Goal: Book appointment/travel/reservation

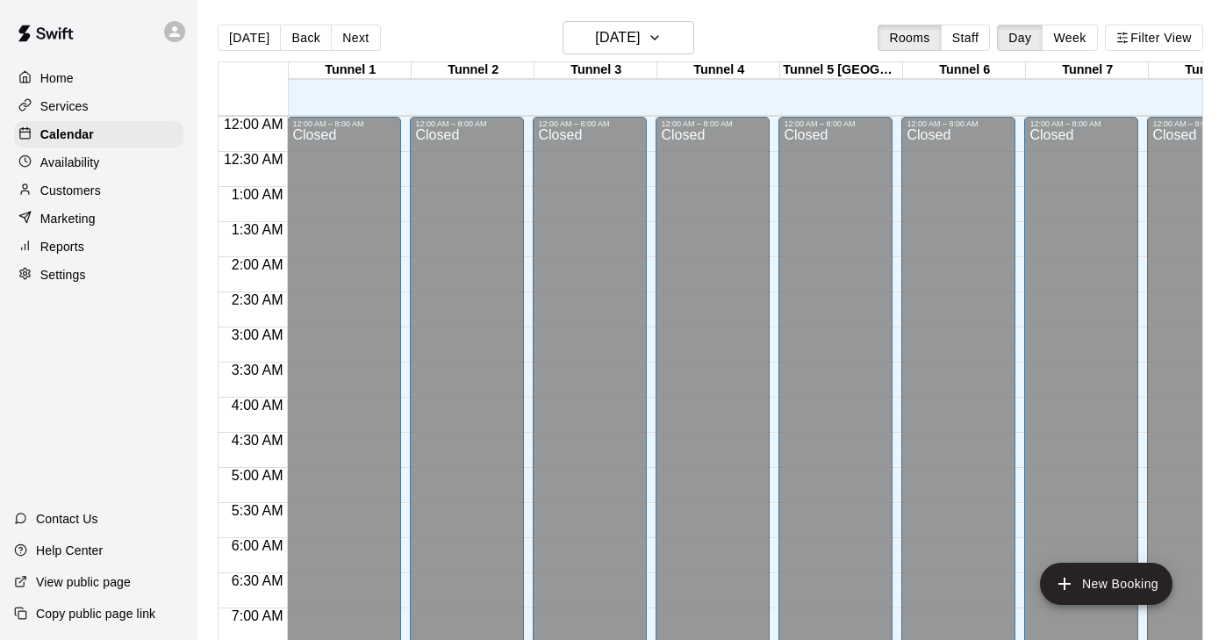
scroll to position [938, 0]
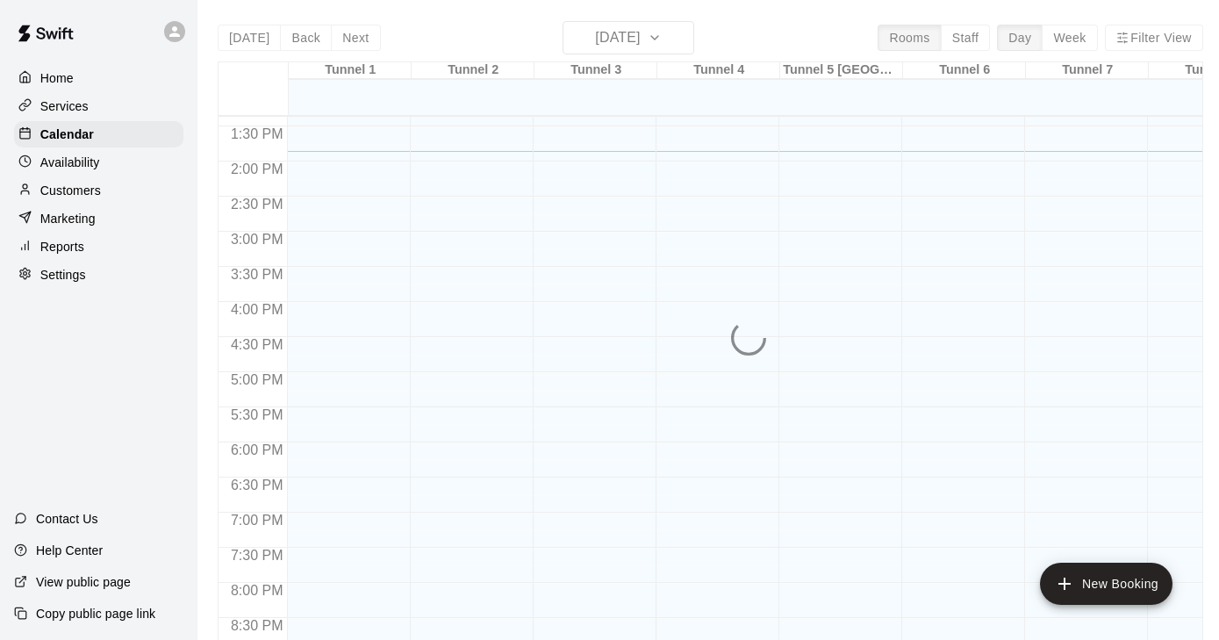
click at [673, 32] on div "[DATE] Back [DATE][DATE] Rooms Staff Day Week Filter View Tunnel 1 19 [GEOGRAPH…" at bounding box center [711, 341] width 986 height 640
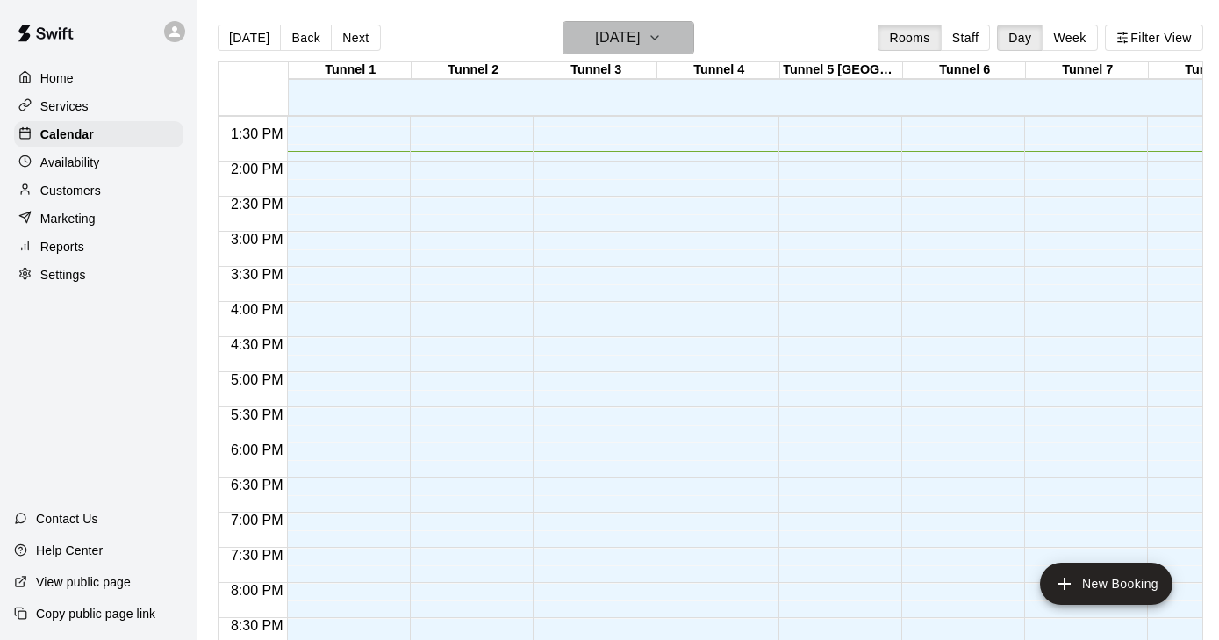
click at [662, 39] on icon "button" at bounding box center [655, 37] width 14 height 21
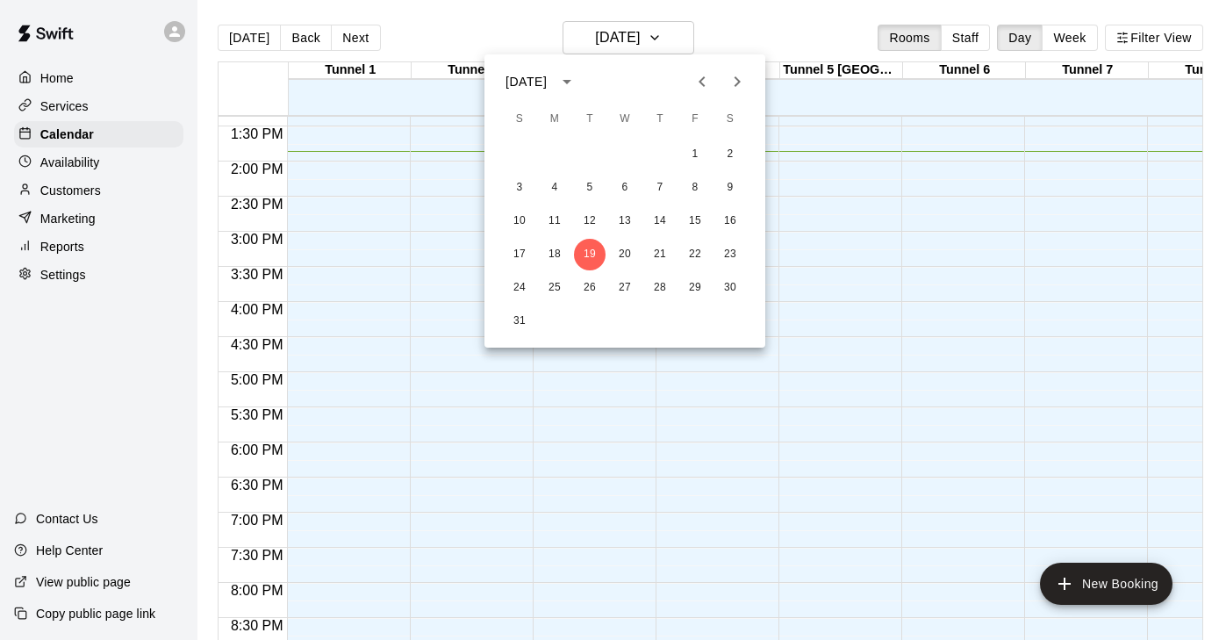
click at [736, 82] on icon "Next month" at bounding box center [737, 81] width 21 height 21
click at [735, 82] on icon "Next month" at bounding box center [737, 81] width 21 height 21
click at [556, 188] on button "3" at bounding box center [555, 188] width 32 height 32
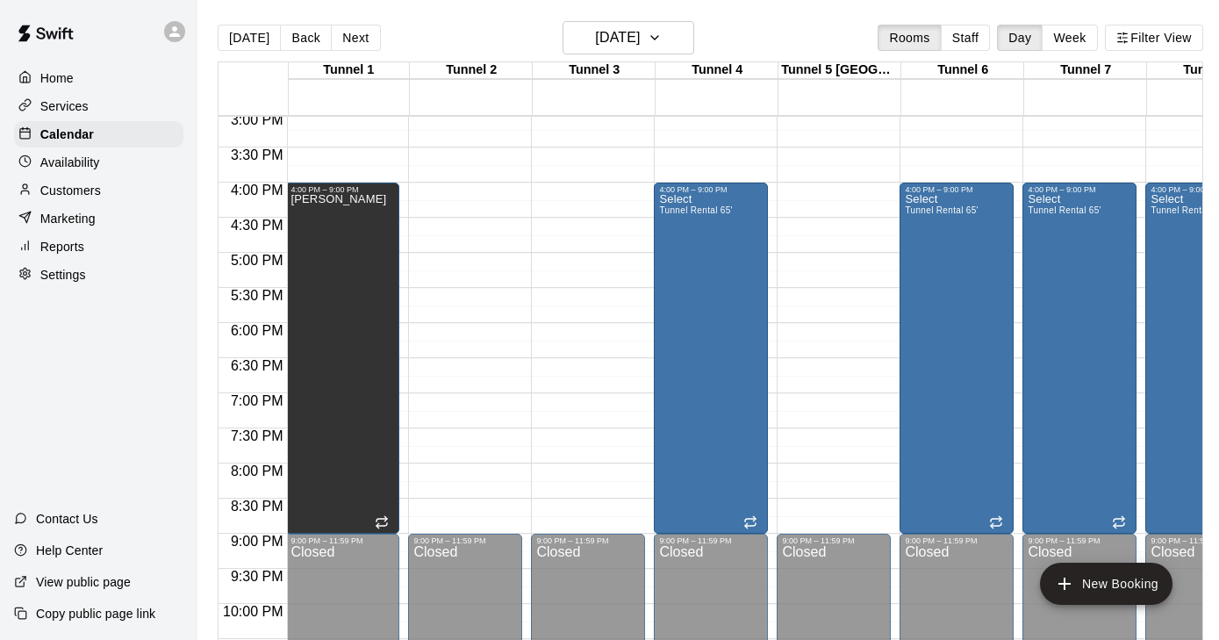
scroll to position [1059, 2]
click at [662, 46] on icon "button" at bounding box center [655, 37] width 14 height 21
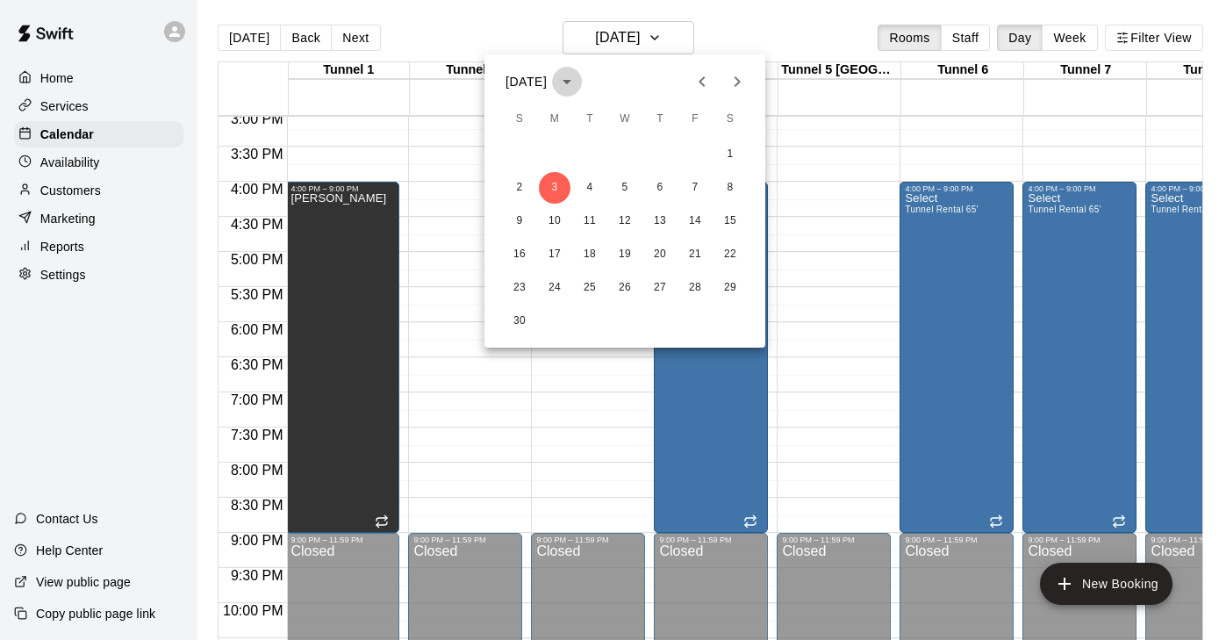
click at [578, 79] on icon "calendar view is open, switch to year view" at bounding box center [567, 81] width 21 height 21
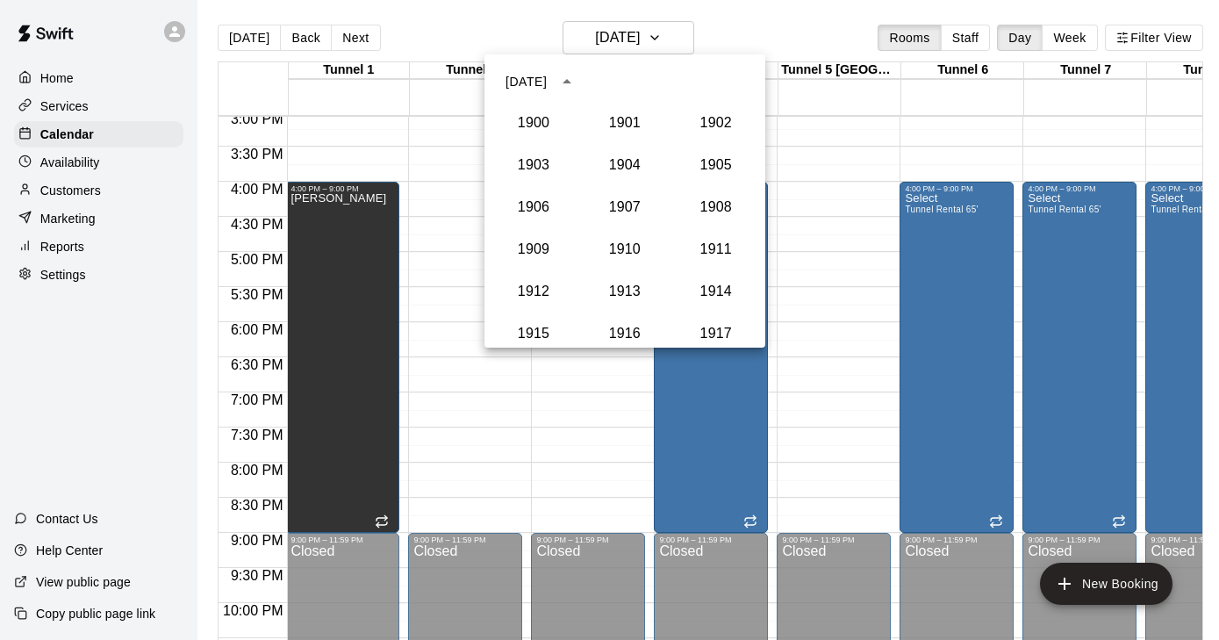
scroll to position [1626, 0]
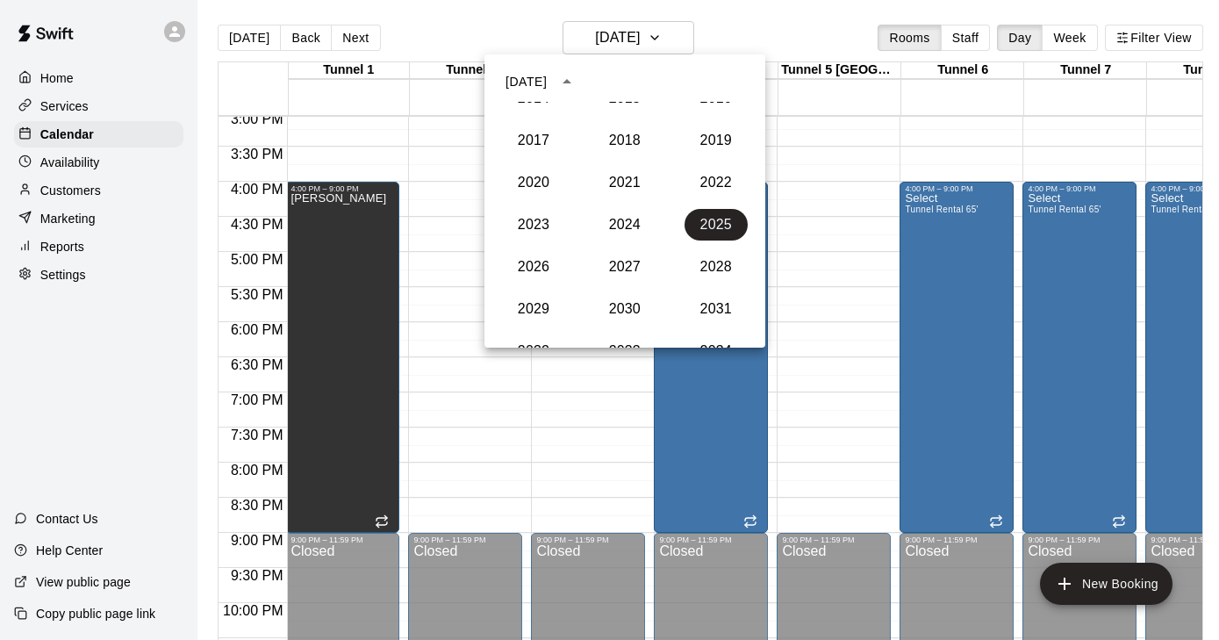
click at [578, 86] on icon "year view is open, switch to calendar view" at bounding box center [567, 81] width 21 height 21
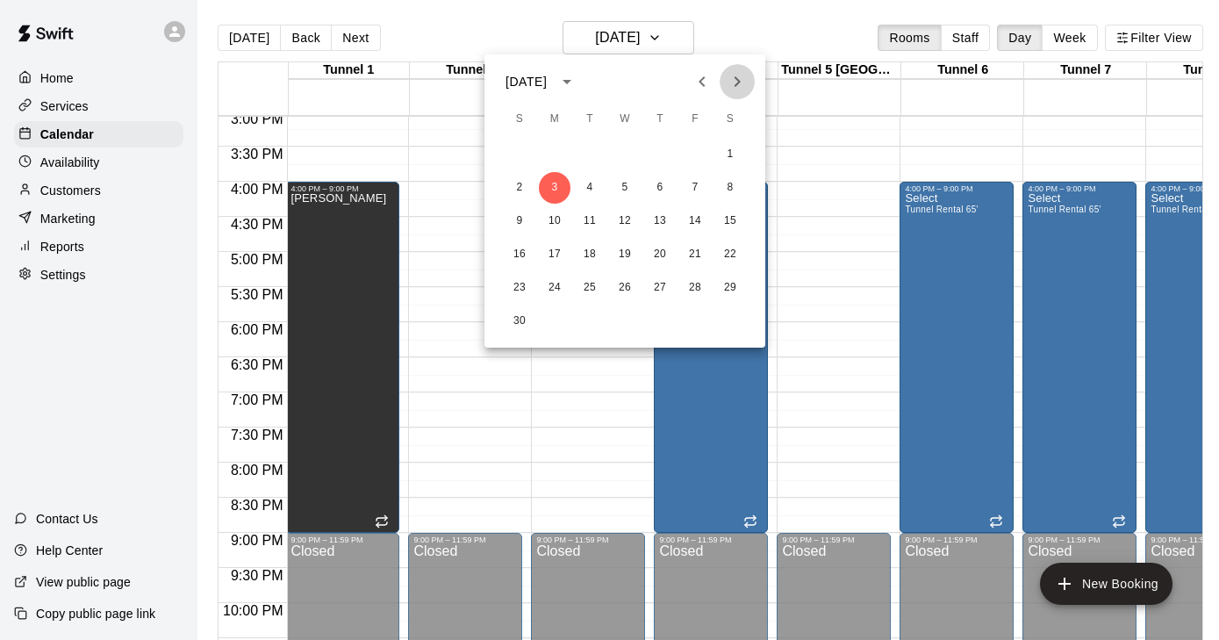
click at [738, 80] on icon "Next month" at bounding box center [738, 81] width 6 height 11
click at [556, 189] on button "5" at bounding box center [555, 188] width 32 height 32
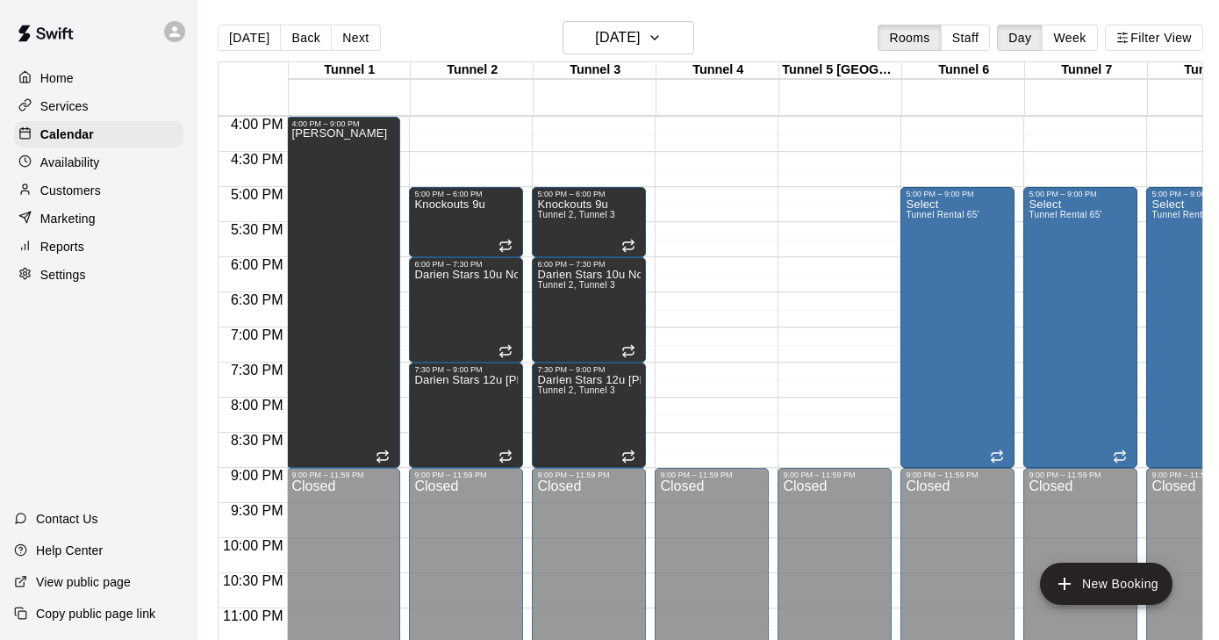
scroll to position [1125, 1]
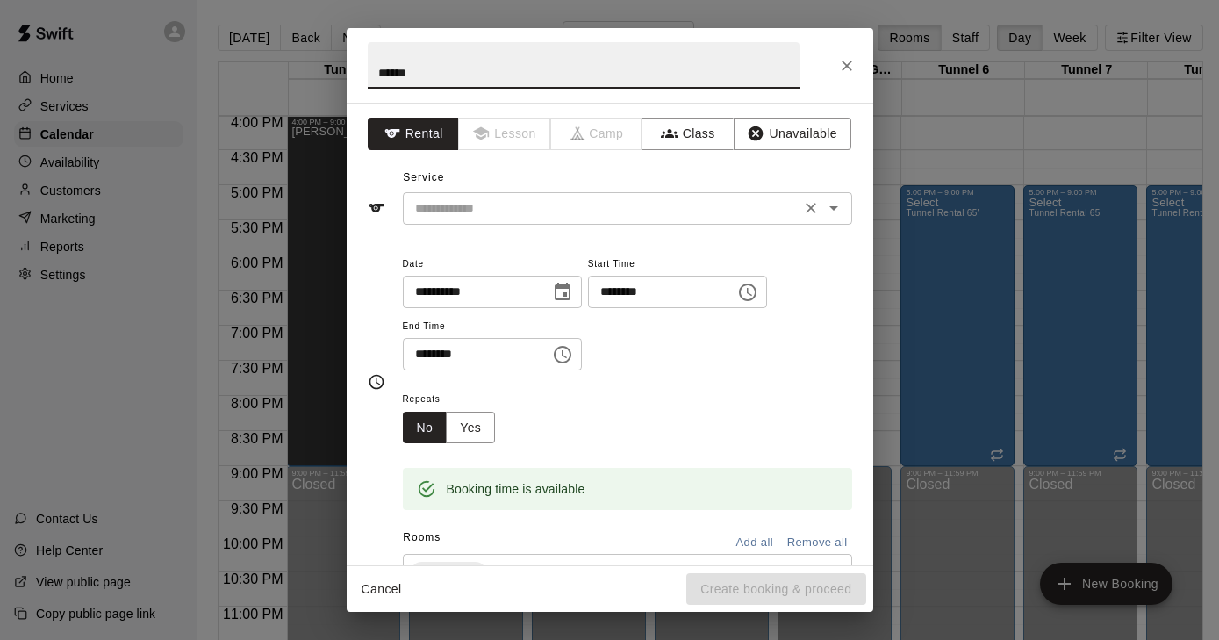
type input "******"
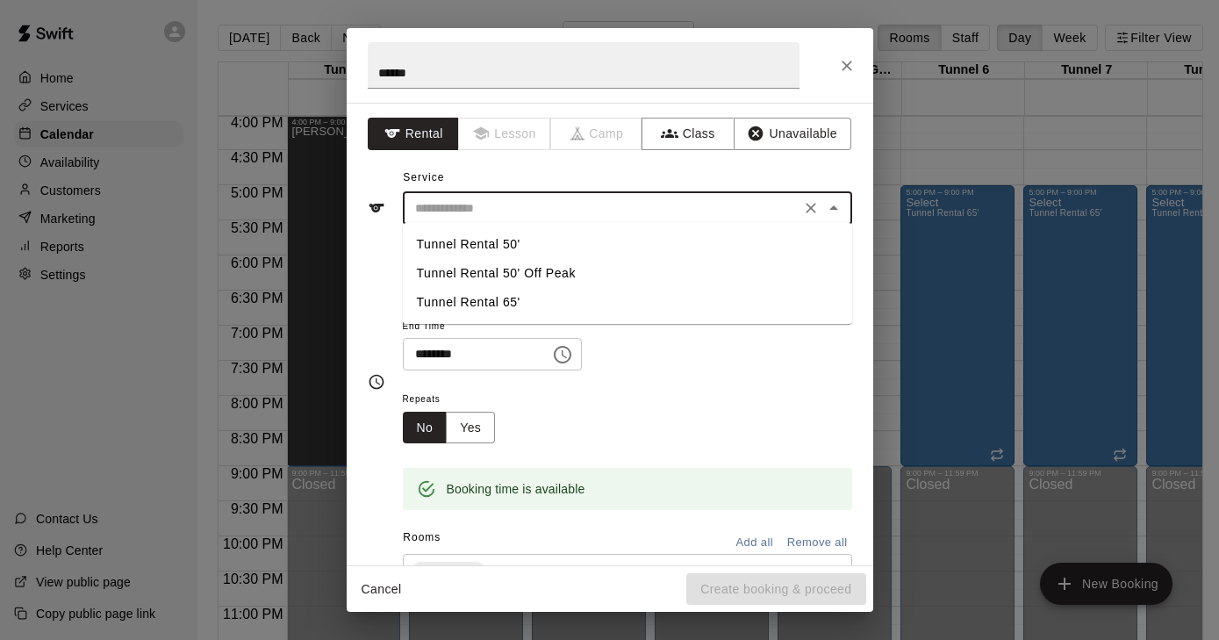
click at [513, 204] on input "text" at bounding box center [601, 208] width 387 height 22
click at [500, 244] on li "Tunnel Rental 50'" at bounding box center [627, 244] width 449 height 29
type input "**********"
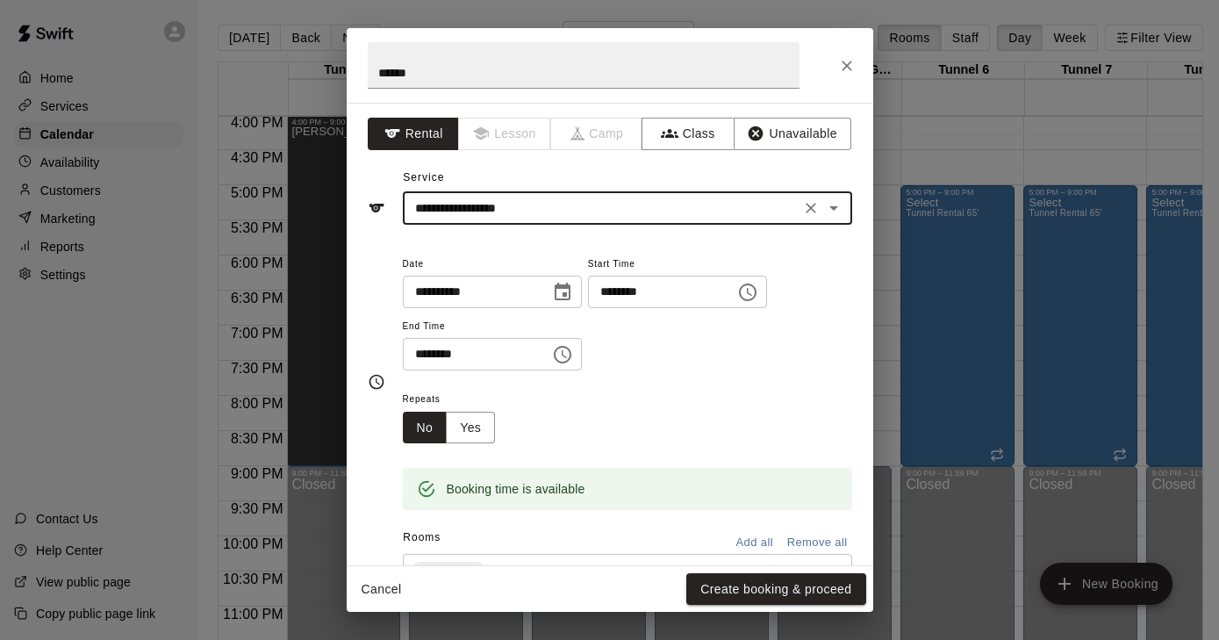
click at [567, 352] on icon "Choose time, selected time is 5:30 PM" at bounding box center [564, 354] width 5 height 8
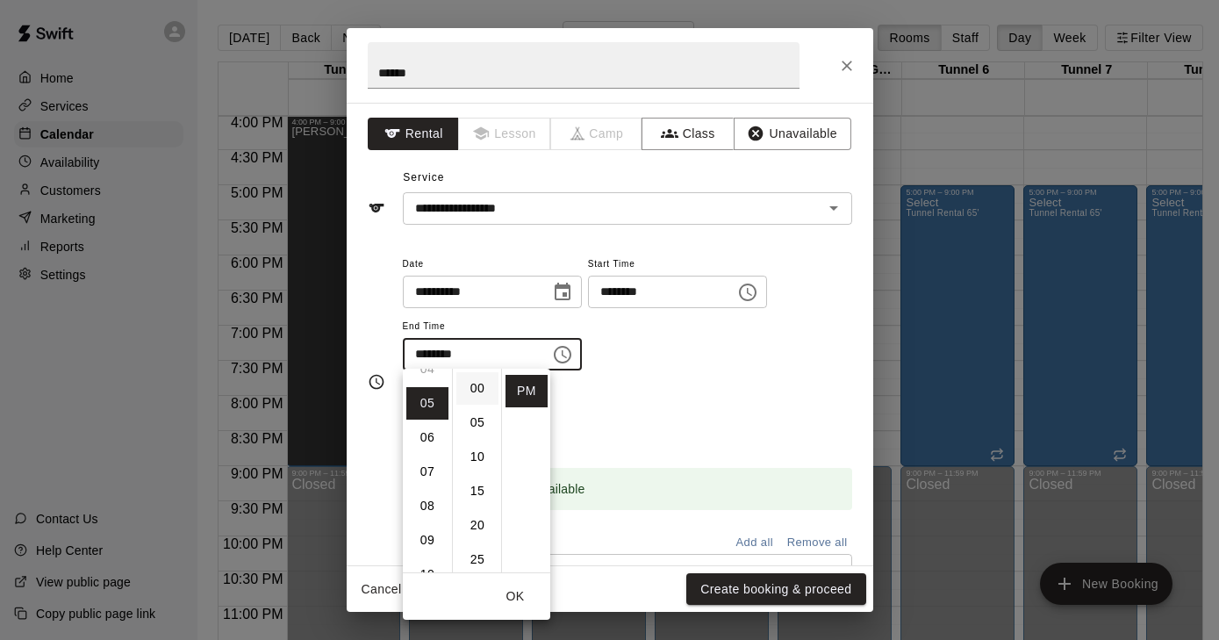
scroll to position [0, 0]
click at [471, 390] on li "00" at bounding box center [477, 388] width 42 height 32
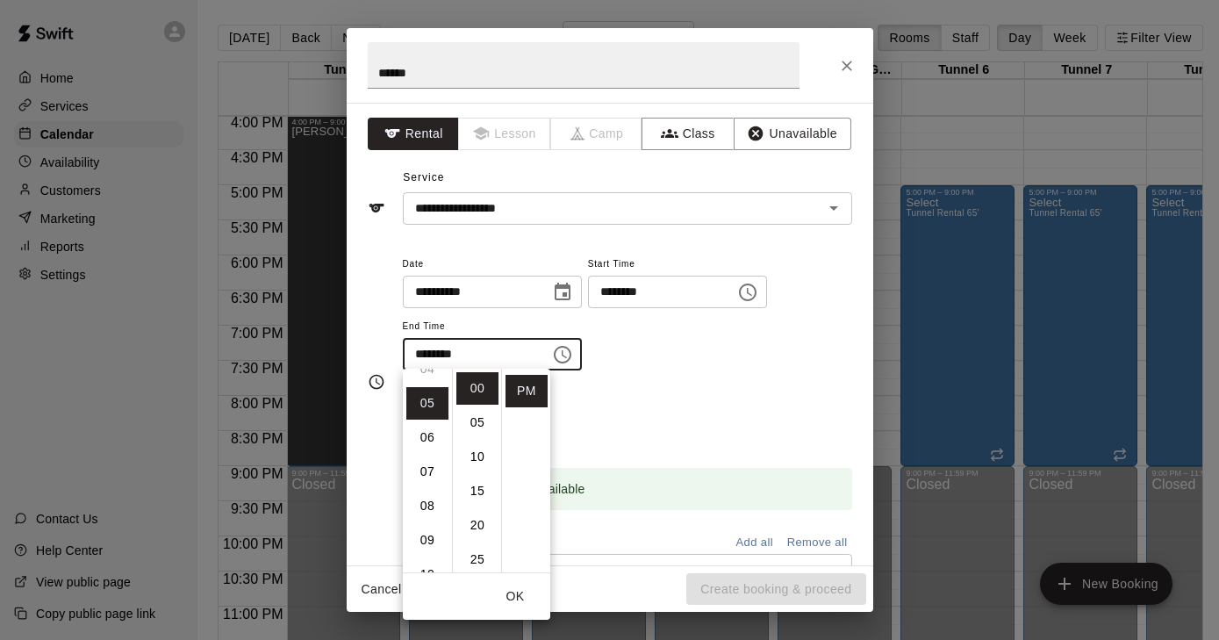
click at [428, 352] on input "********" at bounding box center [470, 354] width 135 height 32
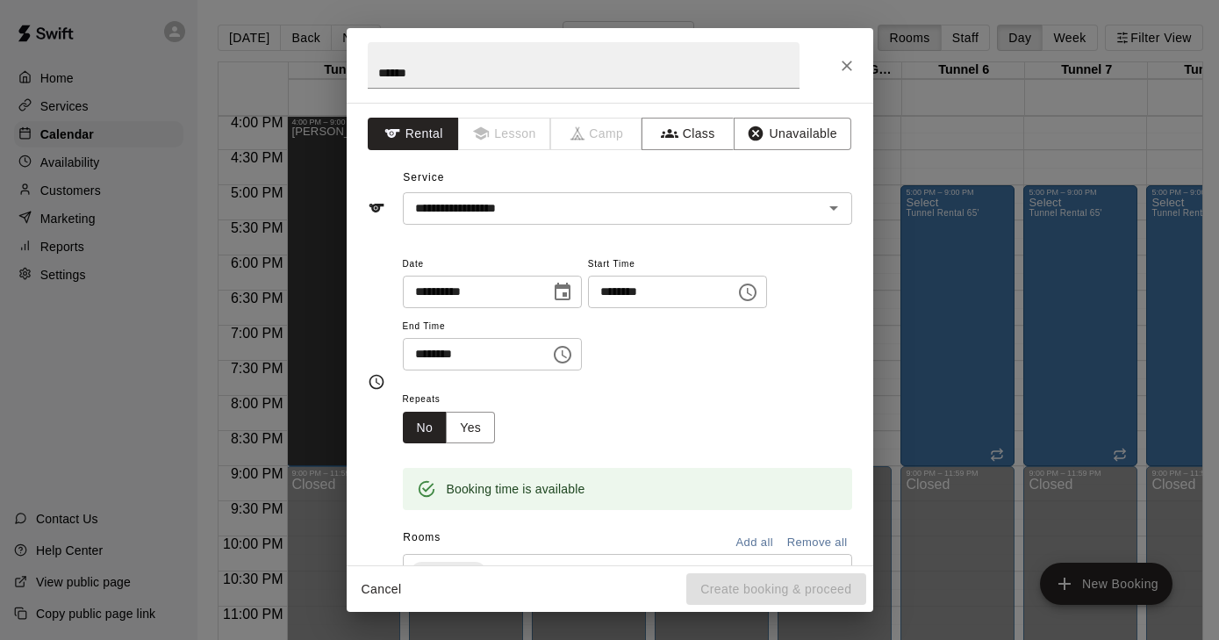
click at [428, 352] on input "********" at bounding box center [470, 354] width 135 height 32
click at [569, 353] on icon "Choose time, selected time is 5:00 PM" at bounding box center [562, 354] width 21 height 21
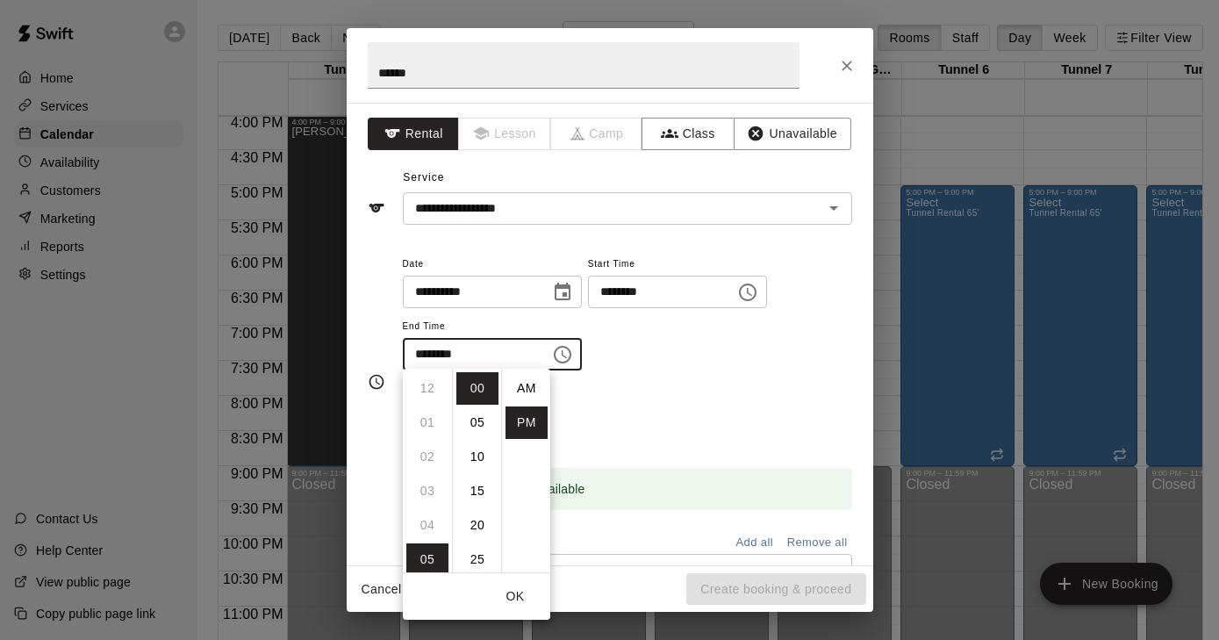
scroll to position [32, 0]
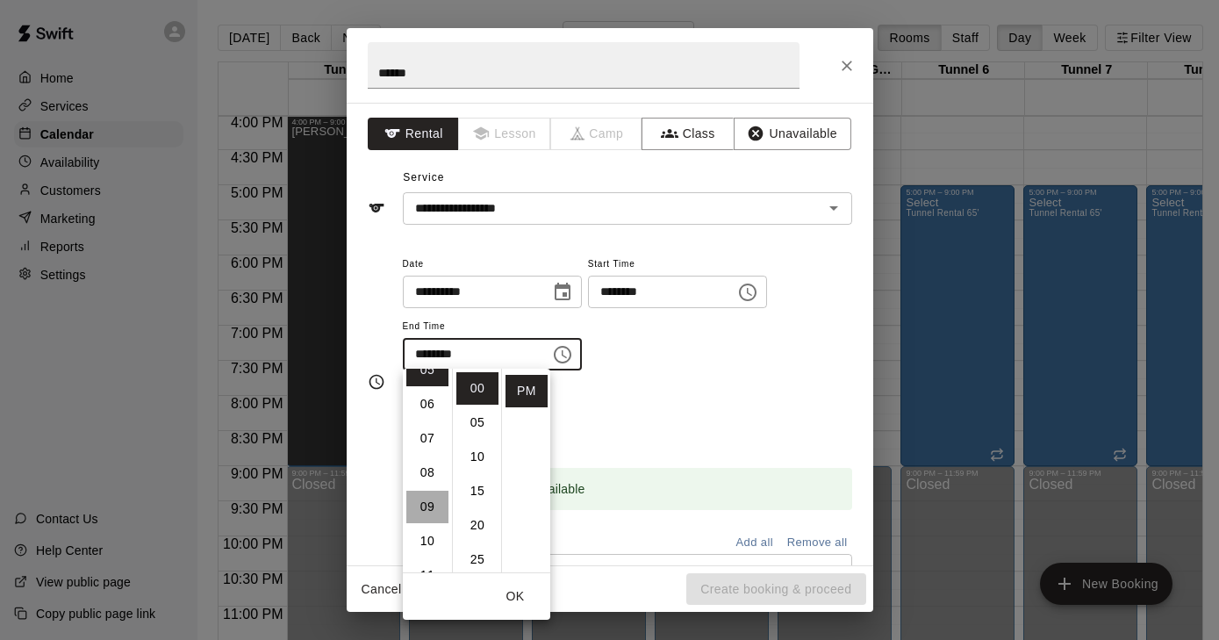
click at [431, 499] on li "09" at bounding box center [427, 507] width 42 height 32
type input "********"
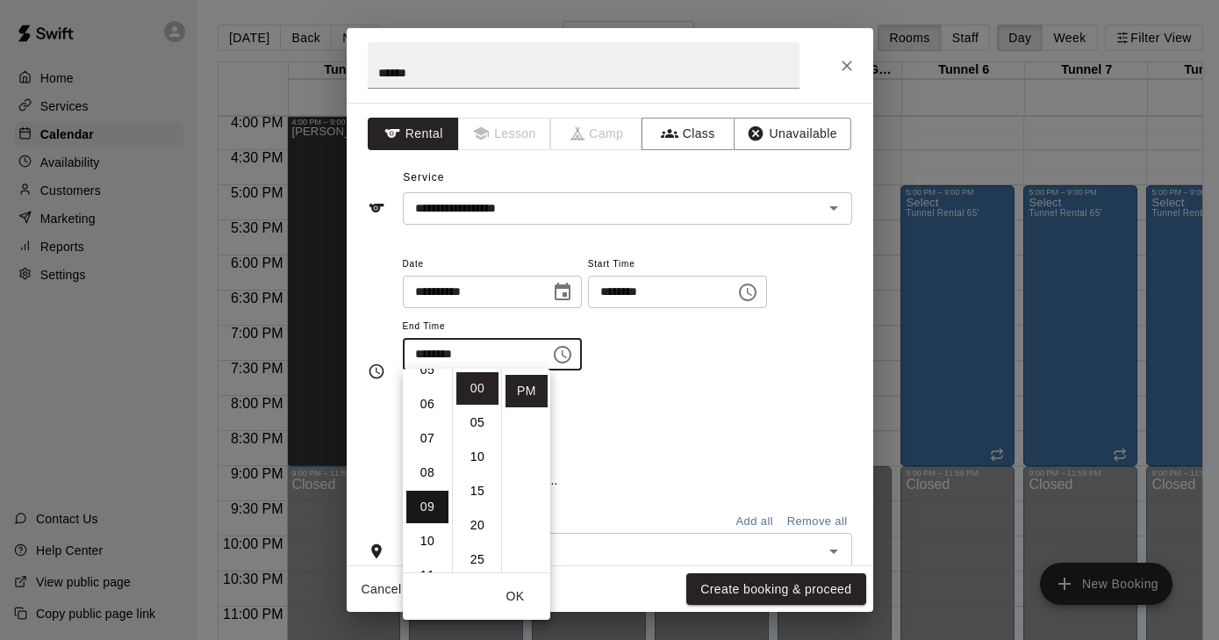
scroll to position [308, 0]
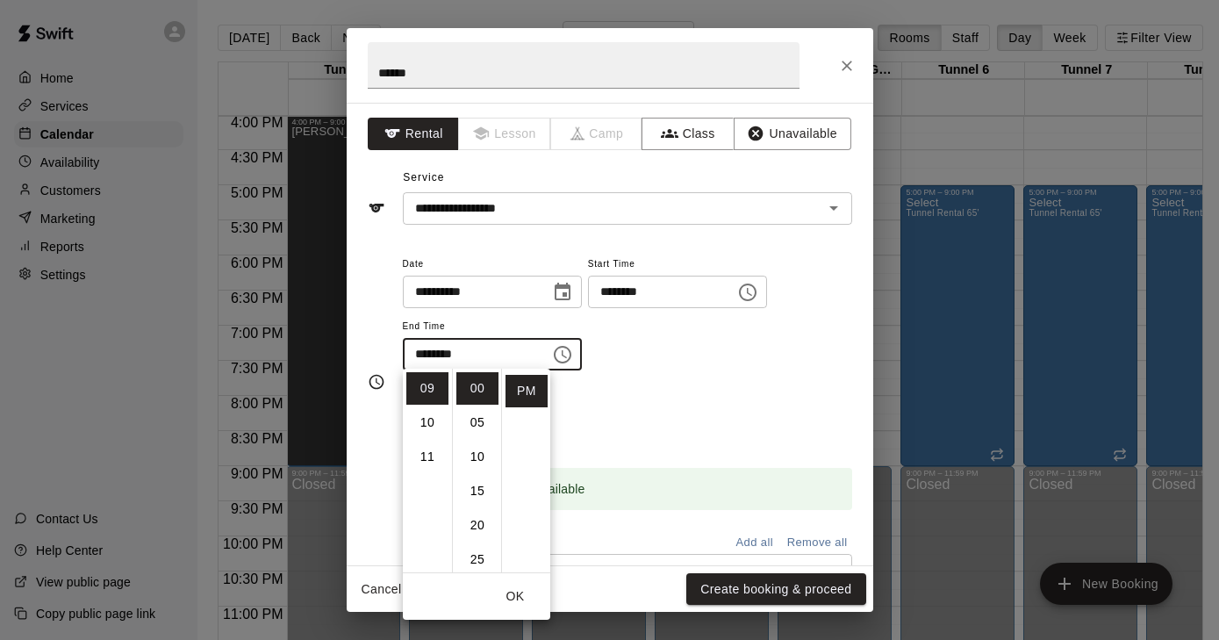
click at [653, 355] on div "**********" at bounding box center [627, 312] width 449 height 118
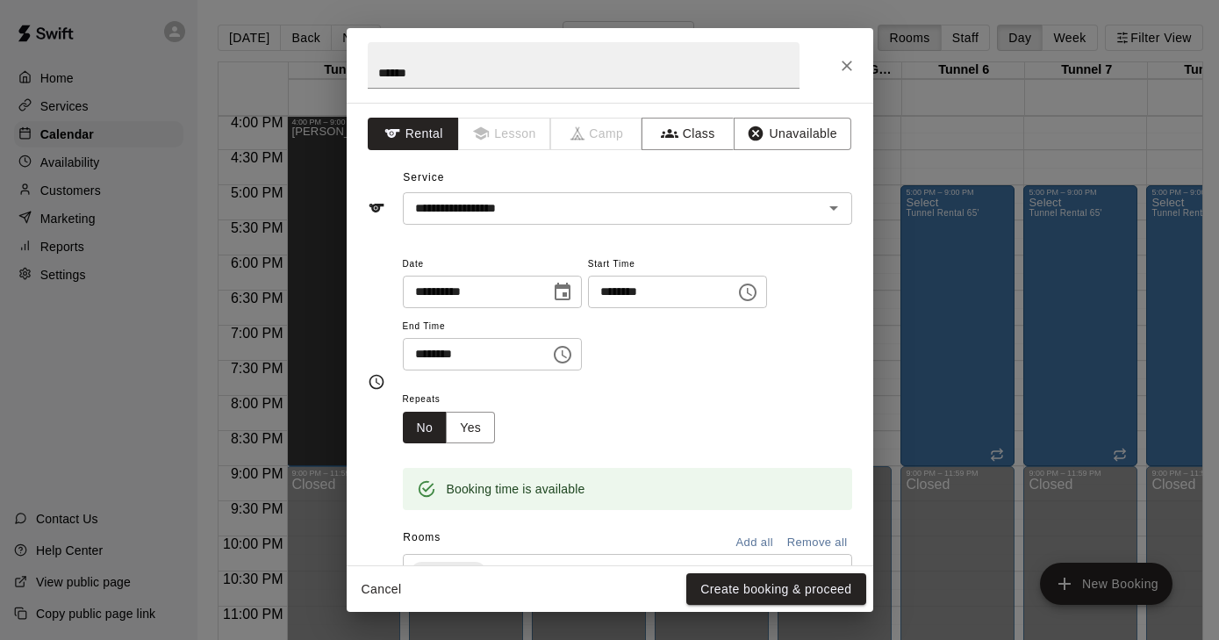
scroll to position [114, 0]
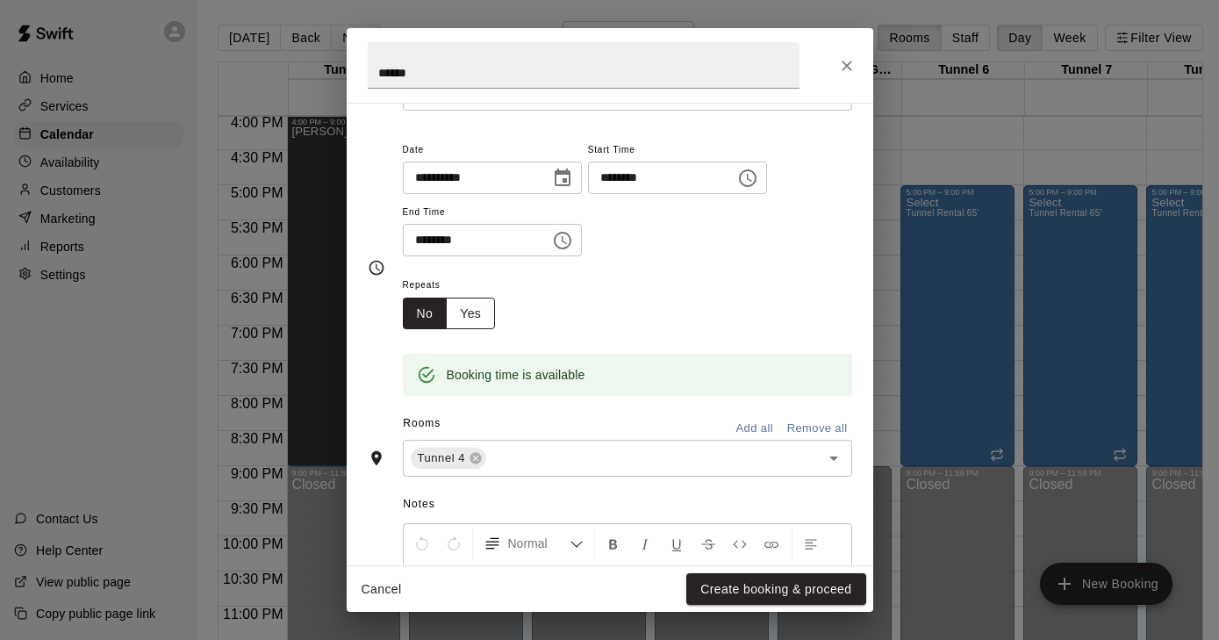
click at [484, 307] on button "Yes" at bounding box center [470, 314] width 49 height 32
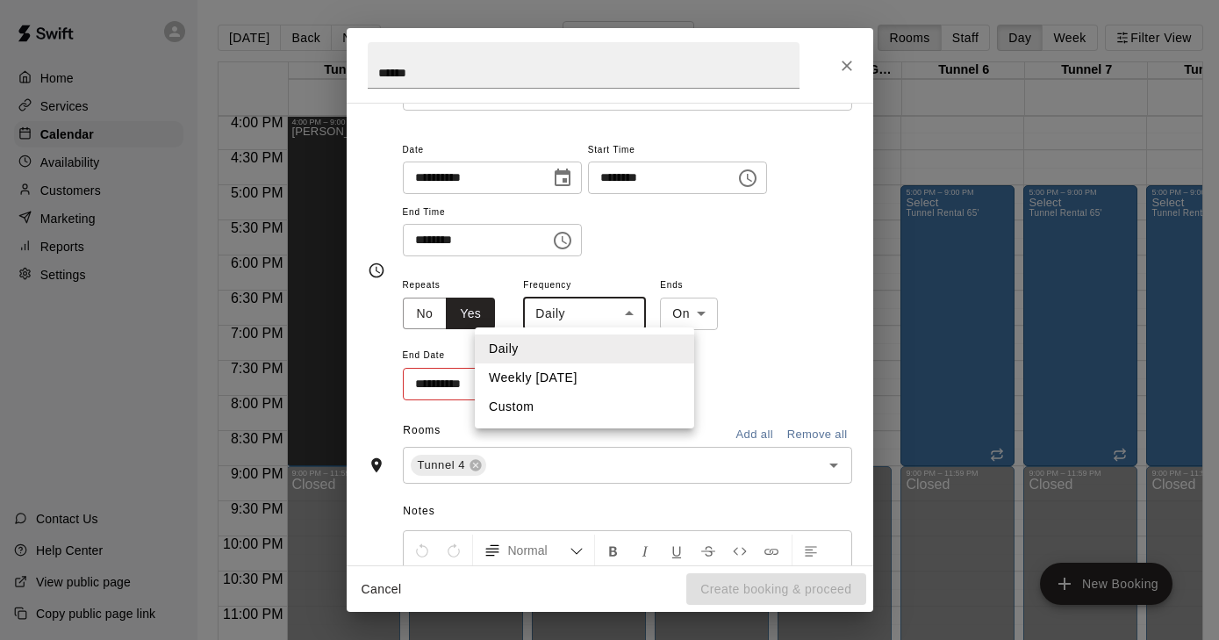
click at [627, 314] on body "Home Services Calendar Availability Customers Marketing Reports Settings Contac…" at bounding box center [609, 334] width 1219 height 668
click at [607, 369] on li "Weekly [DATE]" at bounding box center [584, 377] width 219 height 29
type input "******"
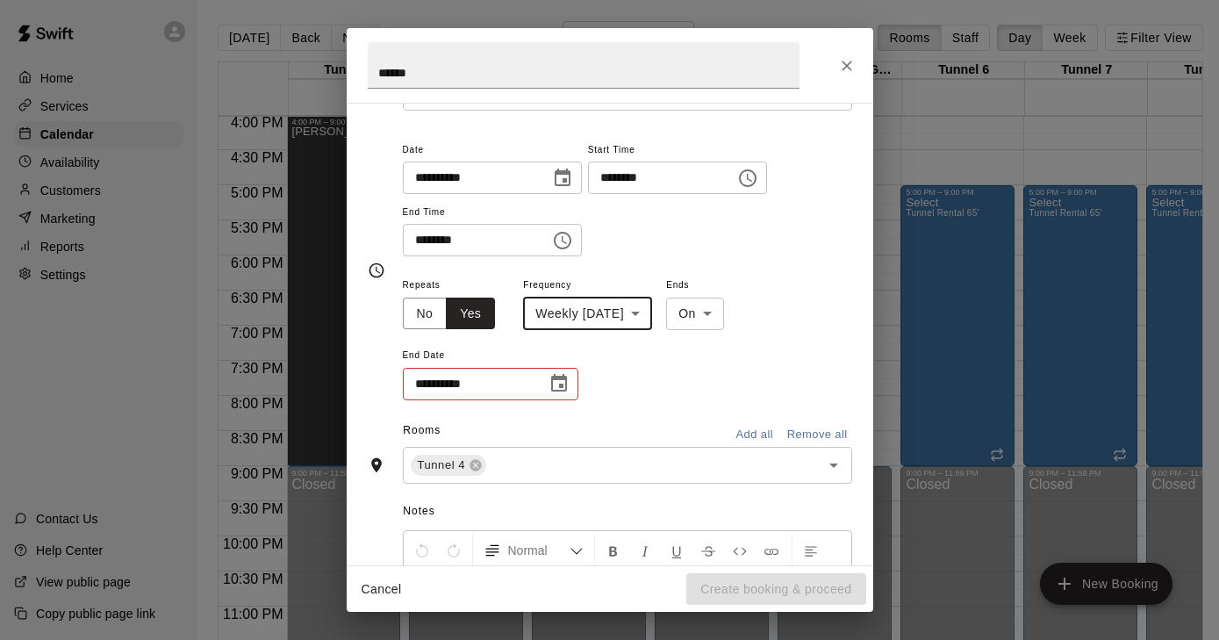
click at [560, 381] on icon "Choose date" at bounding box center [559, 383] width 16 height 18
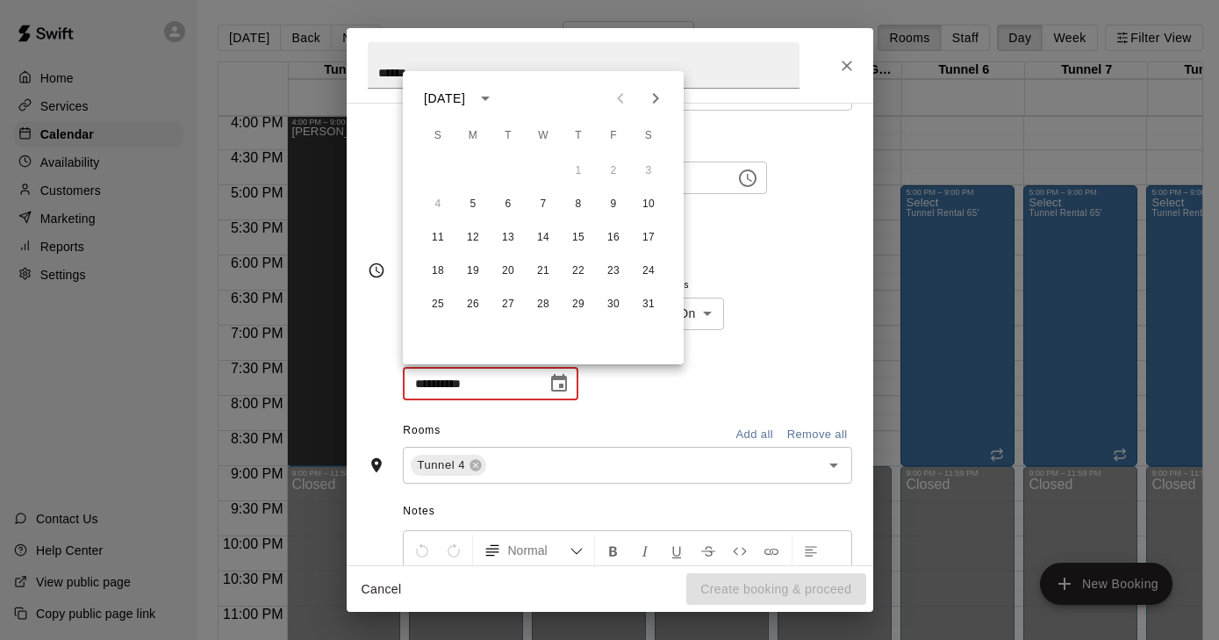
click at [652, 97] on icon "Next month" at bounding box center [655, 98] width 21 height 21
click at [478, 271] on button "23" at bounding box center [473, 271] width 32 height 32
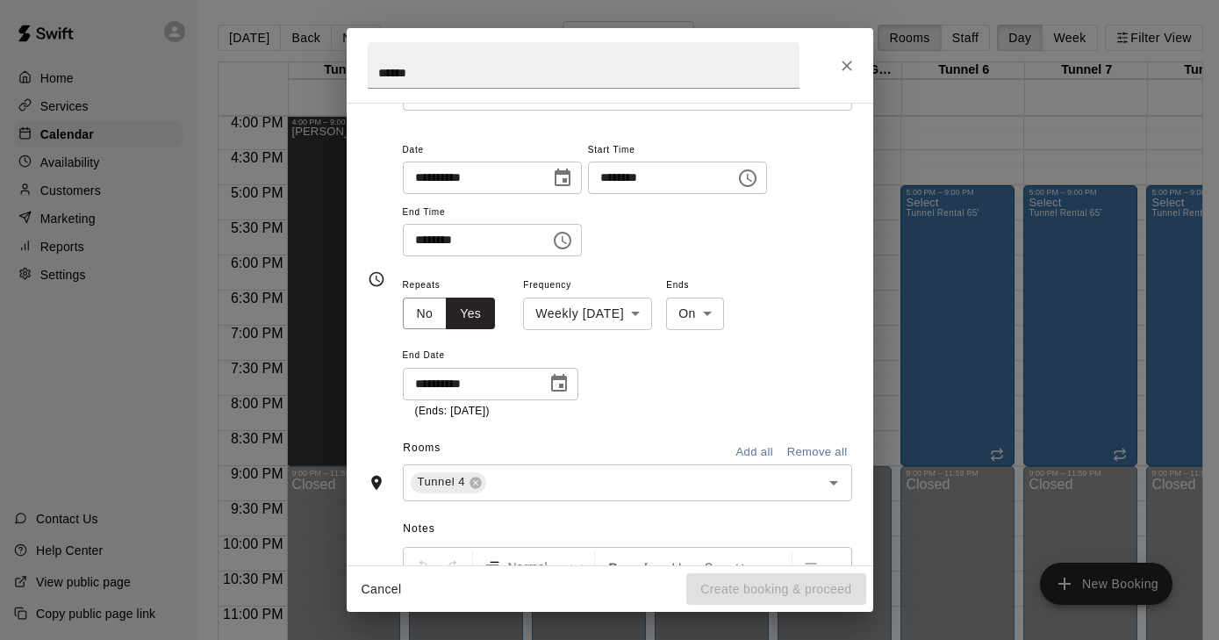
type input "**********"
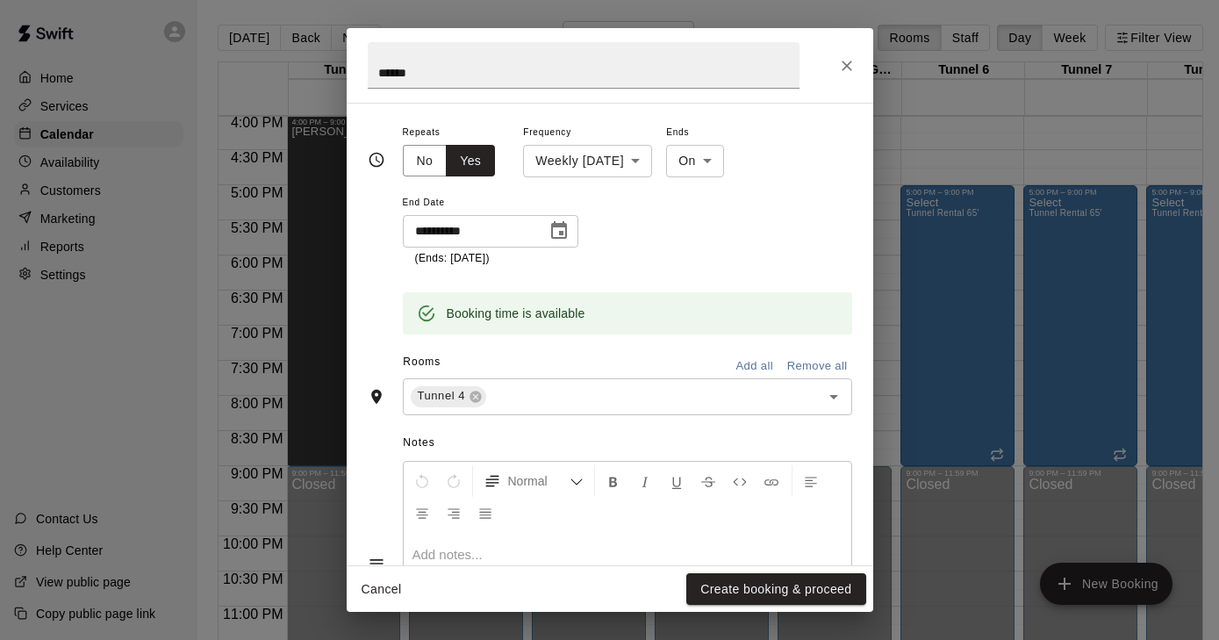
scroll to position [271, 0]
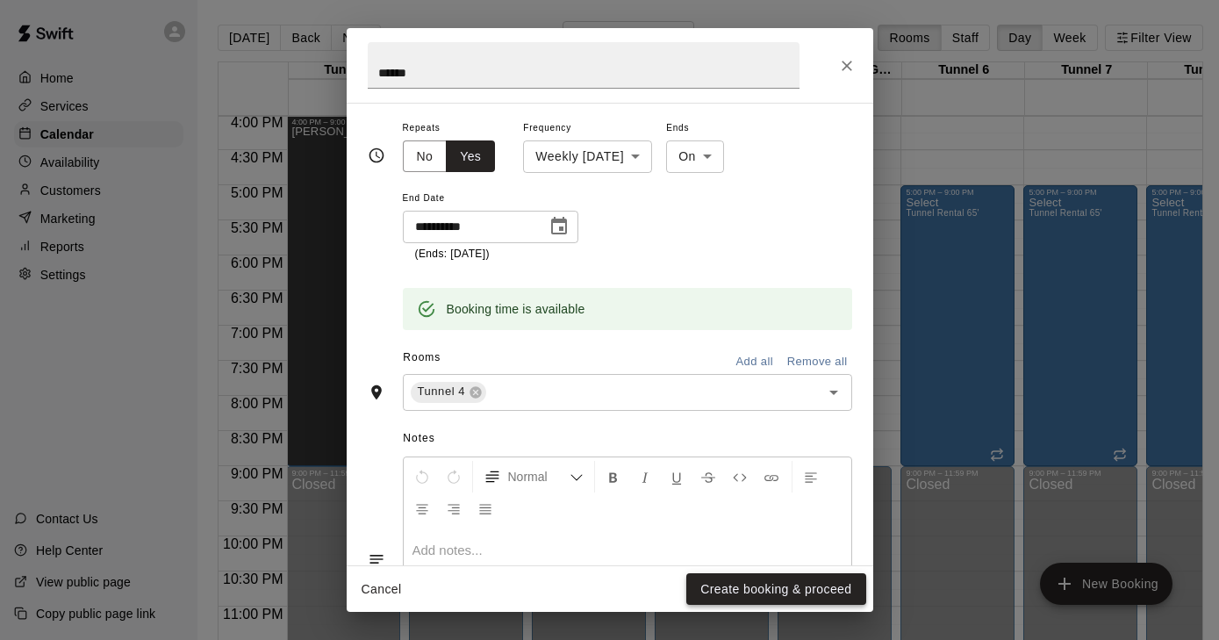
click at [771, 587] on button "Create booking & proceed" at bounding box center [775, 589] width 179 height 32
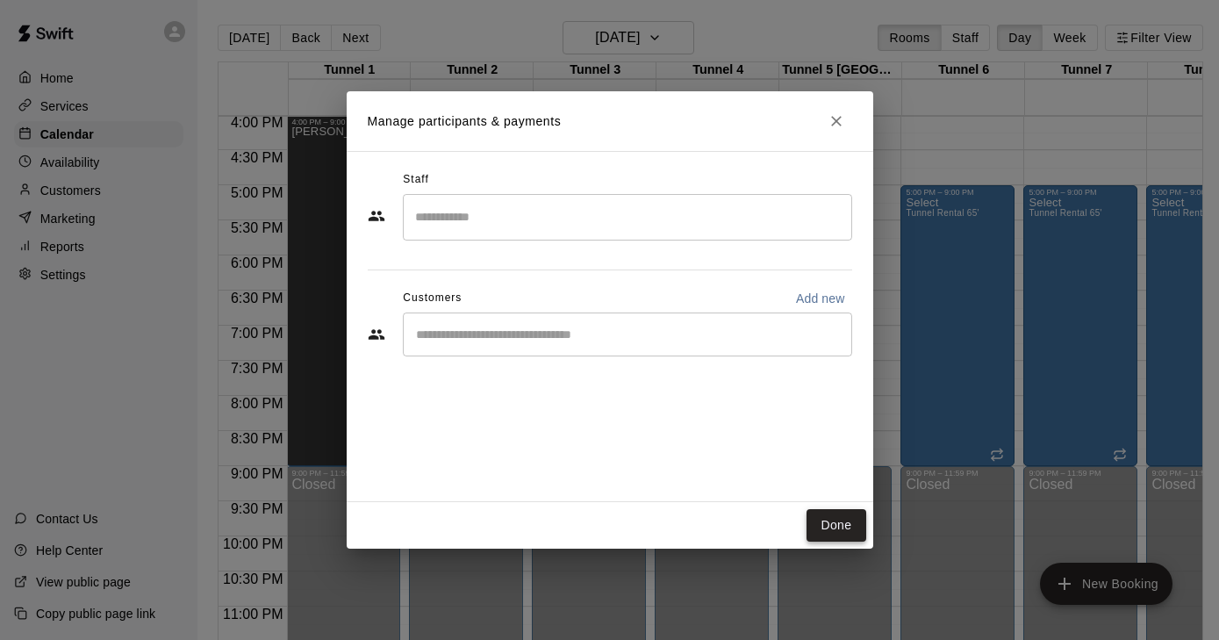
click at [837, 520] on button "Done" at bounding box center [836, 525] width 59 height 32
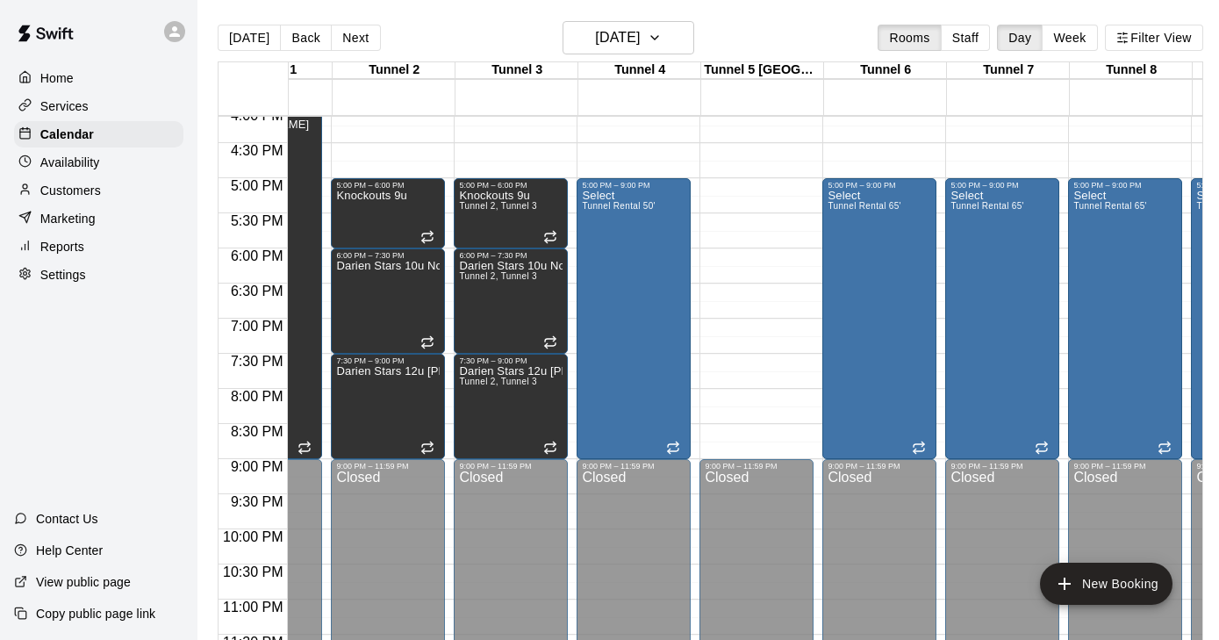
scroll to position [0, 0]
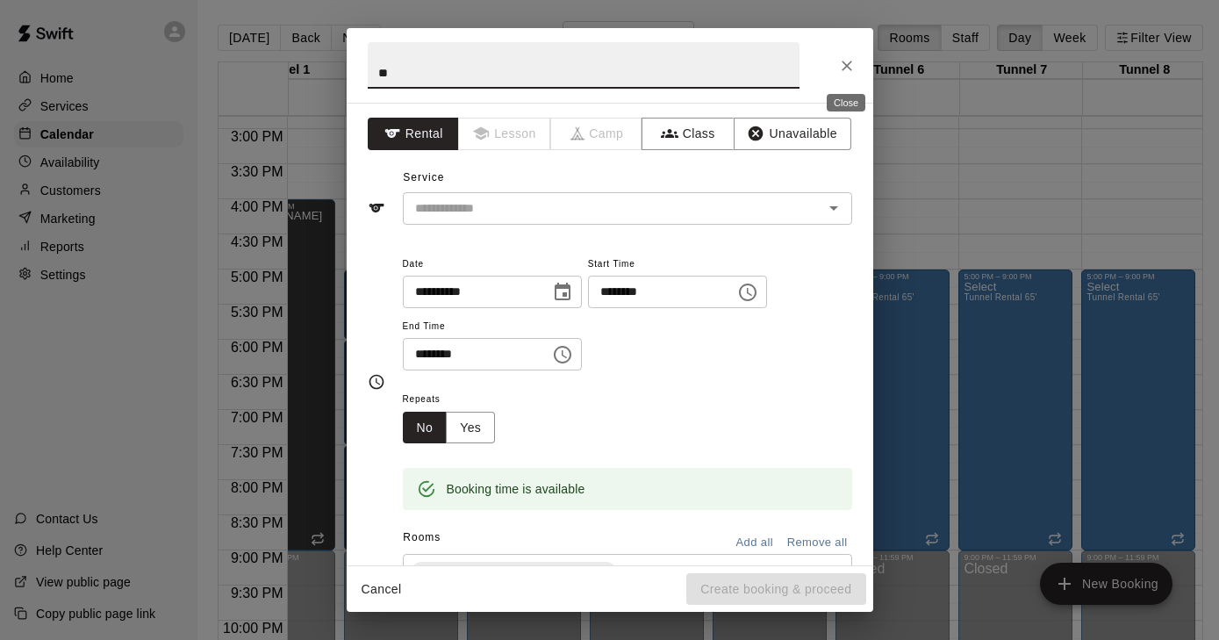
type input "*"
type input "**********"
click at [653, 213] on input "text" at bounding box center [601, 208] width 387 height 22
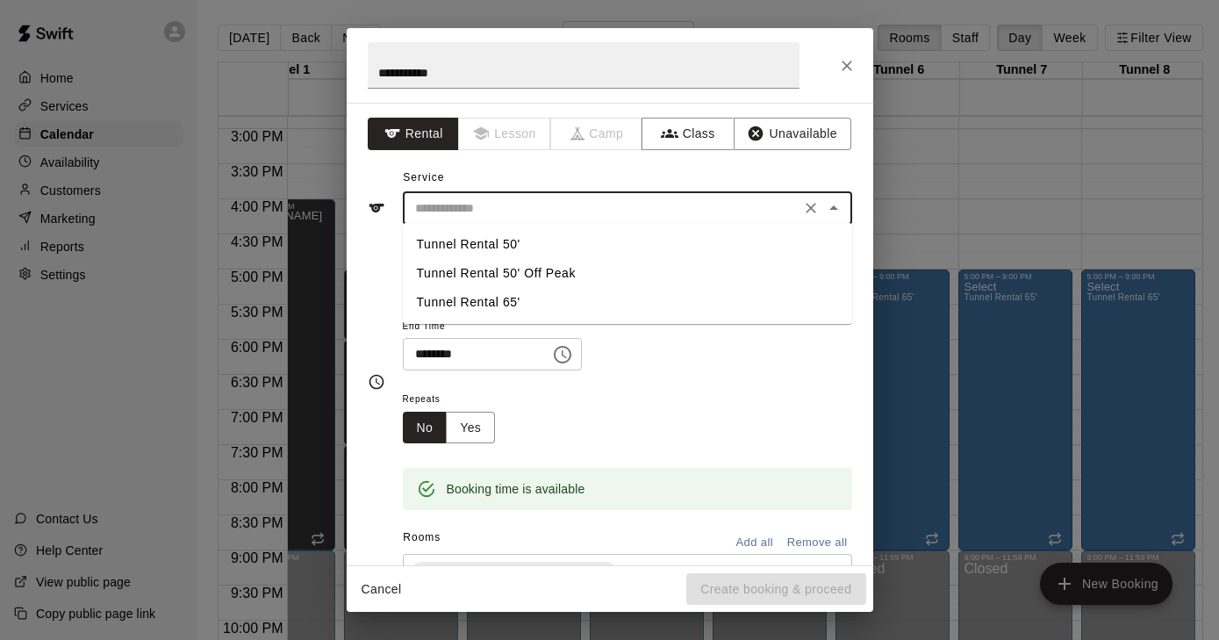
click at [665, 171] on div "Service ​ Tunnel Rental 50' Tunnel Rental 50' Off Peak Tunnel Rental 65'" at bounding box center [610, 194] width 485 height 61
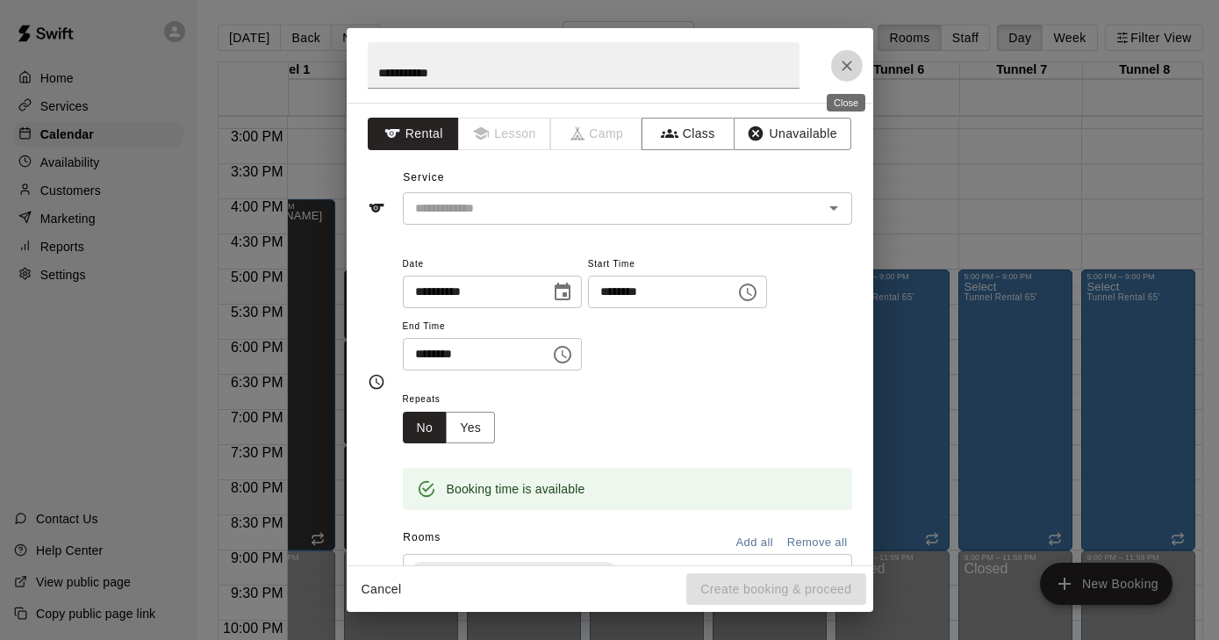
click at [848, 65] on icon "Close" at bounding box center [847, 66] width 11 height 11
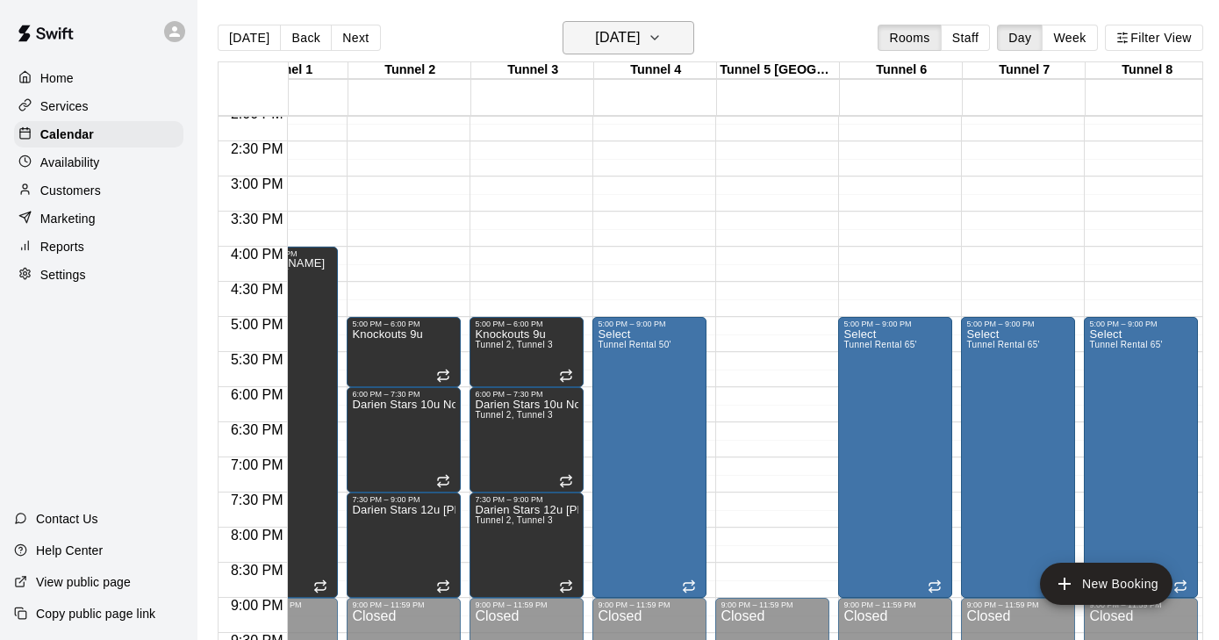
click at [670, 39] on button "[DATE]" at bounding box center [629, 37] width 132 height 33
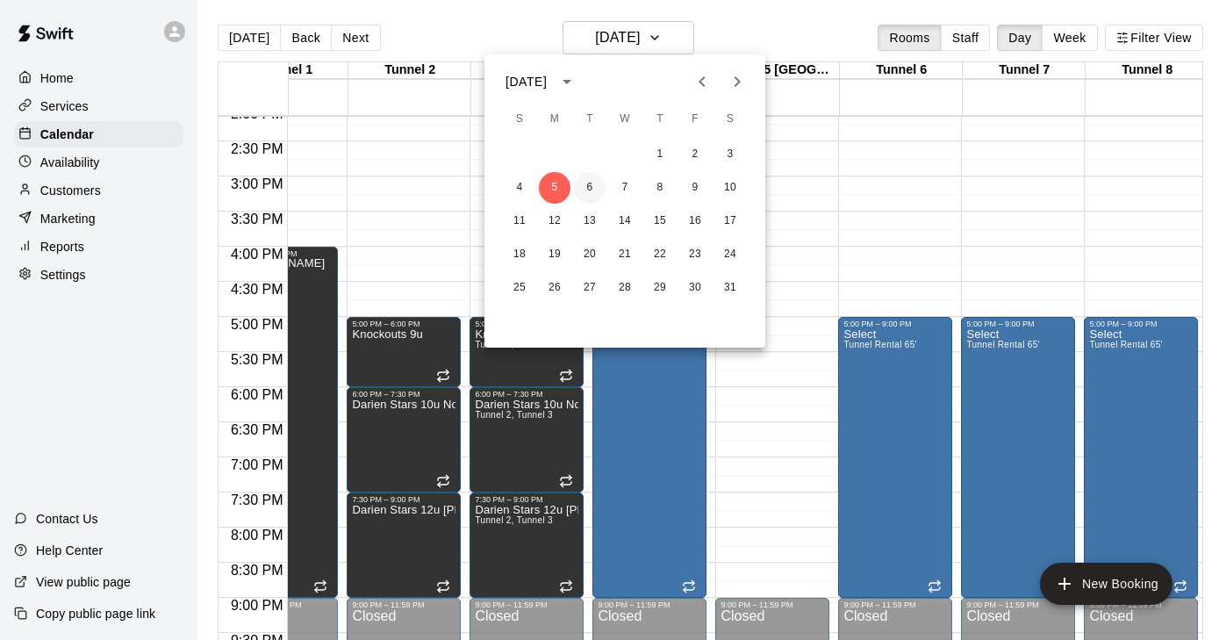
click at [589, 177] on button "6" at bounding box center [590, 188] width 32 height 32
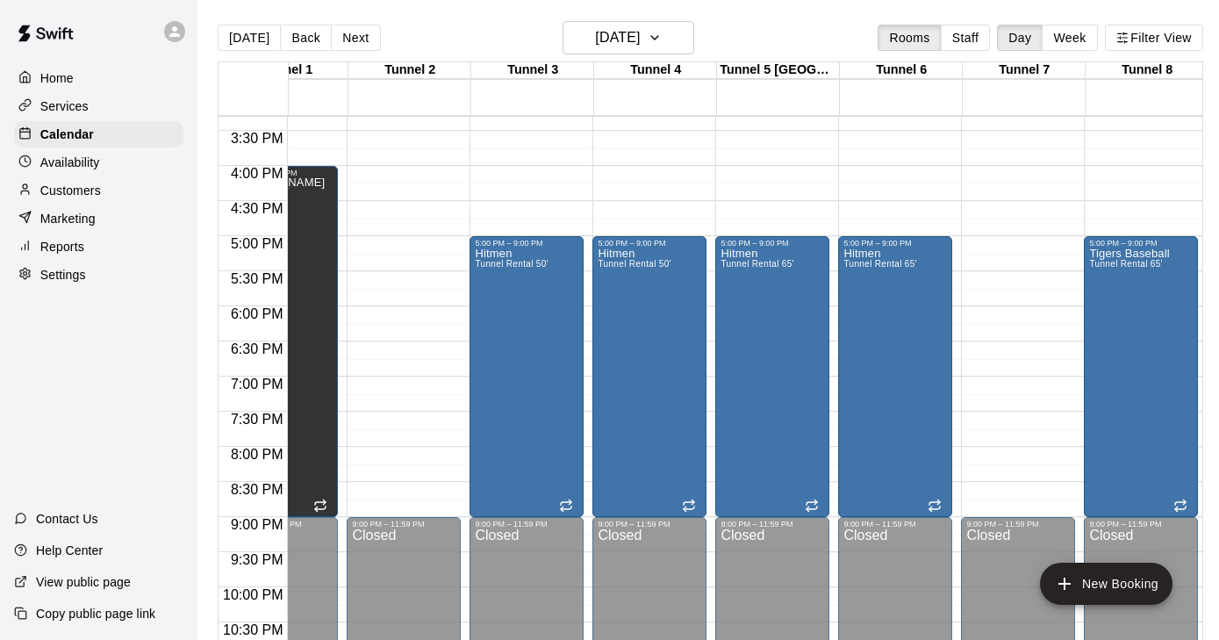
scroll to position [1059, 63]
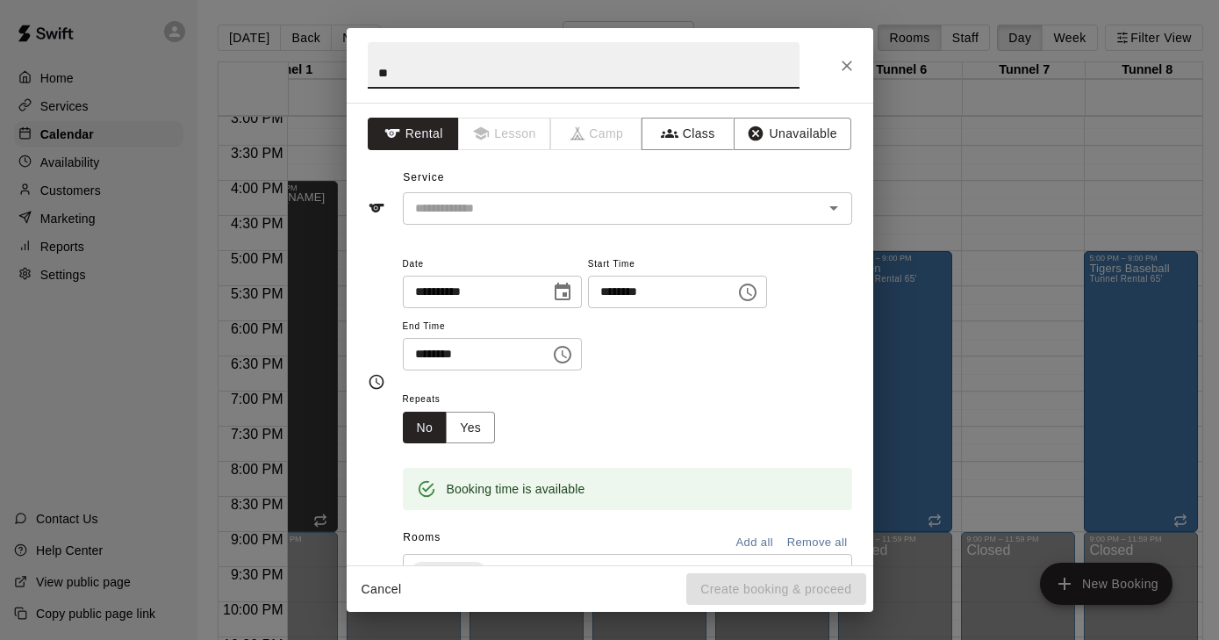
type input "*"
type input "**********"
click at [497, 213] on input "text" at bounding box center [601, 208] width 387 height 22
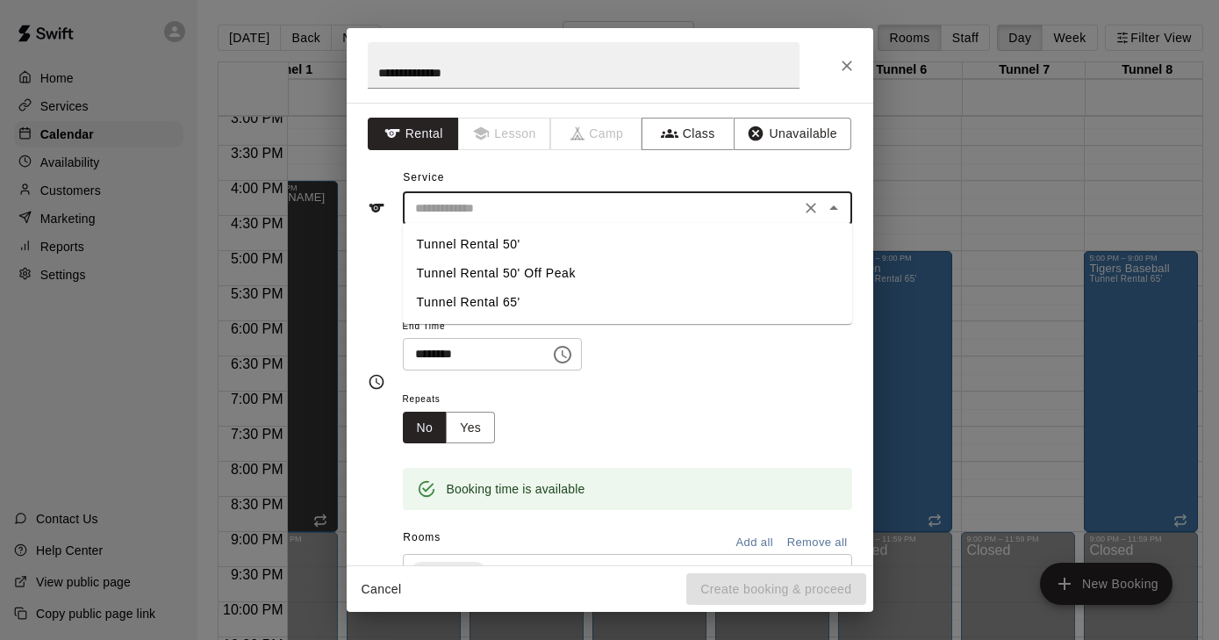
click at [481, 296] on li "Tunnel Rental 65'" at bounding box center [627, 302] width 449 height 29
type input "**********"
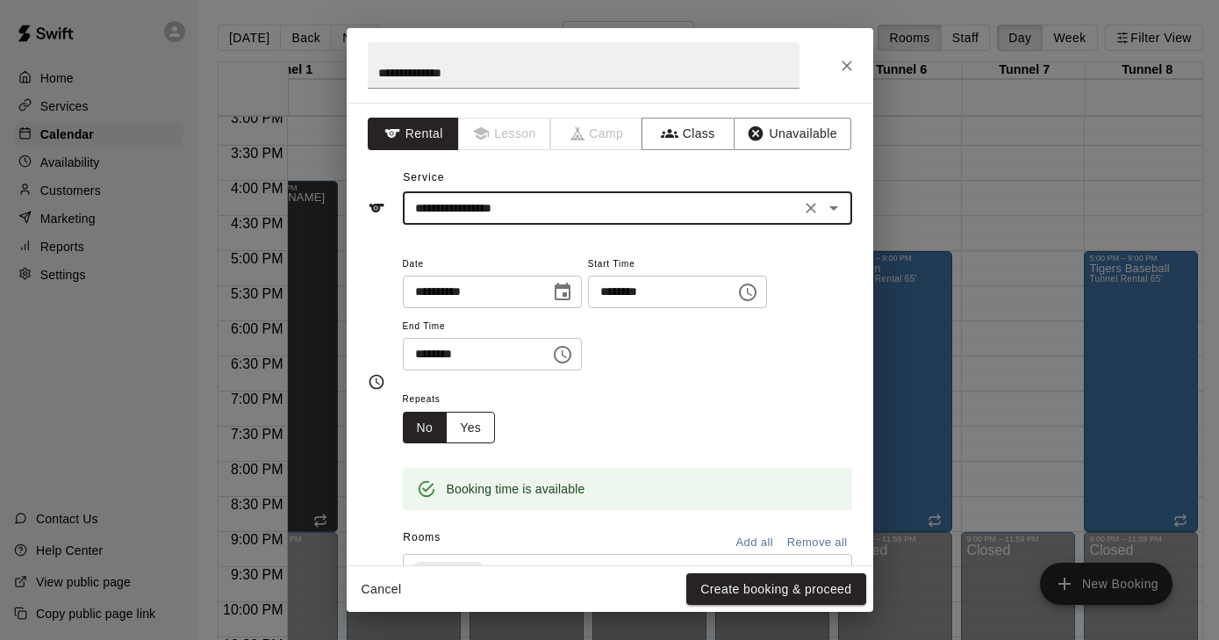
click at [464, 424] on button "Yes" at bounding box center [470, 428] width 49 height 32
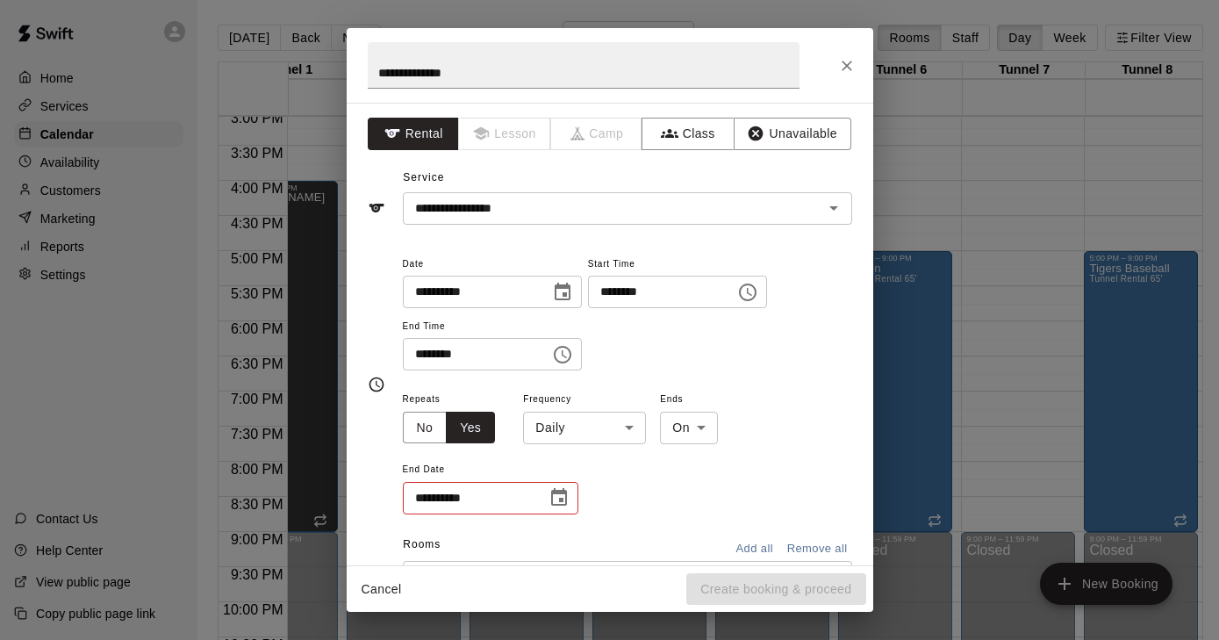
click at [580, 361] on button "Choose time, selected time is 4:30 PM" at bounding box center [562, 354] width 35 height 35
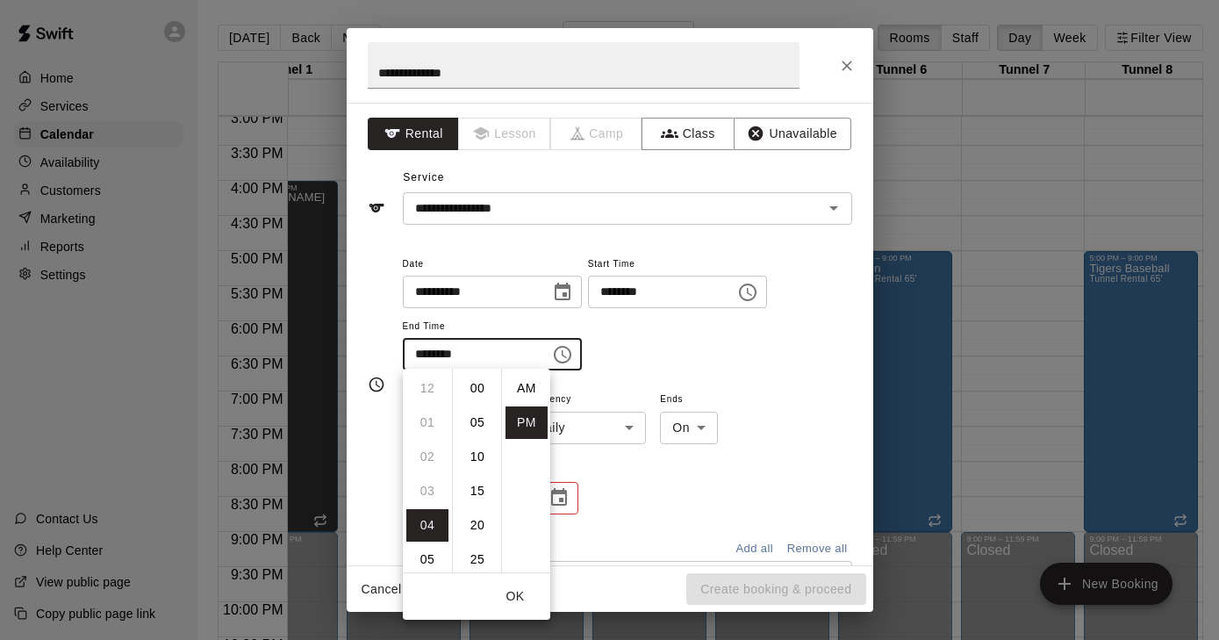
scroll to position [32, 0]
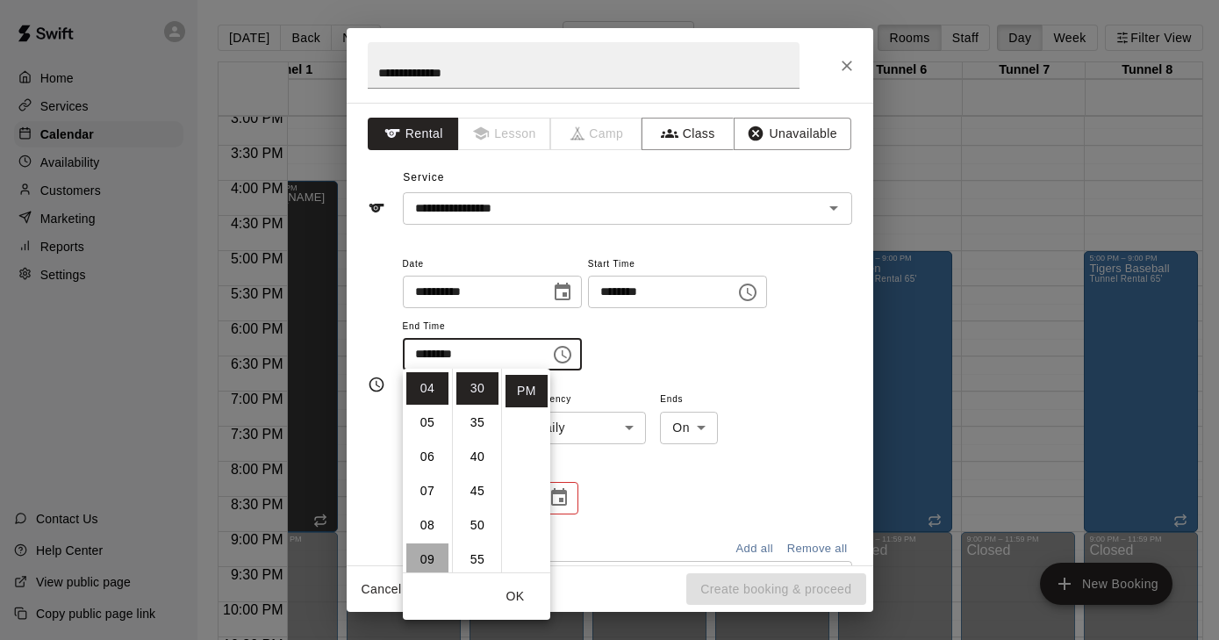
click at [425, 556] on li "09" at bounding box center [427, 559] width 42 height 32
click at [471, 384] on li "00" at bounding box center [477, 388] width 42 height 32
type input "********"
click at [707, 359] on div "**********" at bounding box center [627, 312] width 449 height 118
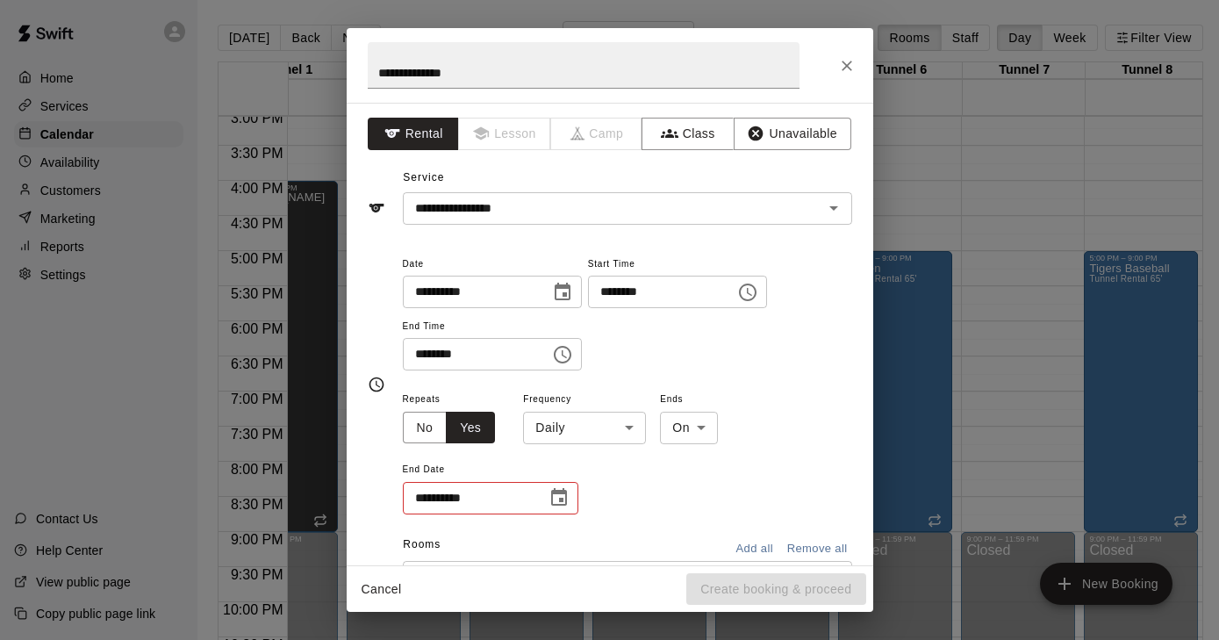
click at [624, 425] on body "Home Services Calendar Availability Customers Marketing Reports Settings Contac…" at bounding box center [609, 334] width 1219 height 668
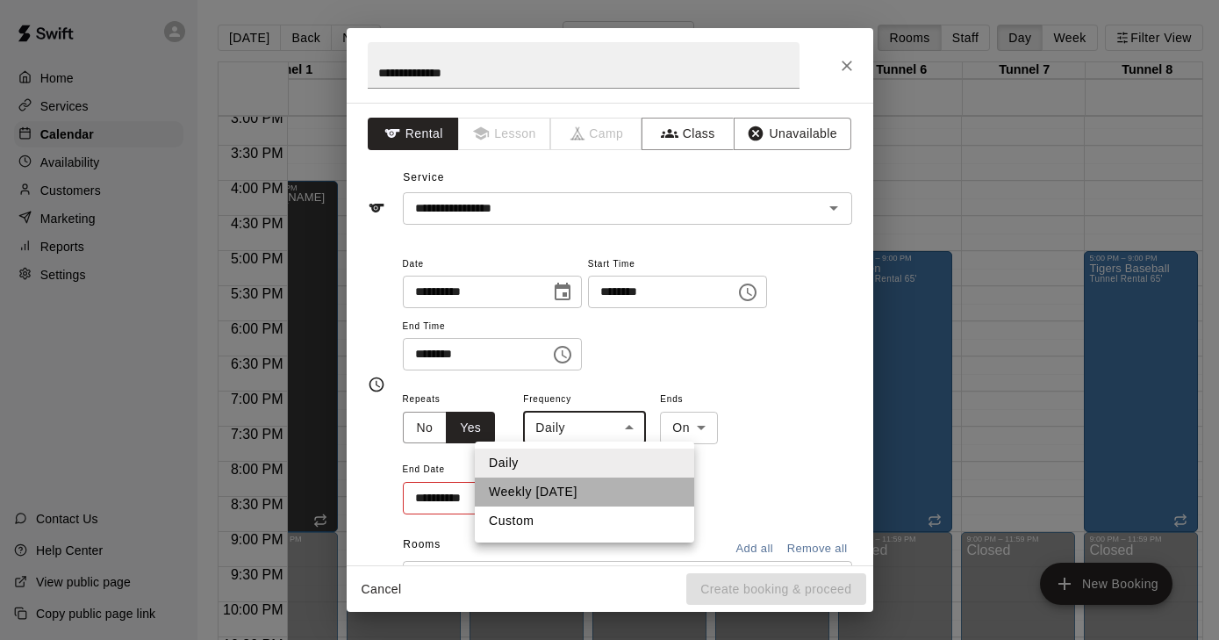
click at [578, 492] on li "Weekly [DATE]" at bounding box center [584, 492] width 219 height 29
type input "******"
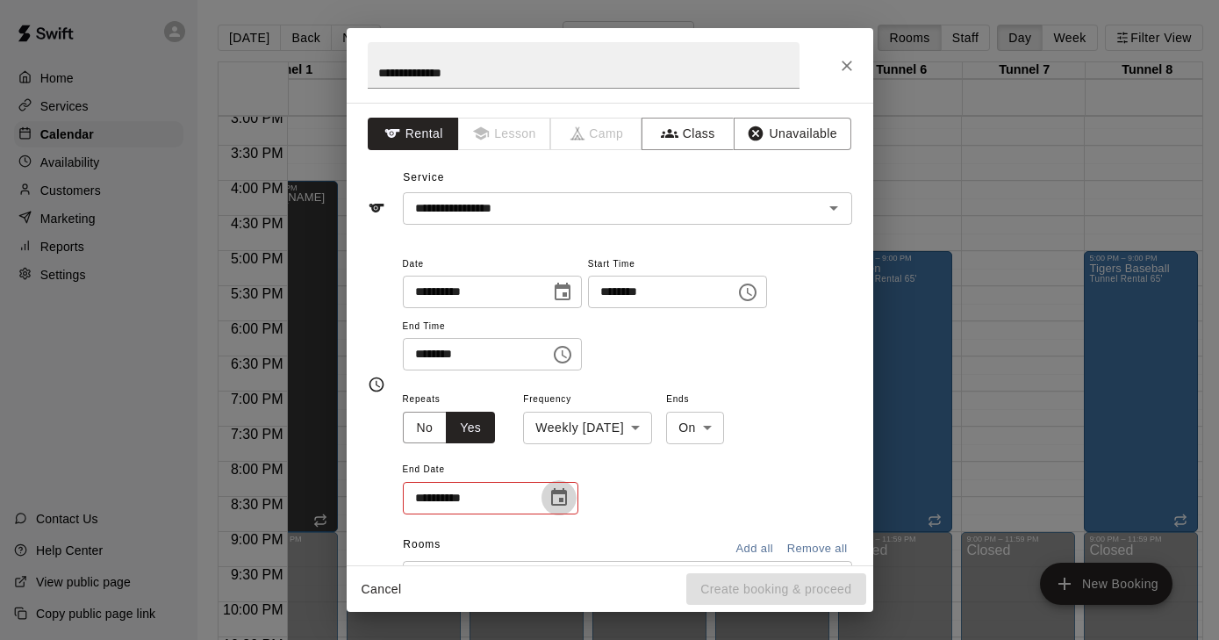
click at [559, 494] on icon "Choose date" at bounding box center [559, 497] width 21 height 21
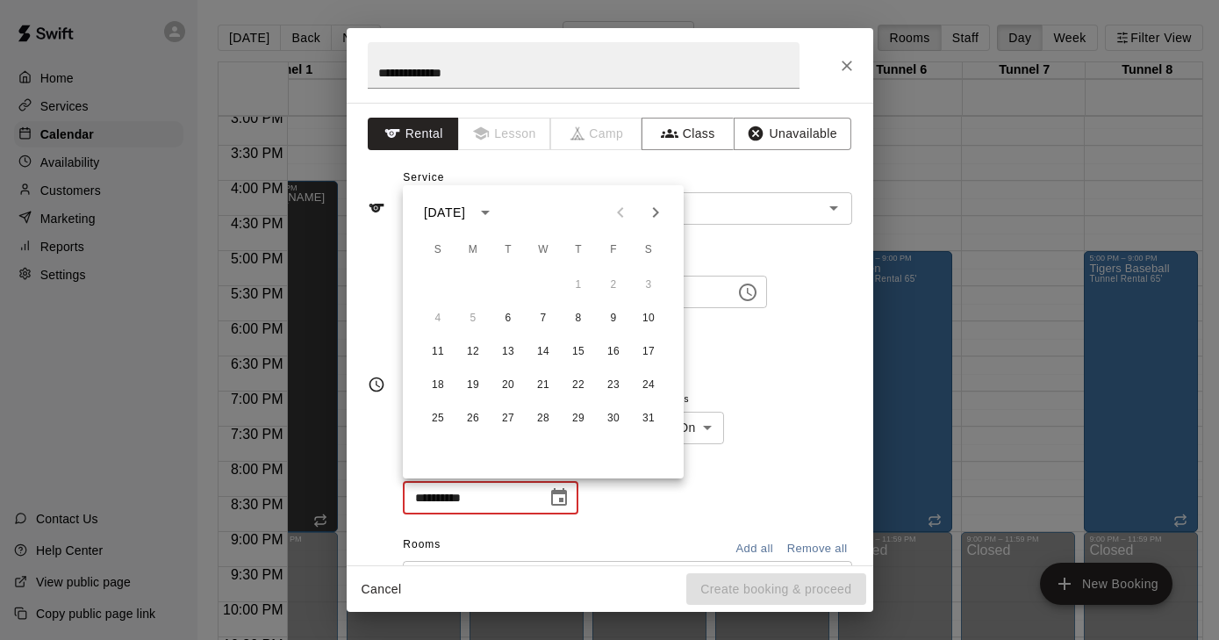
click at [496, 215] on icon "calendar view is open, switch to year view" at bounding box center [485, 212] width 21 height 21
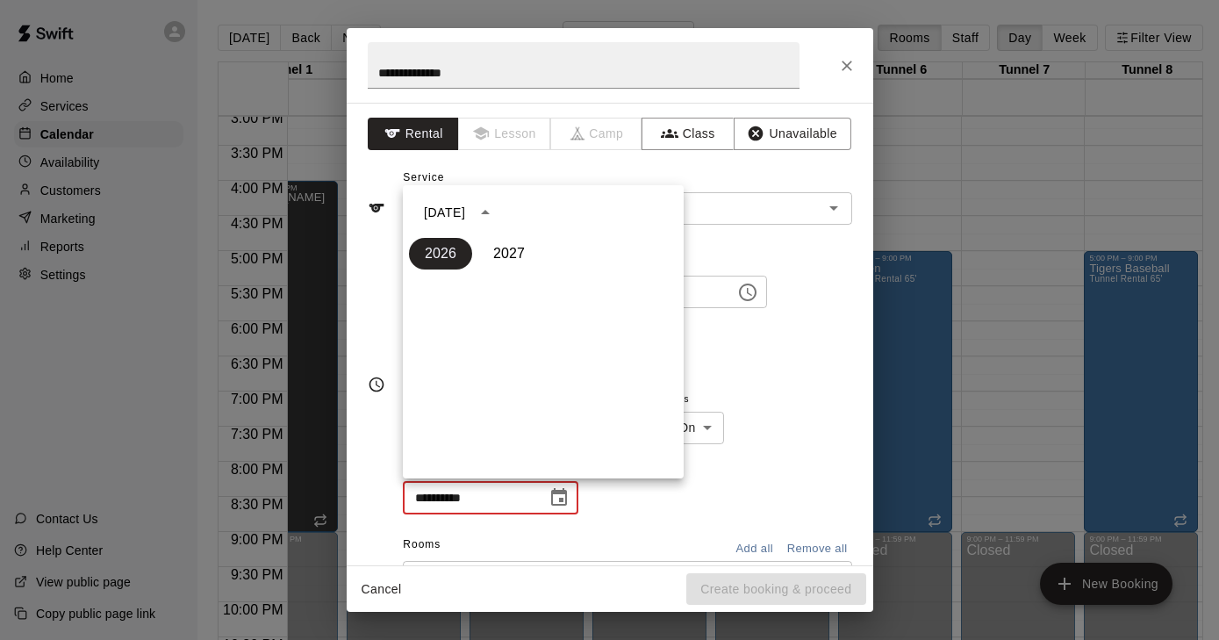
click at [496, 210] on icon "year view is open, switch to calendar view" at bounding box center [485, 212] width 21 height 21
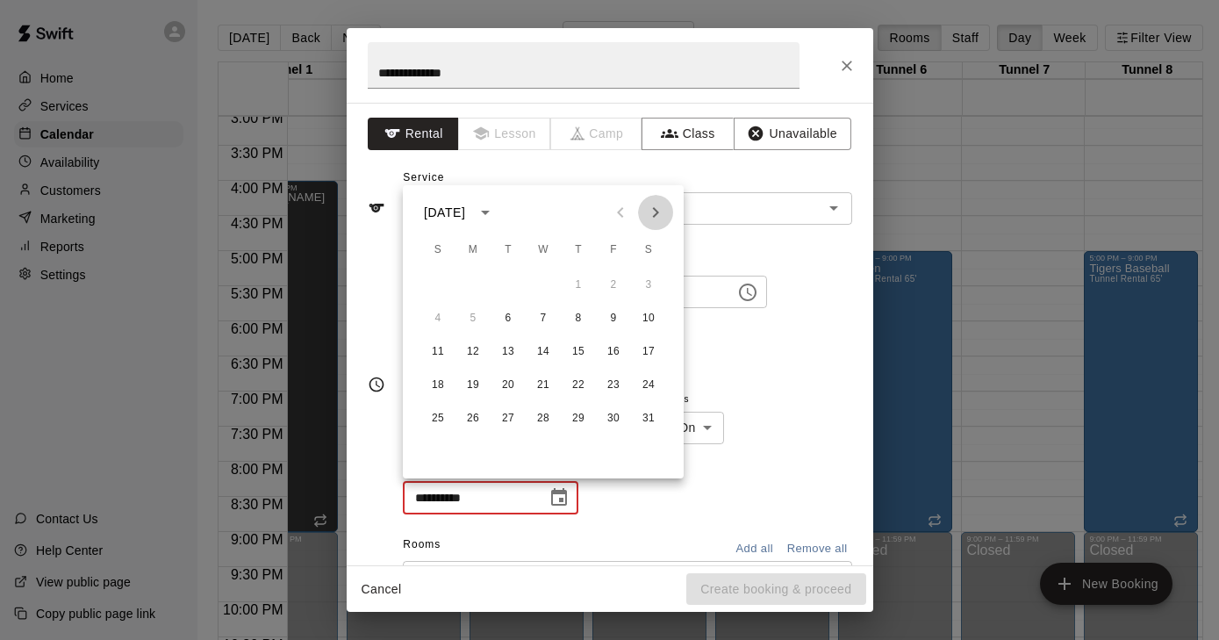
click at [657, 219] on icon "Next month" at bounding box center [655, 212] width 21 height 21
click at [504, 391] on button "24" at bounding box center [508, 386] width 32 height 32
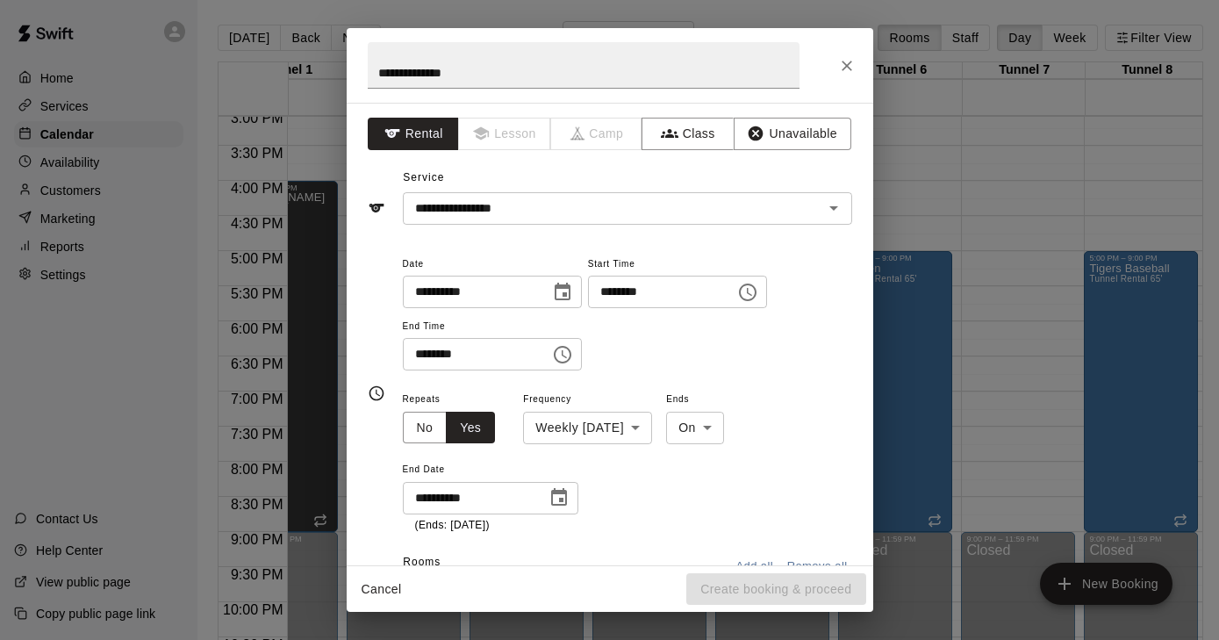
type input "**********"
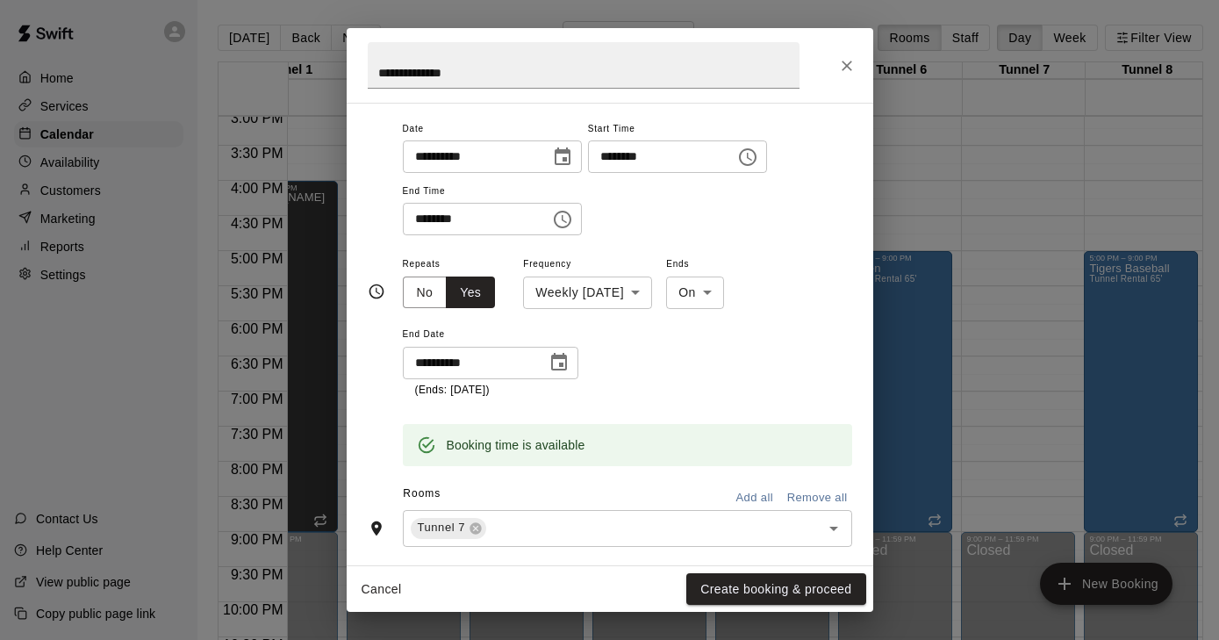
scroll to position [141, 0]
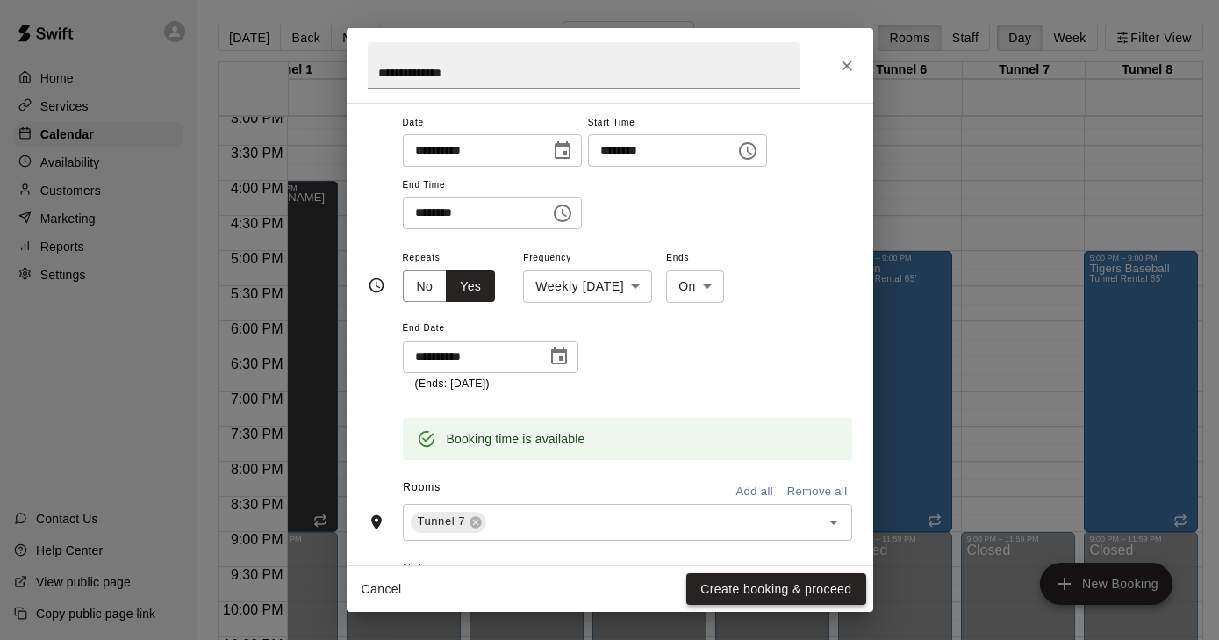
click at [758, 586] on button "Create booking & proceed" at bounding box center [775, 589] width 179 height 32
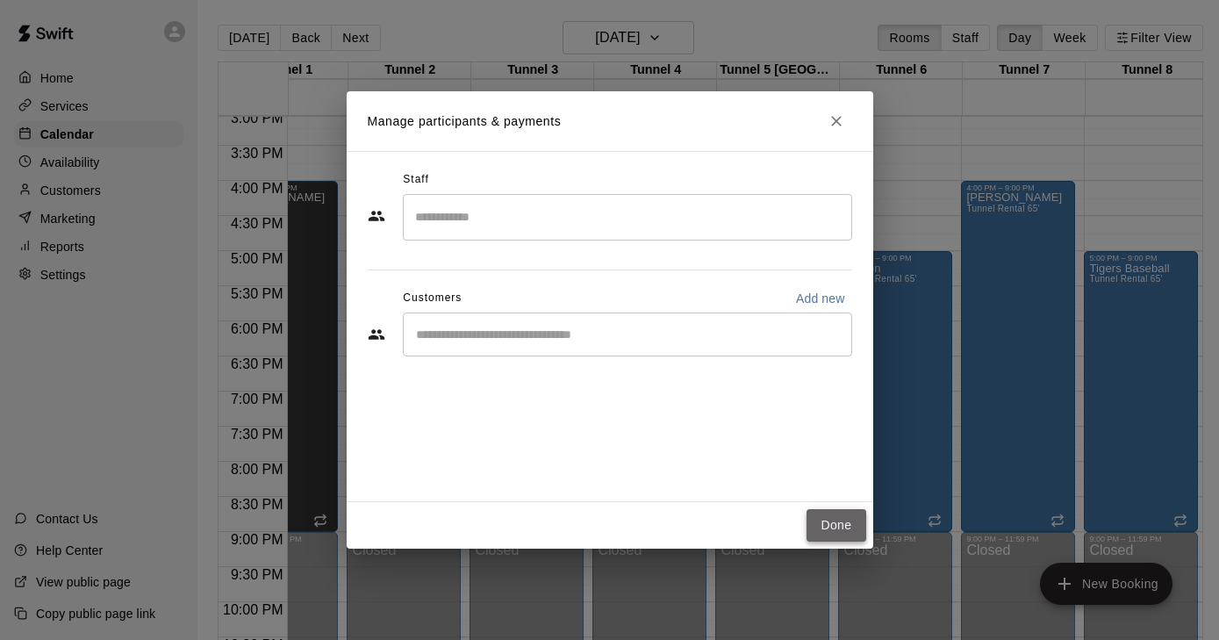
click at [825, 528] on button "Done" at bounding box center [836, 525] width 59 height 32
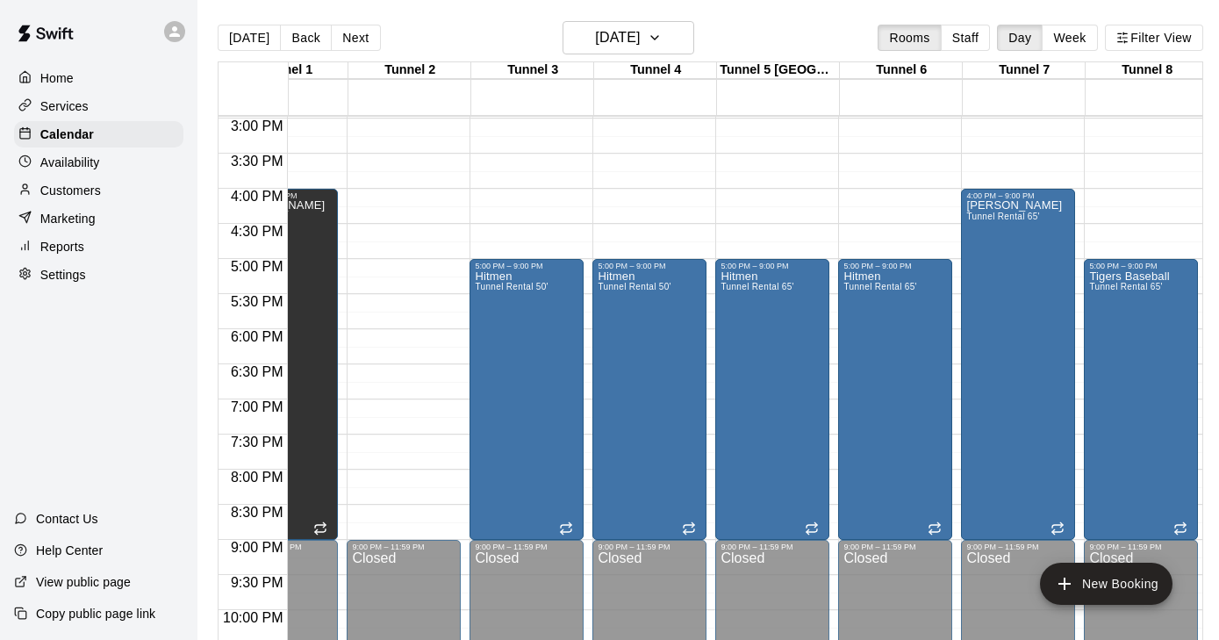
scroll to position [1055, 63]
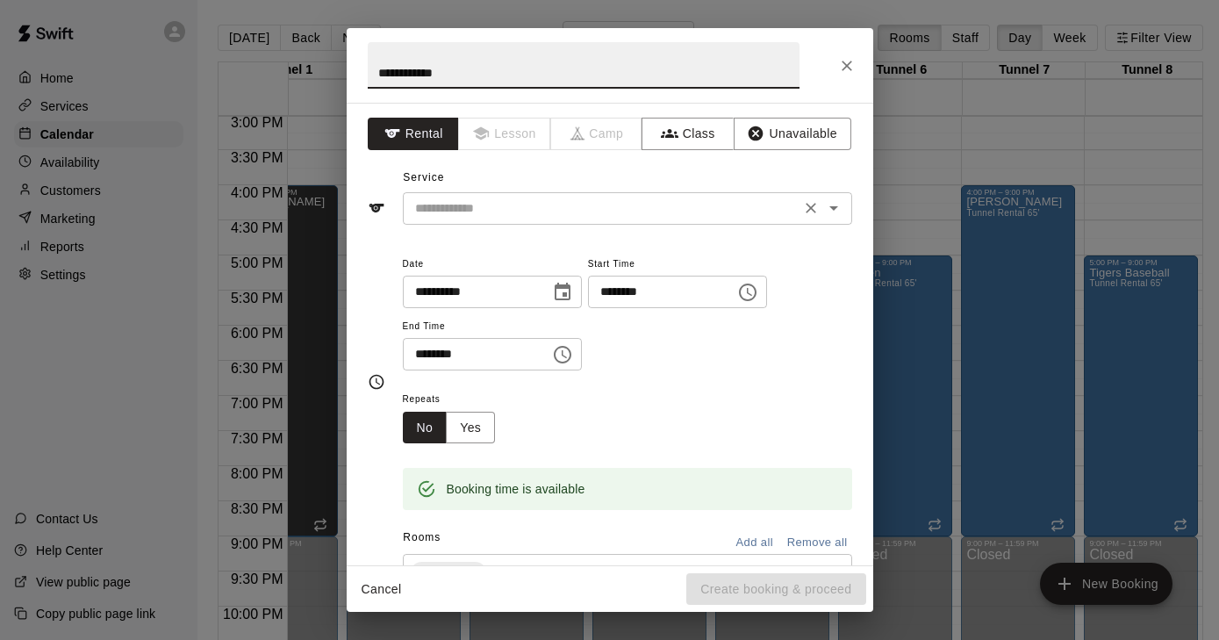
type input "**********"
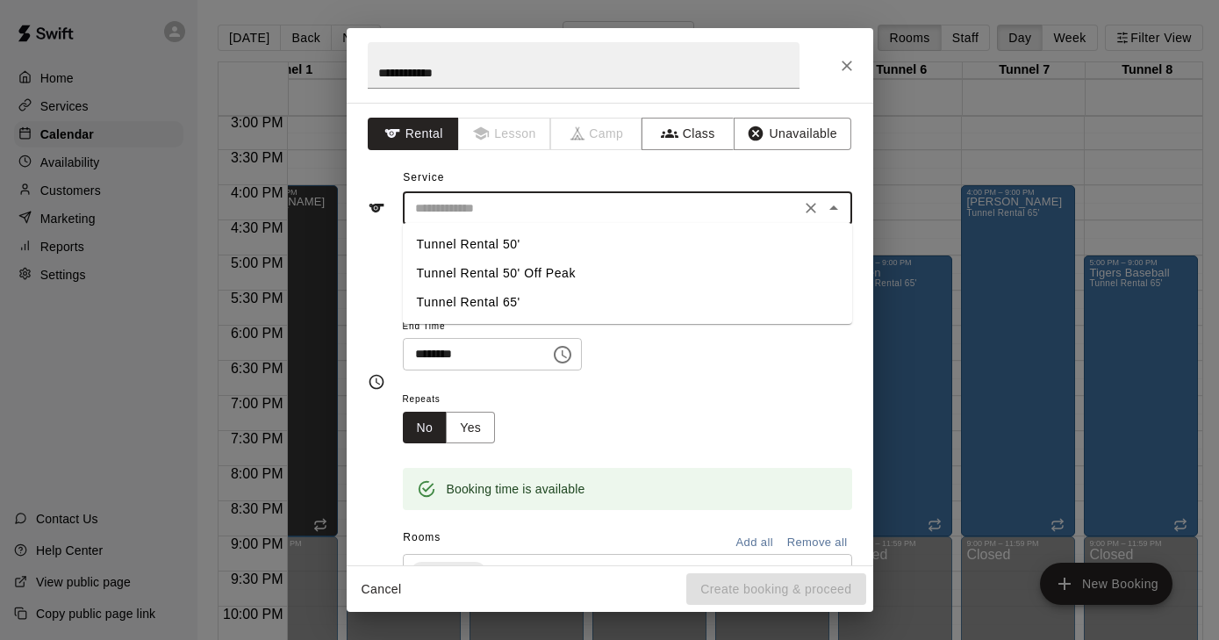
click at [511, 212] on input "text" at bounding box center [601, 208] width 387 height 22
click at [495, 247] on li "Tunnel Rental 50'" at bounding box center [627, 244] width 449 height 29
type input "**********"
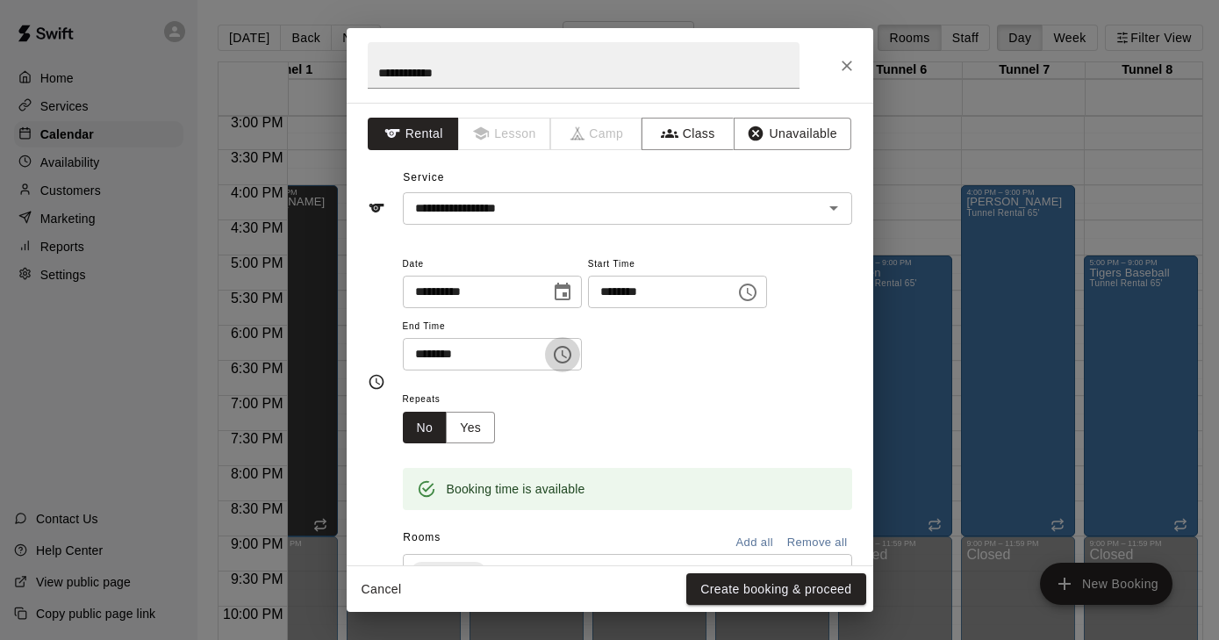
click at [568, 349] on icon "Choose time, selected time is 4:30 PM" at bounding box center [562, 354] width 21 height 21
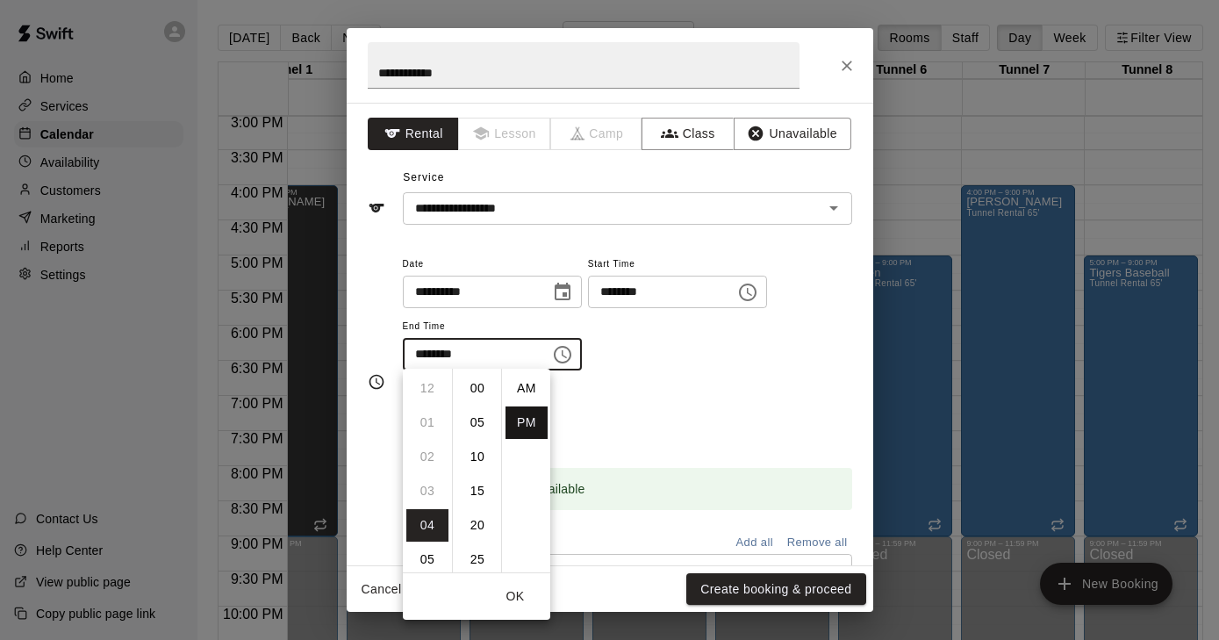
scroll to position [32, 0]
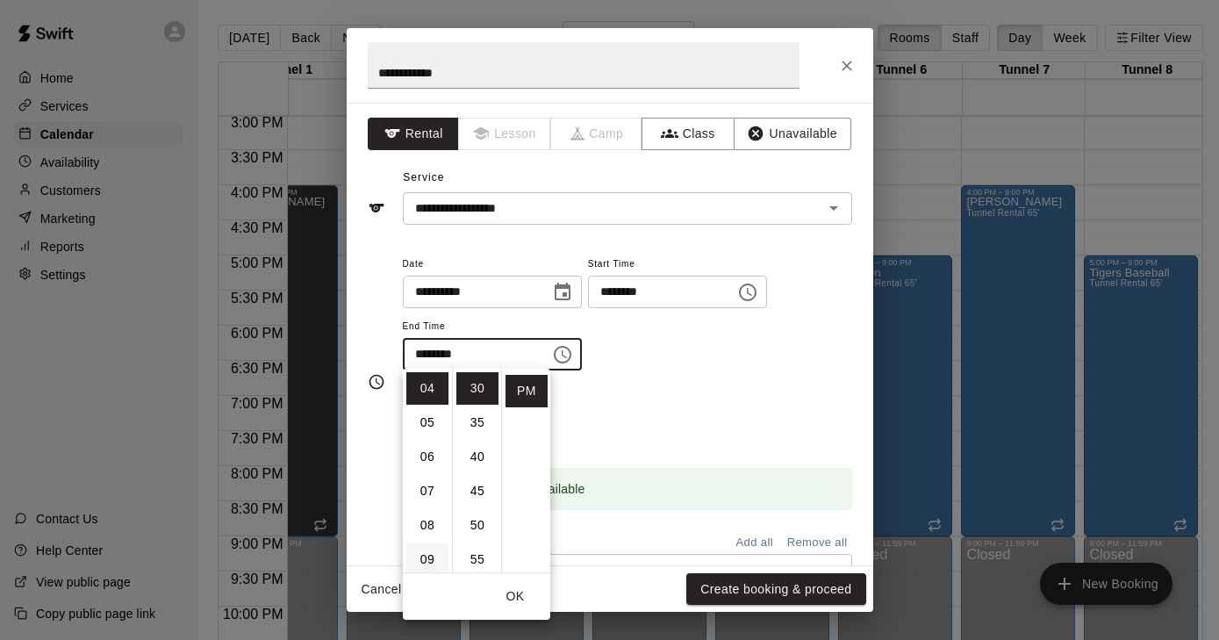
click at [418, 555] on li "09" at bounding box center [427, 559] width 42 height 32
click at [476, 394] on li "00" at bounding box center [477, 388] width 42 height 32
type input "********"
click at [711, 399] on div "Repeats No Yes" at bounding box center [627, 415] width 449 height 55
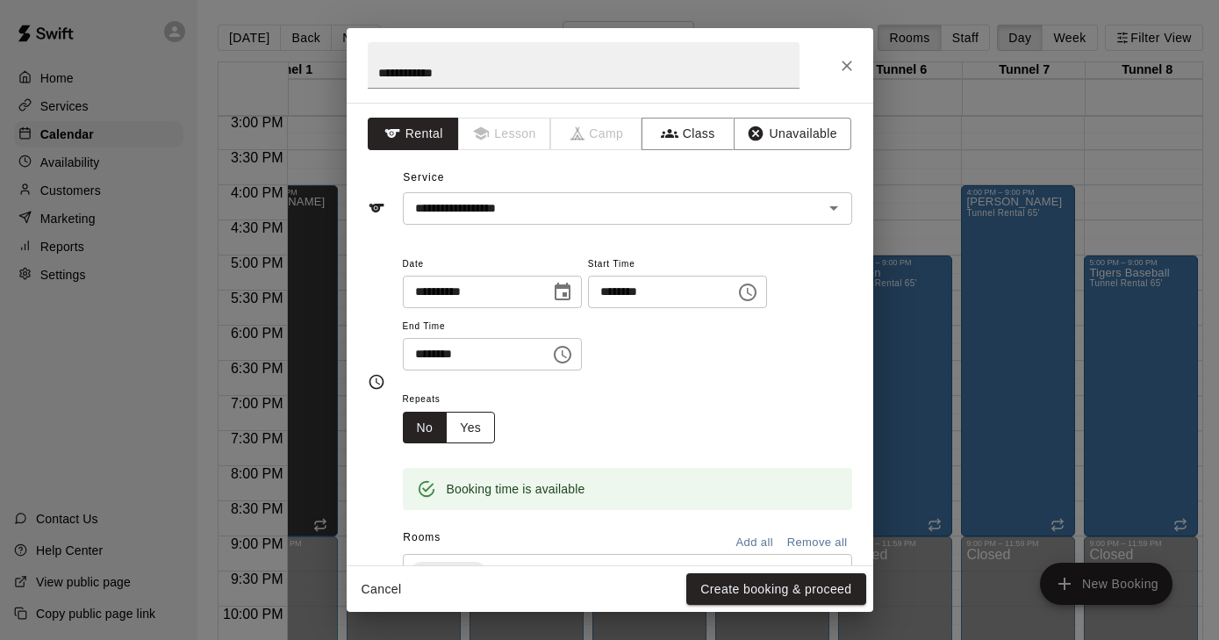
click at [485, 426] on button "Yes" at bounding box center [470, 428] width 49 height 32
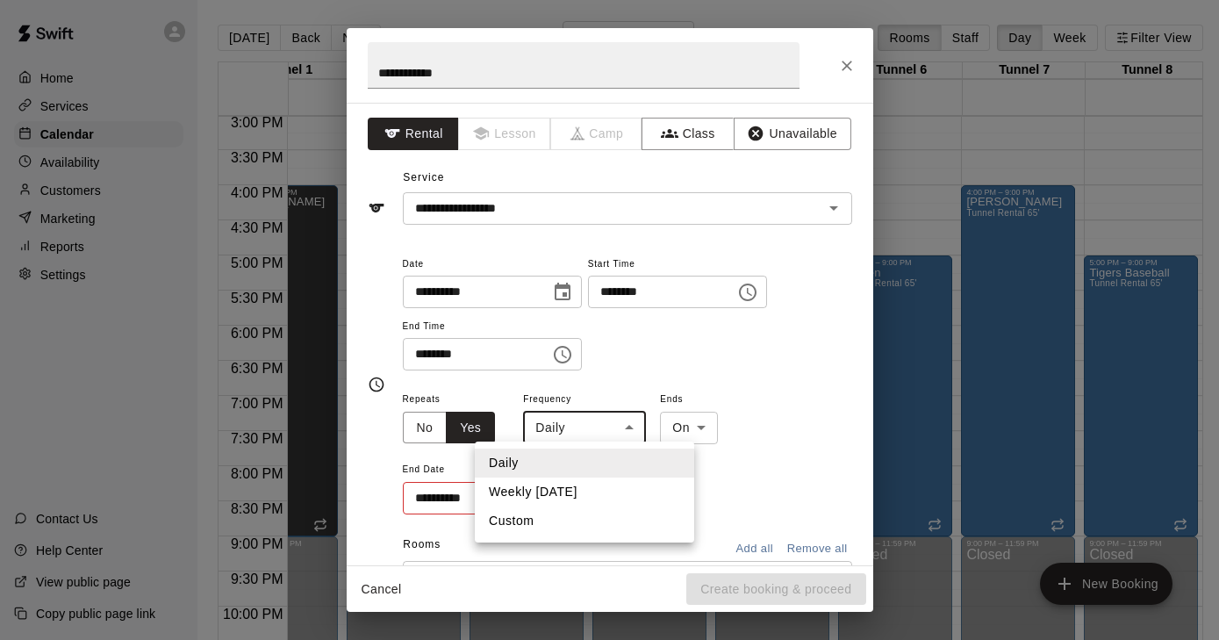
click at [642, 420] on body "Home Services Calendar Availability Customers Marketing Reports Settings Contac…" at bounding box center [609, 334] width 1219 height 668
click at [576, 498] on li "Weekly [DATE]" at bounding box center [584, 492] width 219 height 29
type input "******"
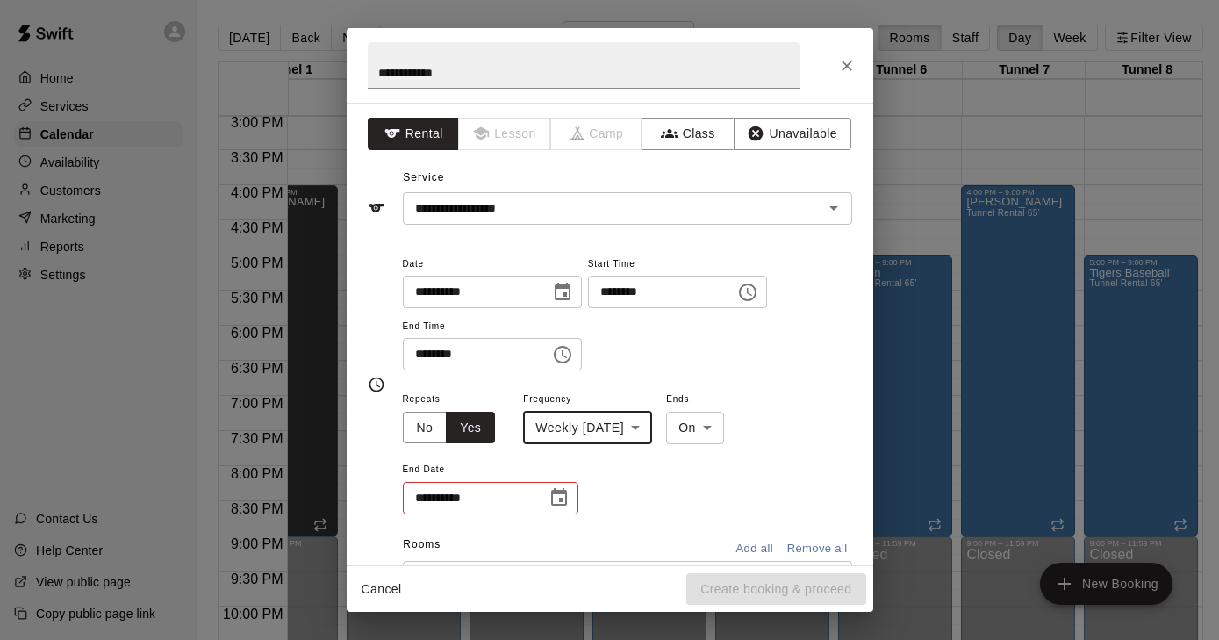
click at [554, 495] on icon "Choose date" at bounding box center [559, 497] width 21 height 21
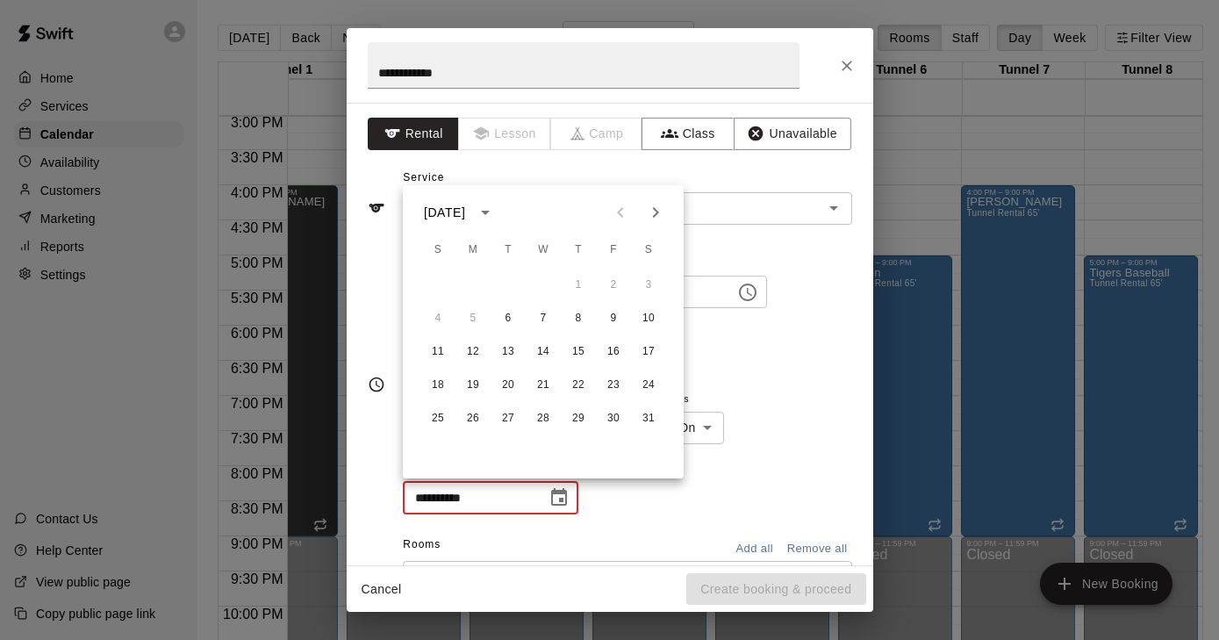
click at [656, 213] on icon "Next month" at bounding box center [655, 212] width 21 height 21
click at [505, 384] on button "24" at bounding box center [508, 386] width 32 height 32
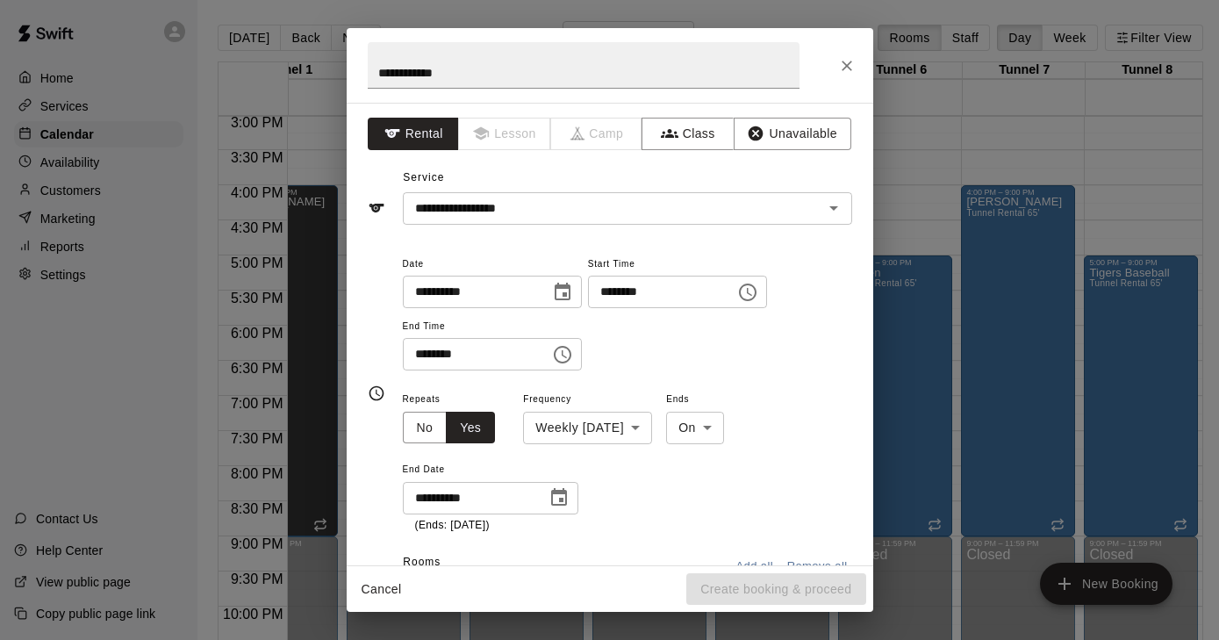
type input "**********"
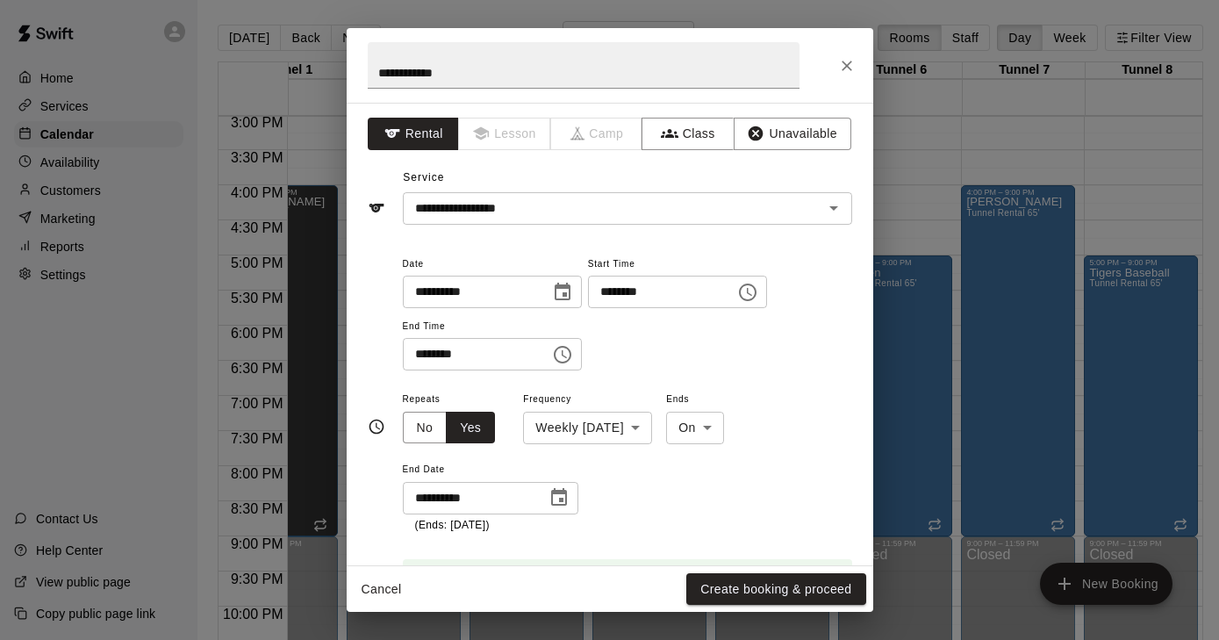
scroll to position [53, 0]
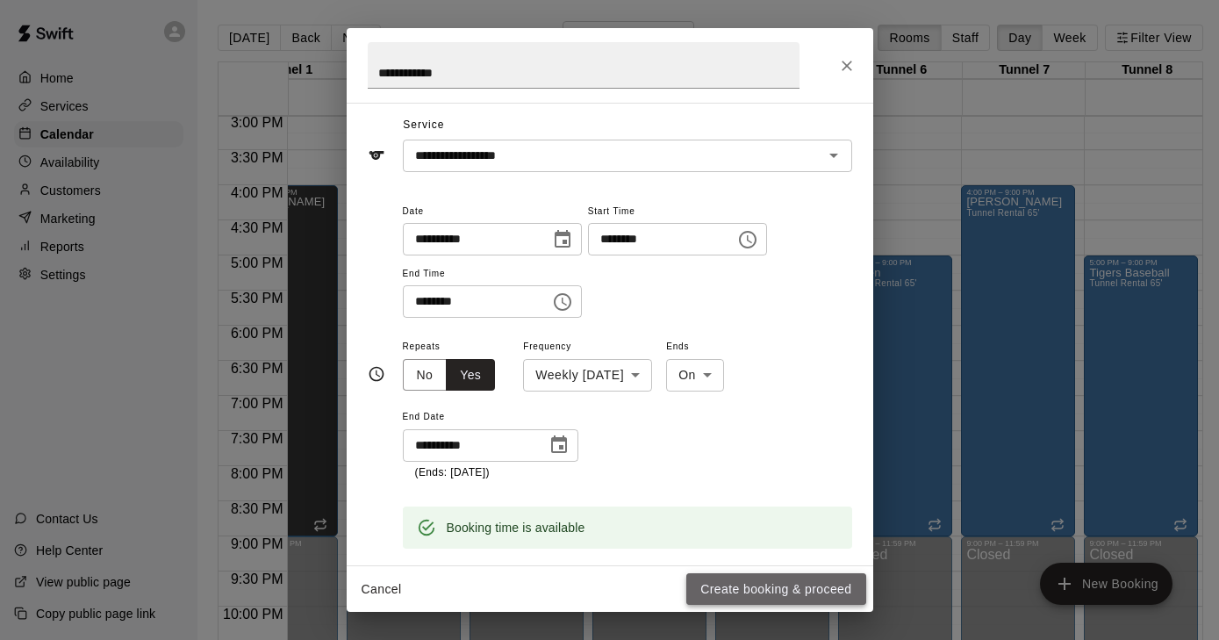
click at [768, 585] on button "Create booking & proceed" at bounding box center [775, 589] width 179 height 32
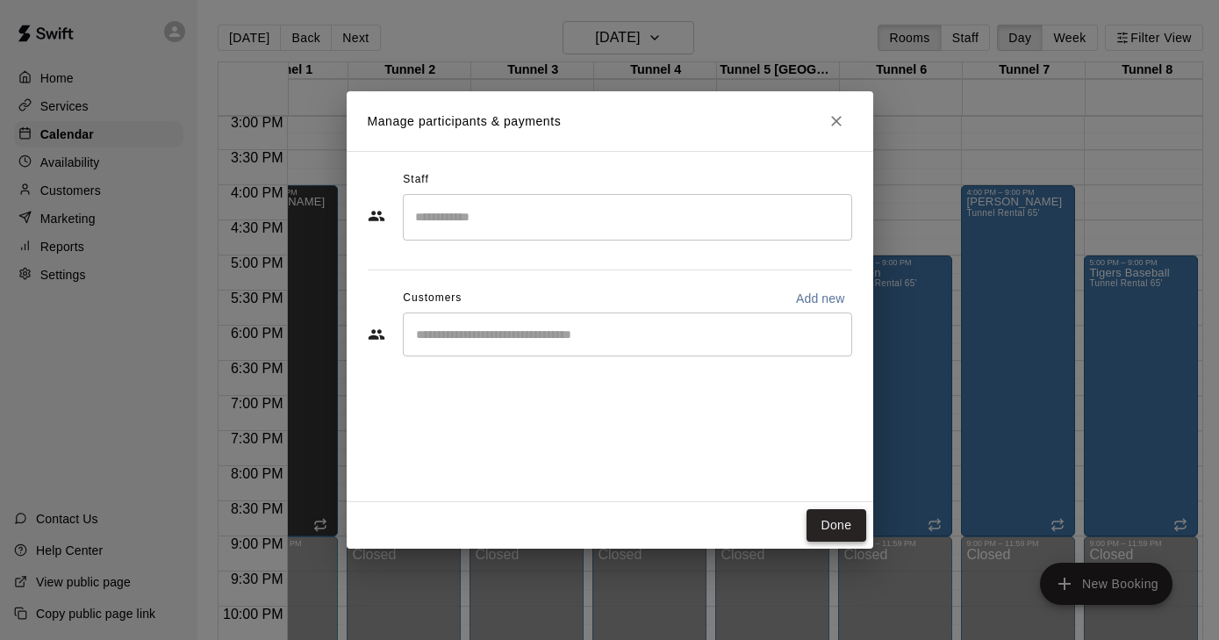
click at [822, 523] on button "Done" at bounding box center [836, 525] width 59 height 32
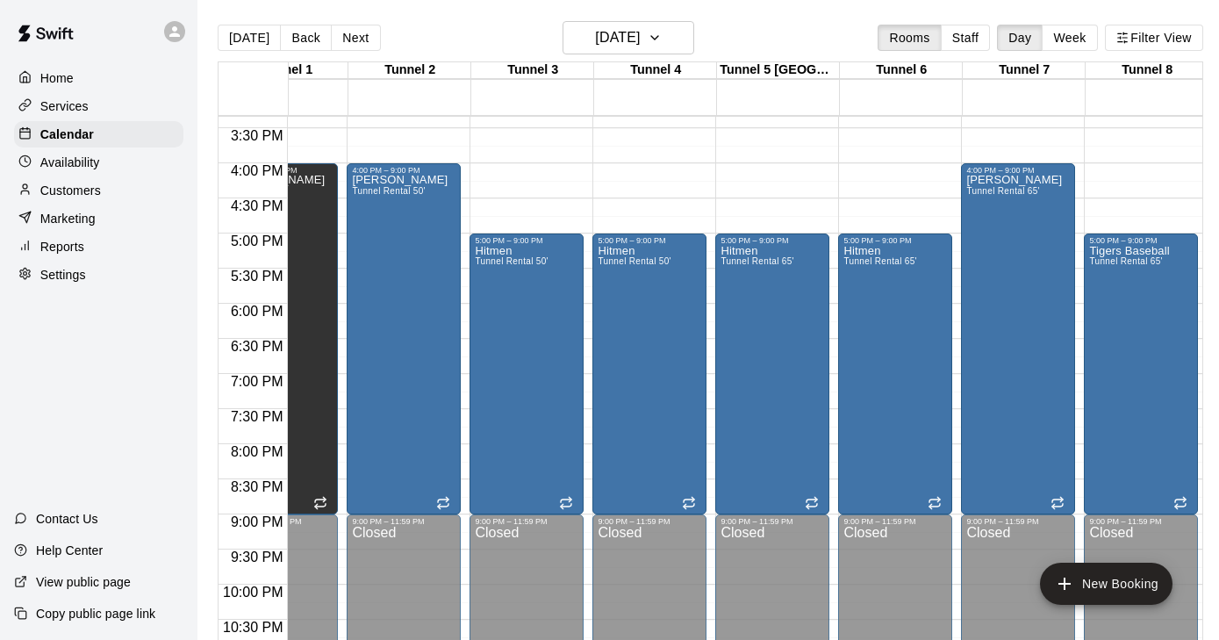
scroll to position [1076, 63]
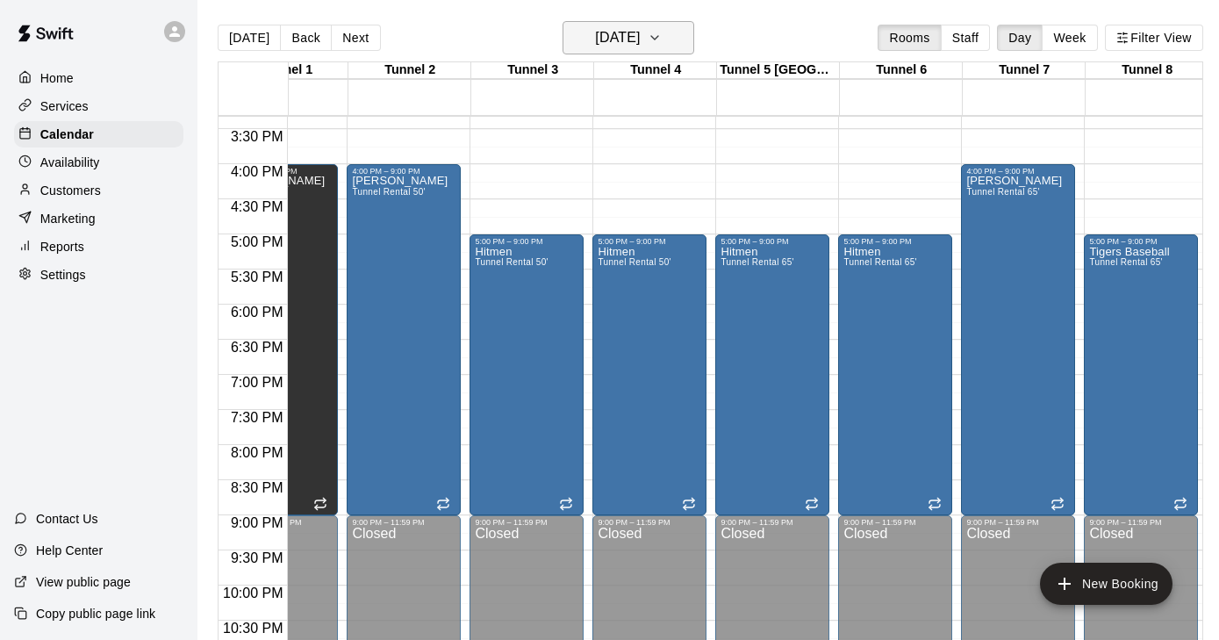
click at [676, 25] on button "[DATE]" at bounding box center [629, 37] width 132 height 33
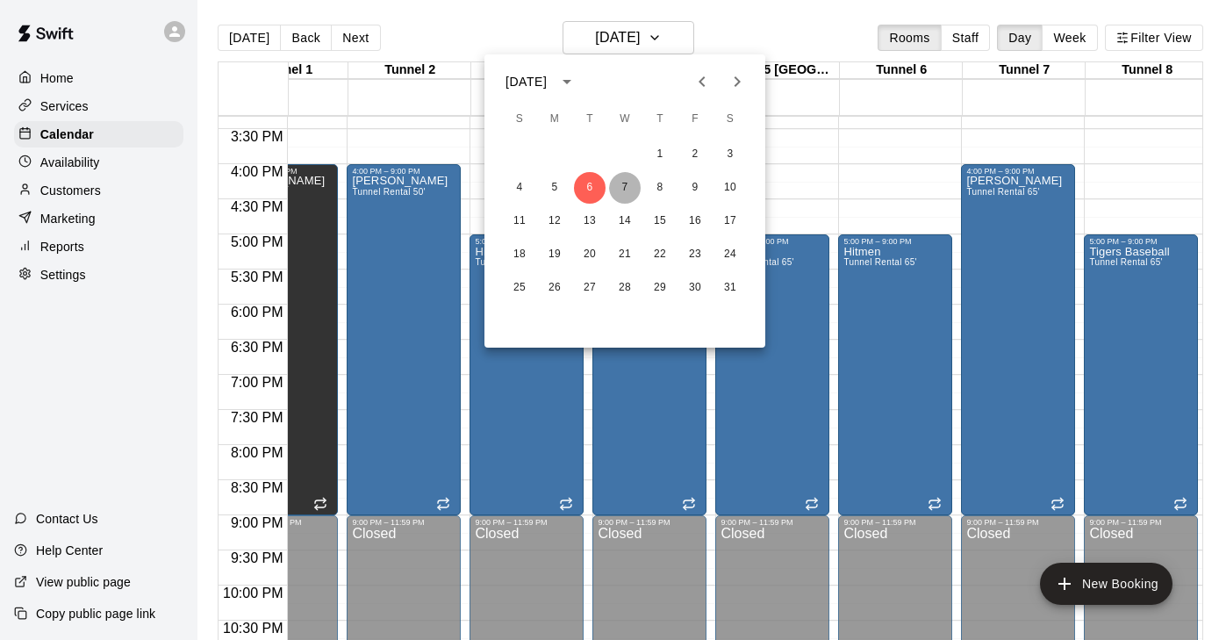
click at [626, 180] on button "7" at bounding box center [625, 188] width 32 height 32
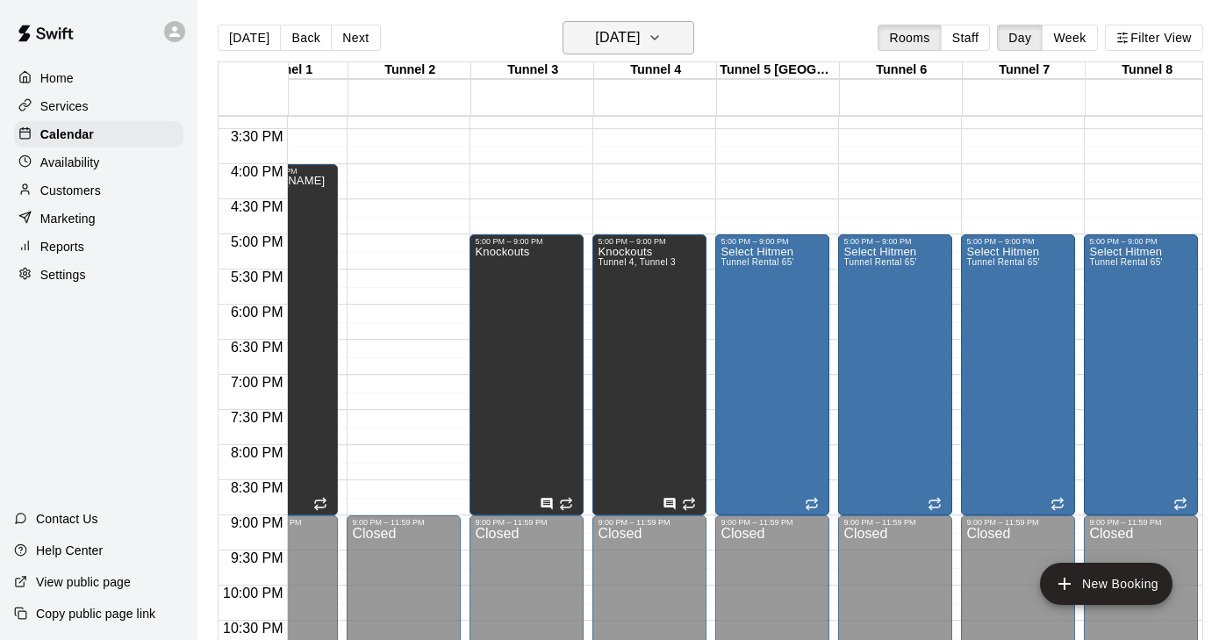
click at [662, 42] on icon "button" at bounding box center [655, 37] width 14 height 21
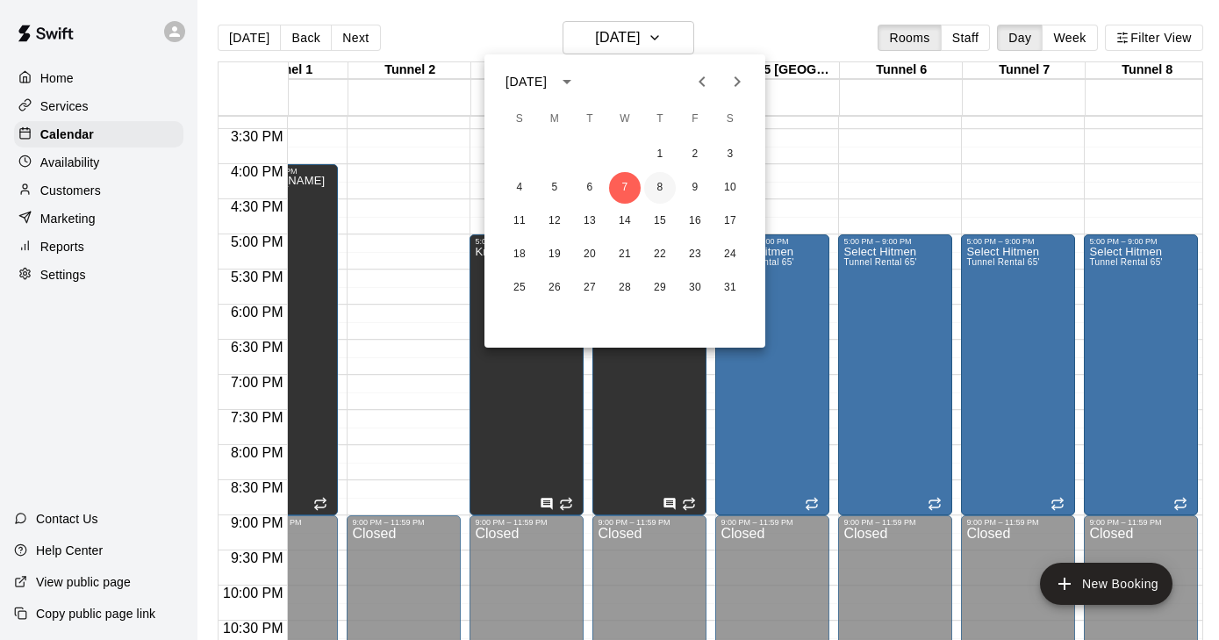
click at [665, 189] on button "8" at bounding box center [660, 188] width 32 height 32
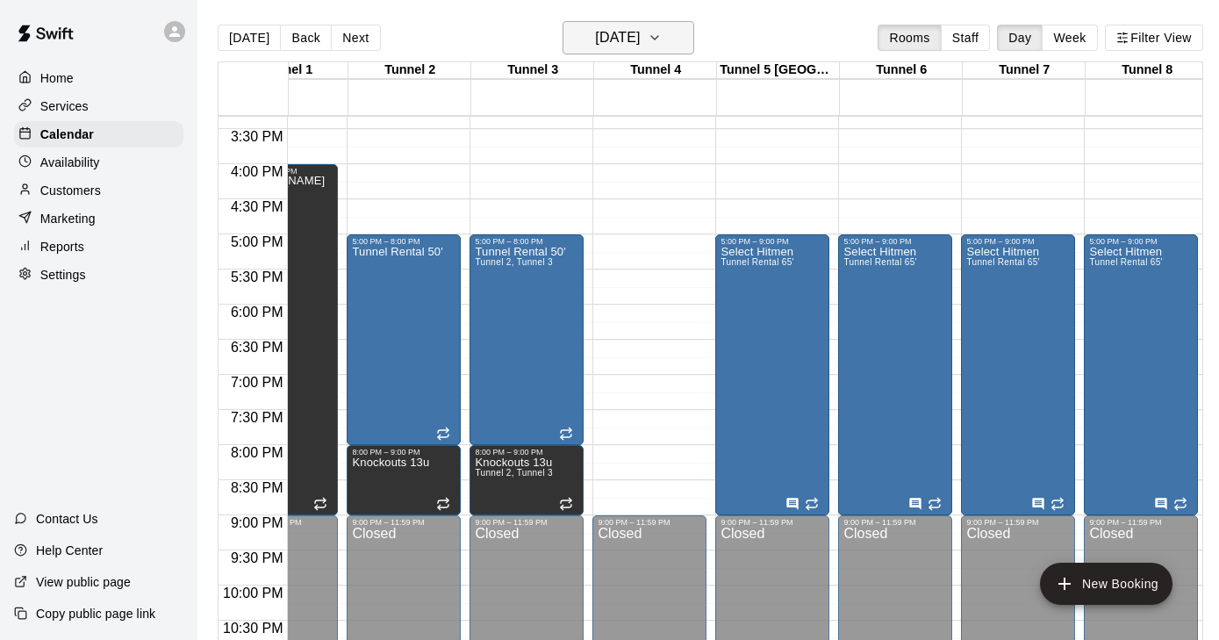
click at [673, 45] on button "[DATE]" at bounding box center [629, 37] width 132 height 33
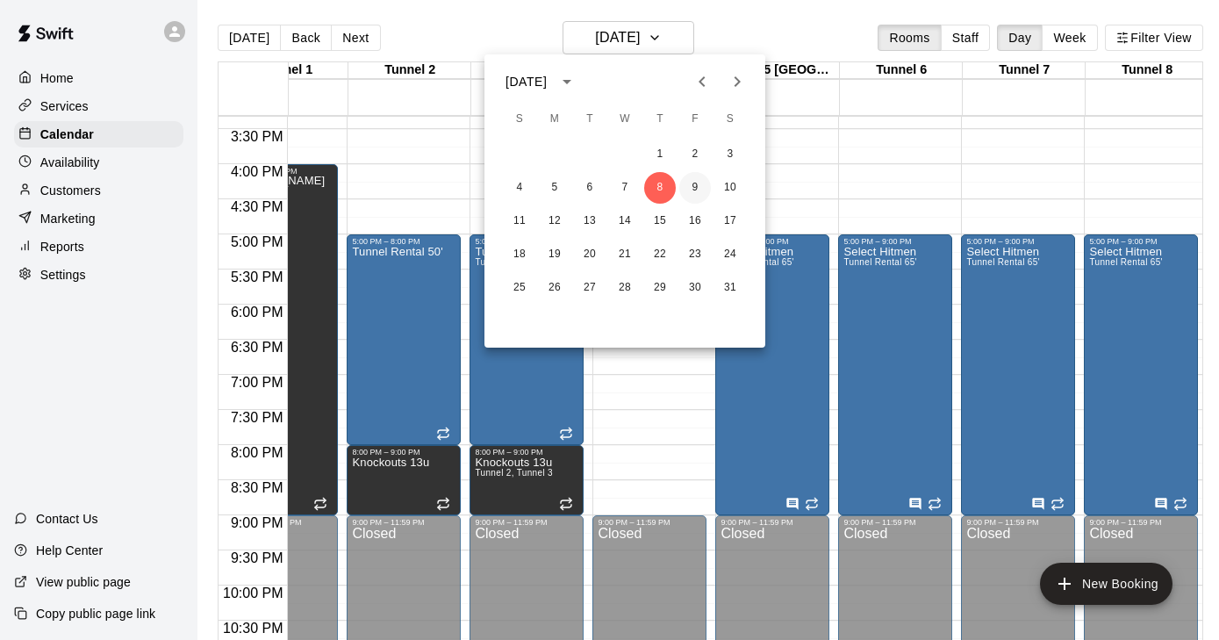
click at [689, 186] on button "9" at bounding box center [695, 188] width 32 height 32
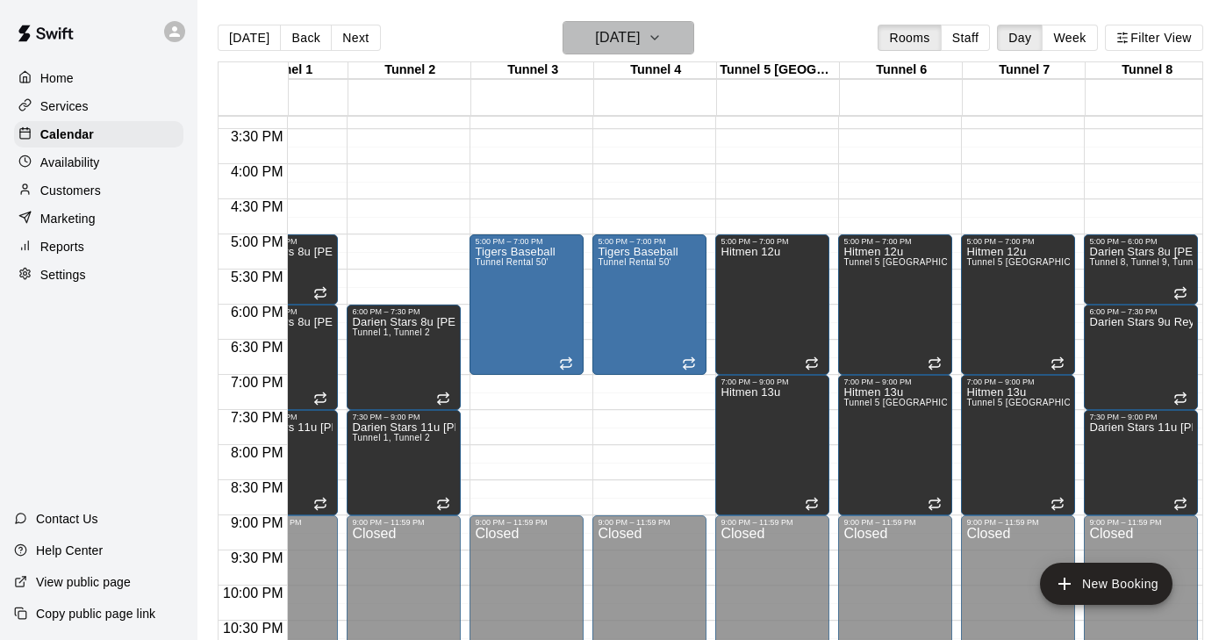
click at [662, 35] on icon "button" at bounding box center [655, 37] width 14 height 21
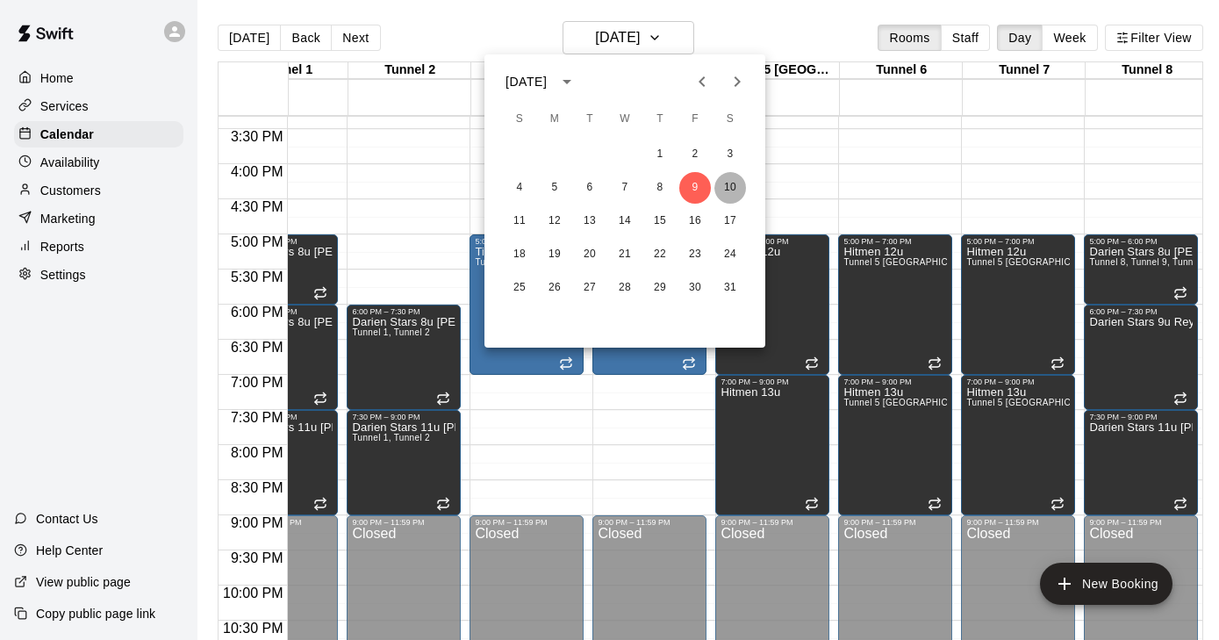
click at [731, 182] on button "10" at bounding box center [731, 188] width 32 height 32
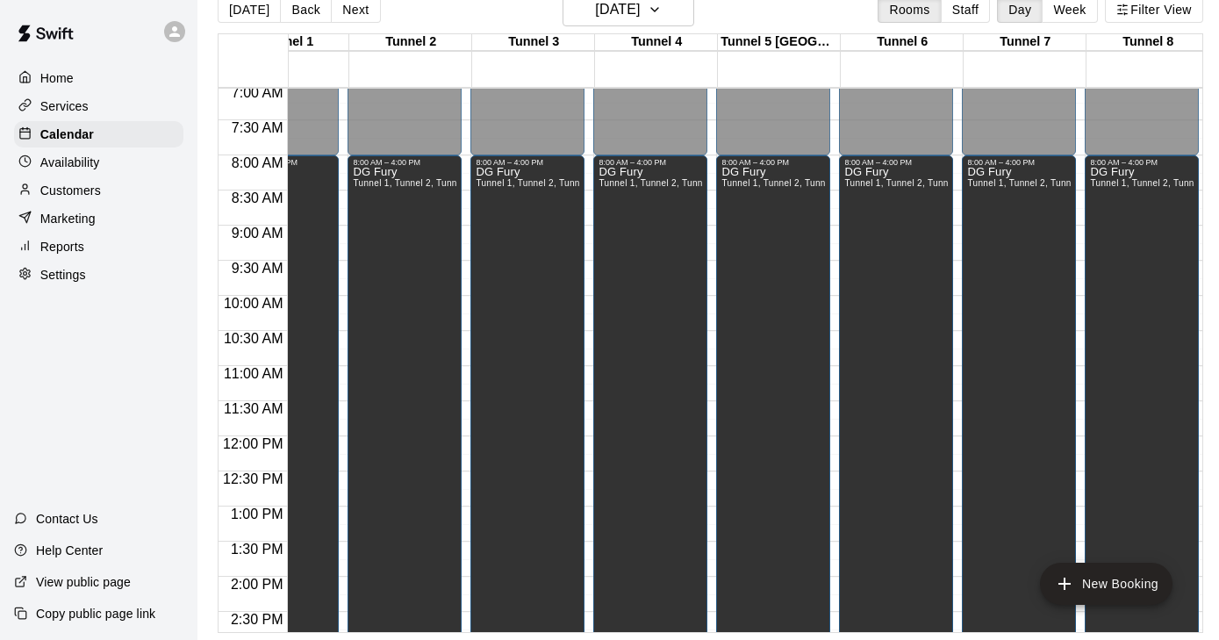
scroll to position [446, 62]
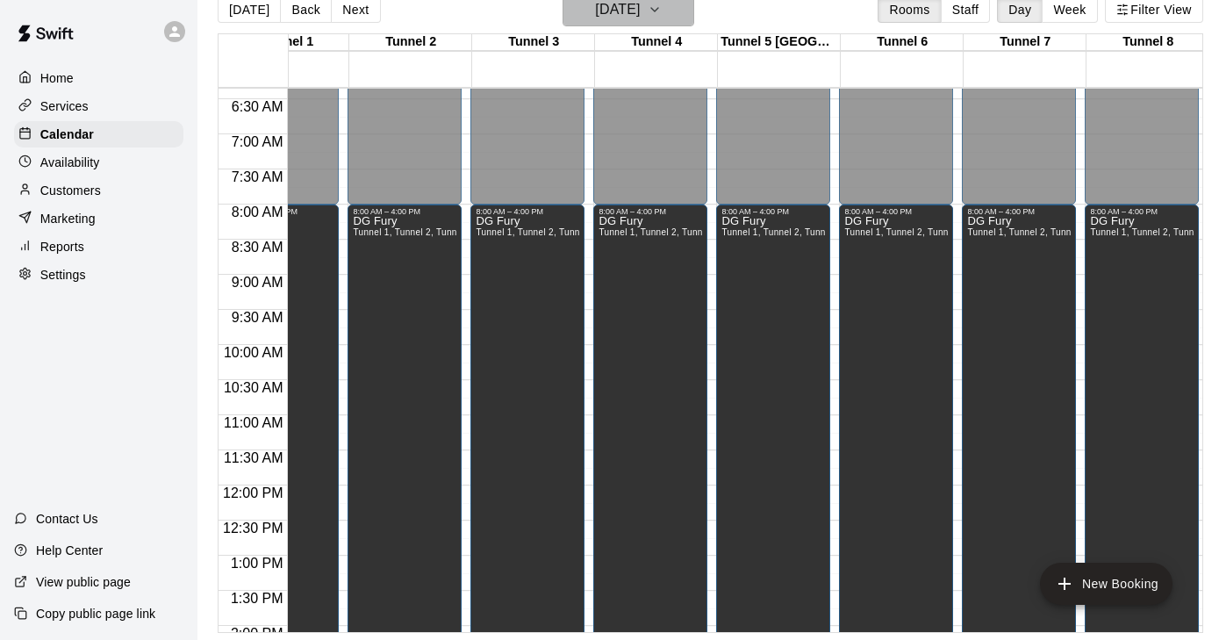
click at [662, 15] on icon "button" at bounding box center [655, 9] width 14 height 21
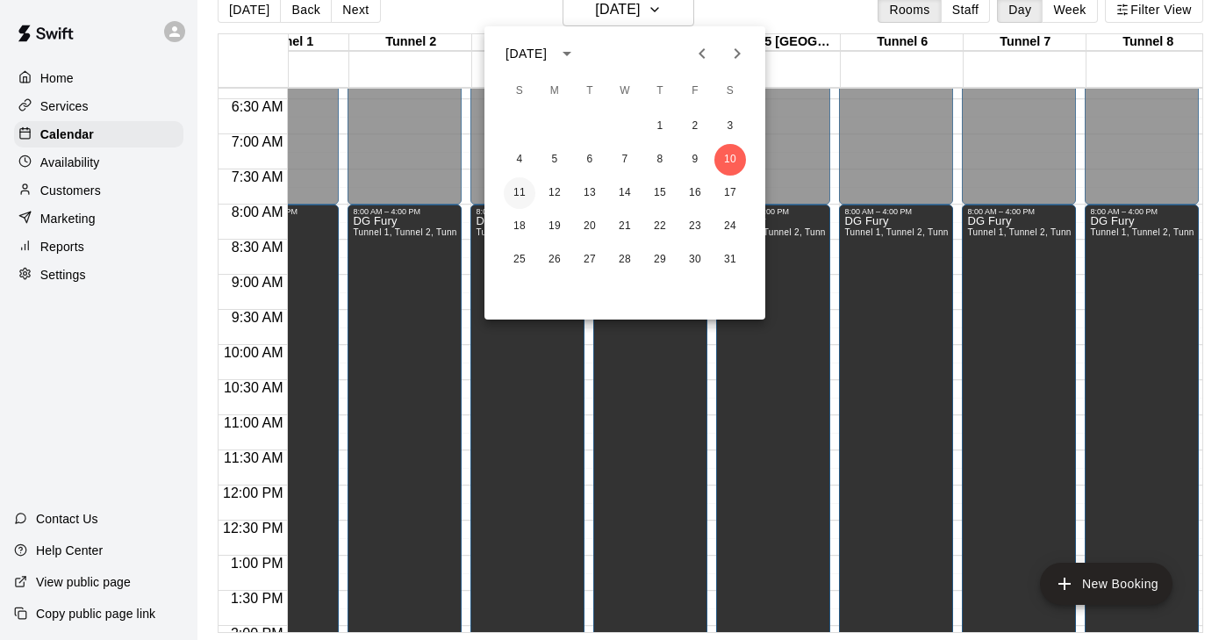
click at [517, 190] on button "11" at bounding box center [520, 193] width 32 height 32
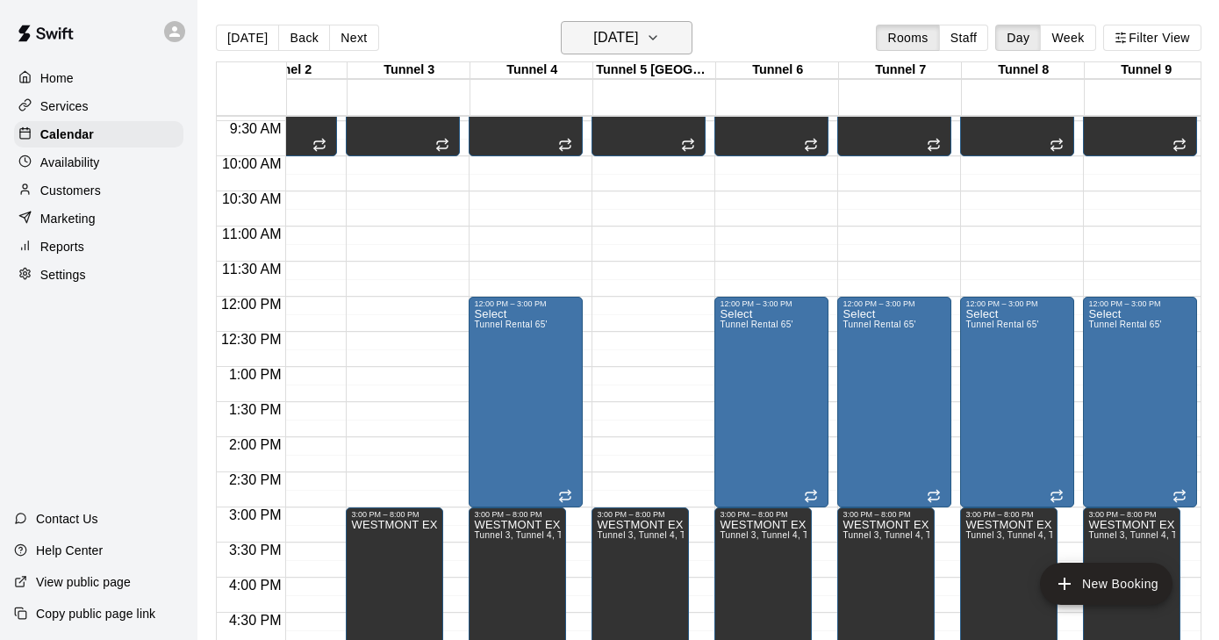
scroll to position [0, 2]
click at [660, 34] on icon "button" at bounding box center [653, 37] width 14 height 21
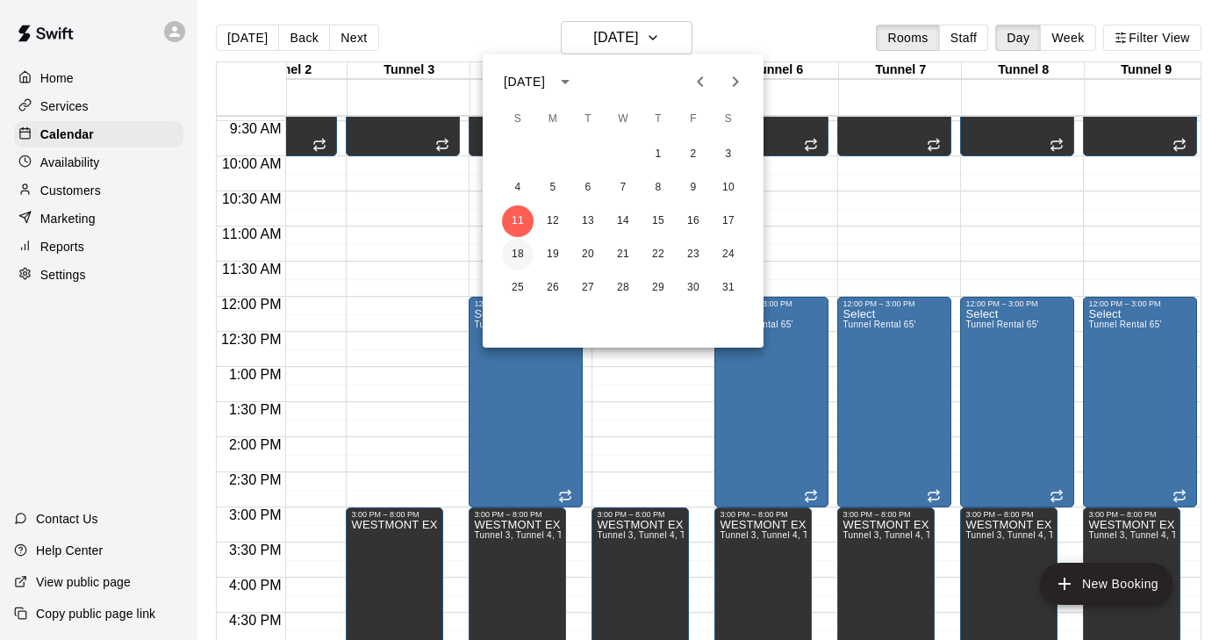
click at [518, 255] on button "18" at bounding box center [518, 255] width 32 height 32
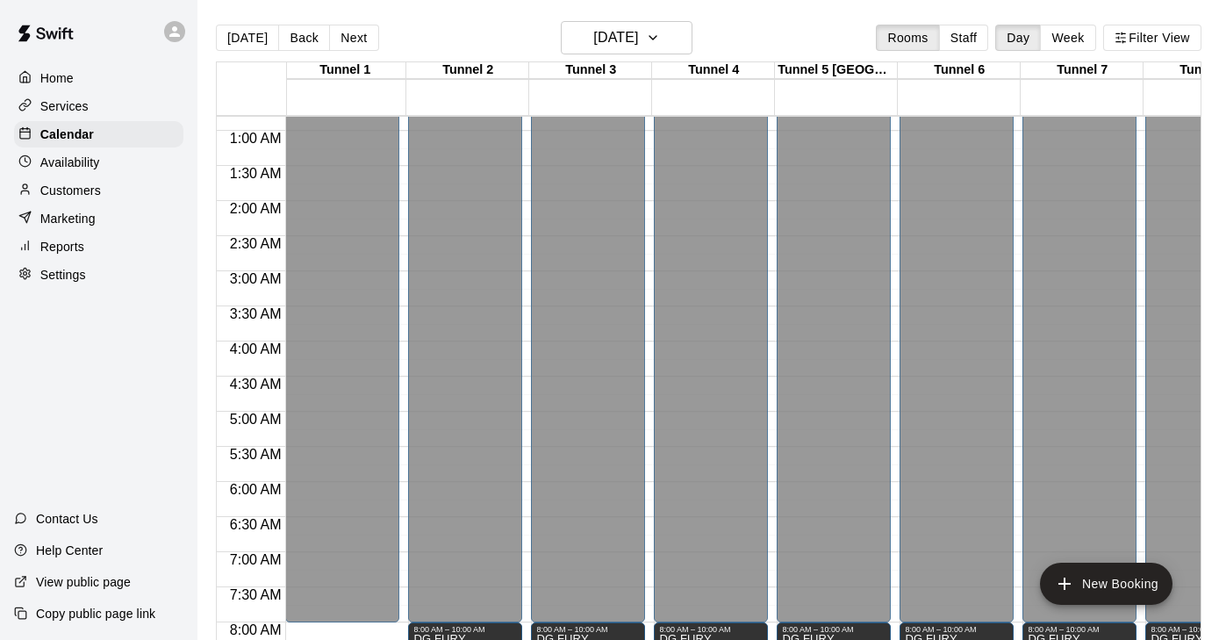
scroll to position [0, 0]
click at [660, 33] on icon "button" at bounding box center [653, 37] width 14 height 21
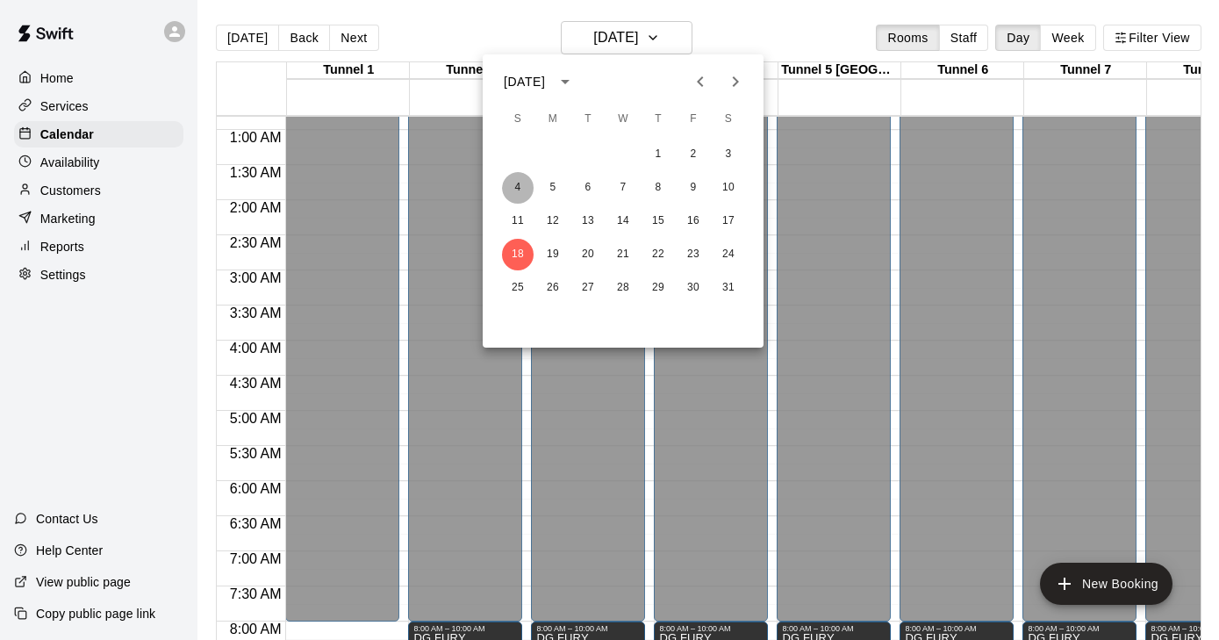
click at [519, 186] on button "4" at bounding box center [518, 188] width 32 height 32
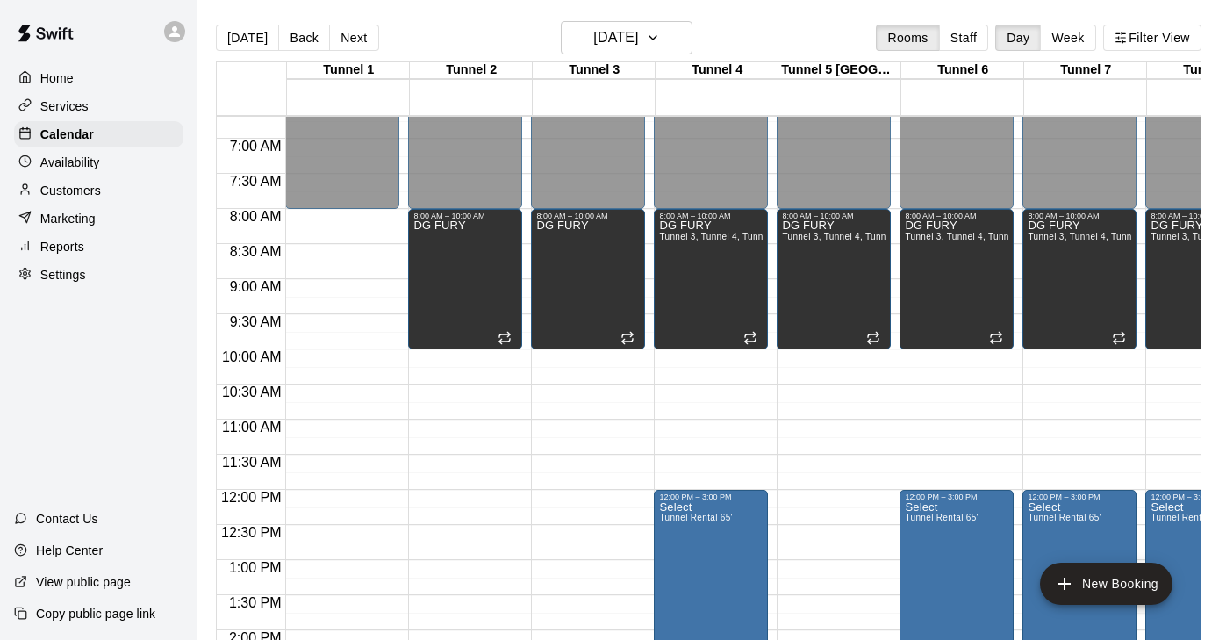
scroll to position [462, 0]
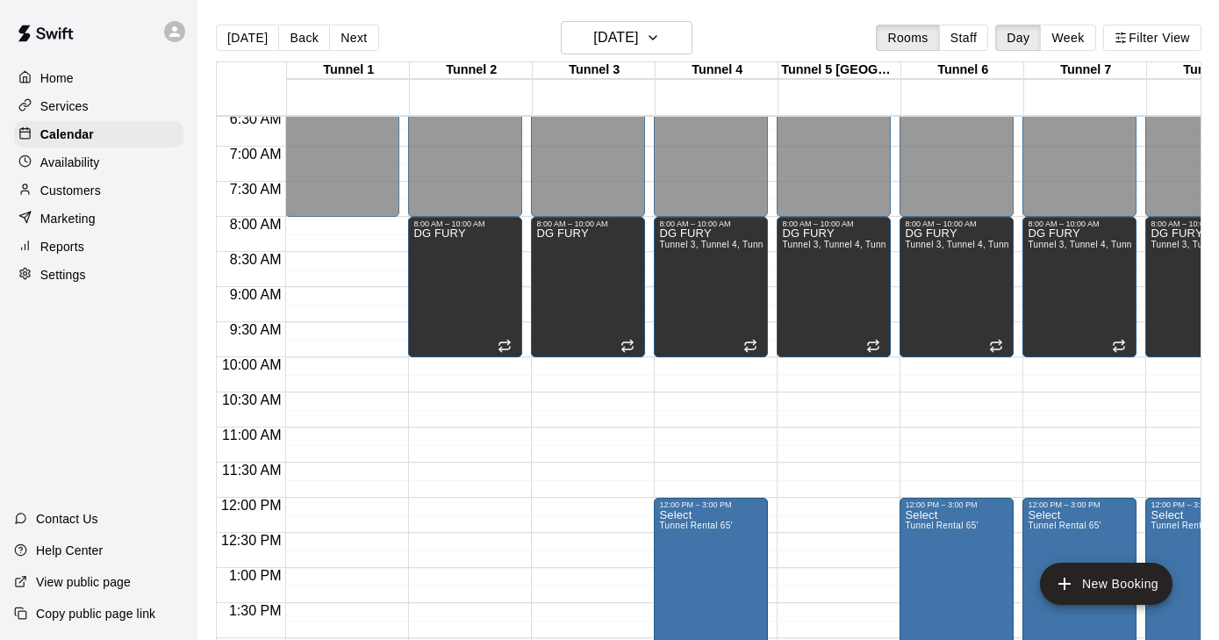
click at [308, 293] on div "12:00 AM – 8:00 AM Closed 6:00 PM – 11:59 PM Closed" at bounding box center [342, 497] width 114 height 1685
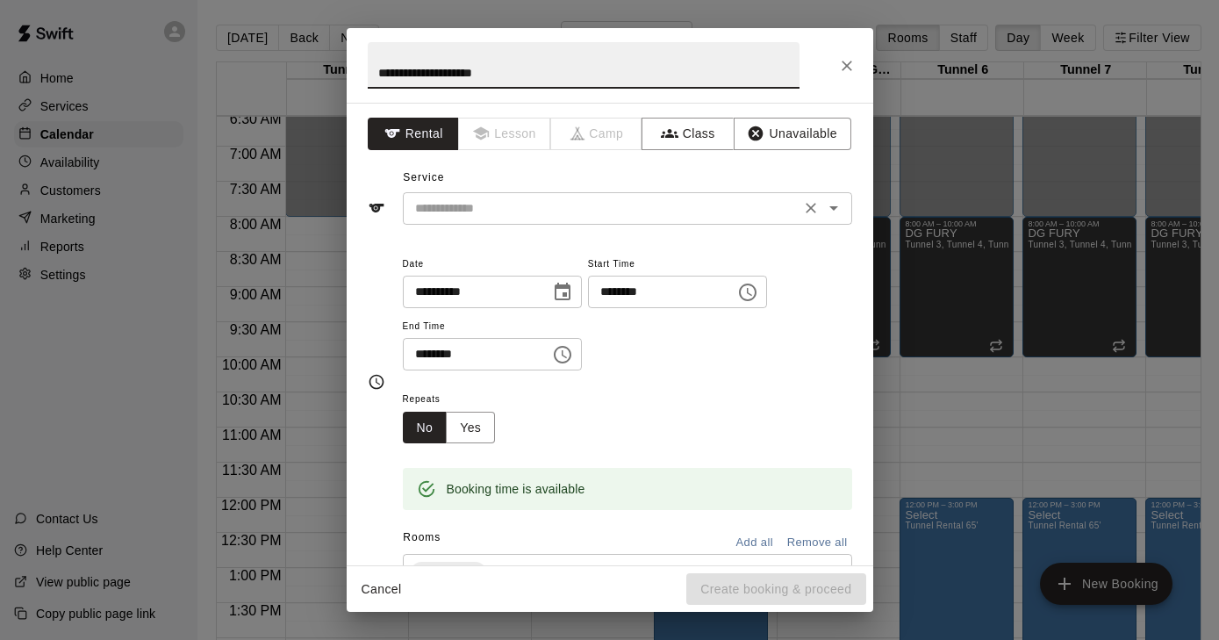
type input "**********"
click at [561, 201] on input "text" at bounding box center [601, 208] width 387 height 22
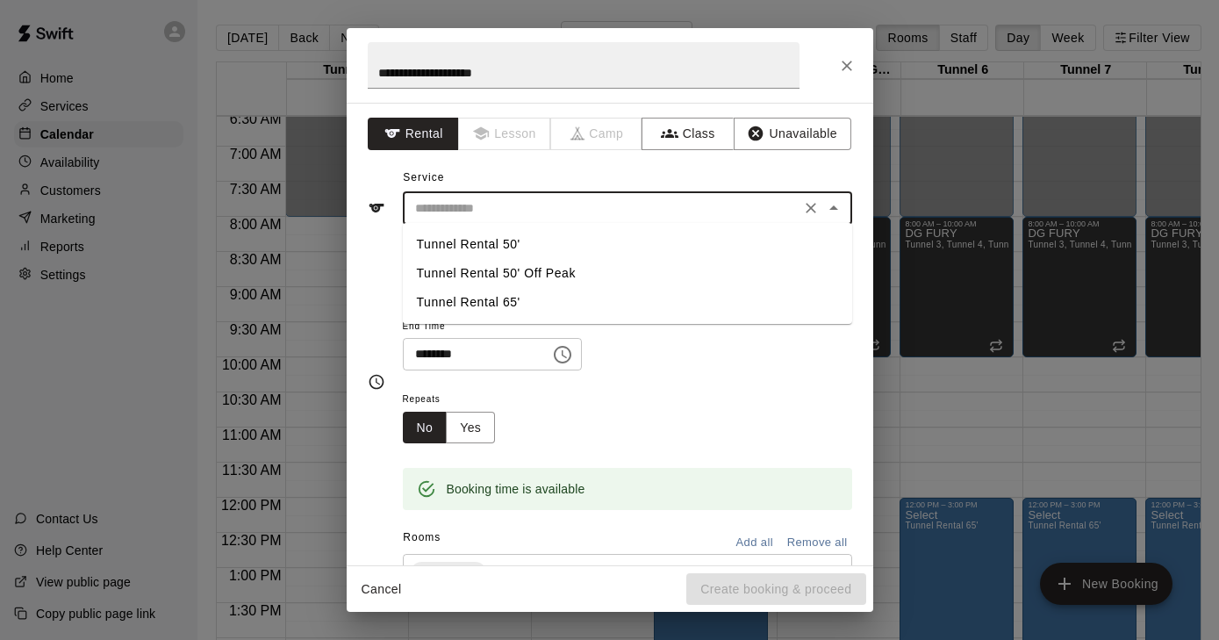
click at [537, 241] on li "Tunnel Rental 50'" at bounding box center [627, 244] width 449 height 29
type input "**********"
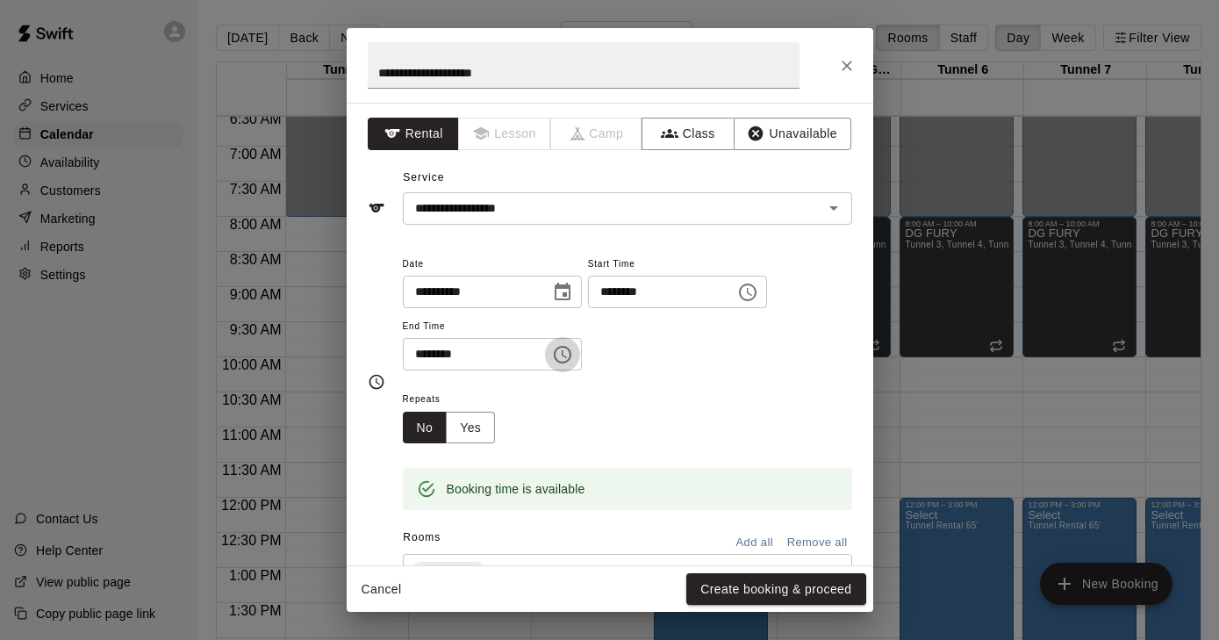
click at [568, 354] on icon "Choose time, selected time is 9:30 AM" at bounding box center [562, 354] width 21 height 21
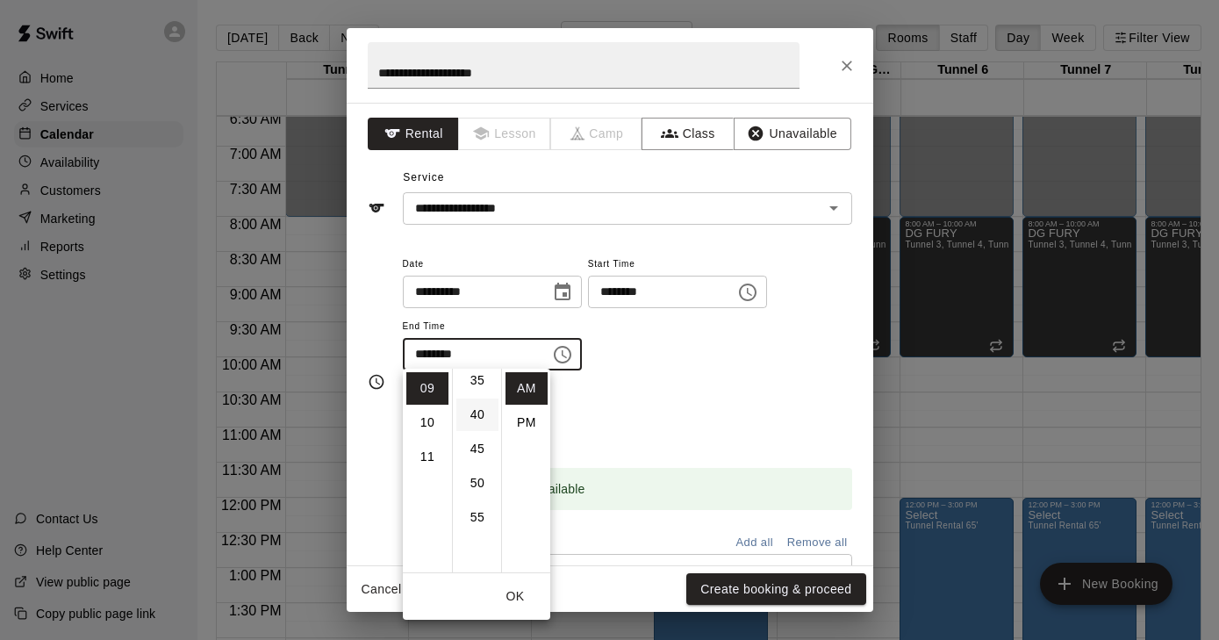
scroll to position [248, 0]
click at [522, 424] on li "PM" at bounding box center [527, 422] width 42 height 32
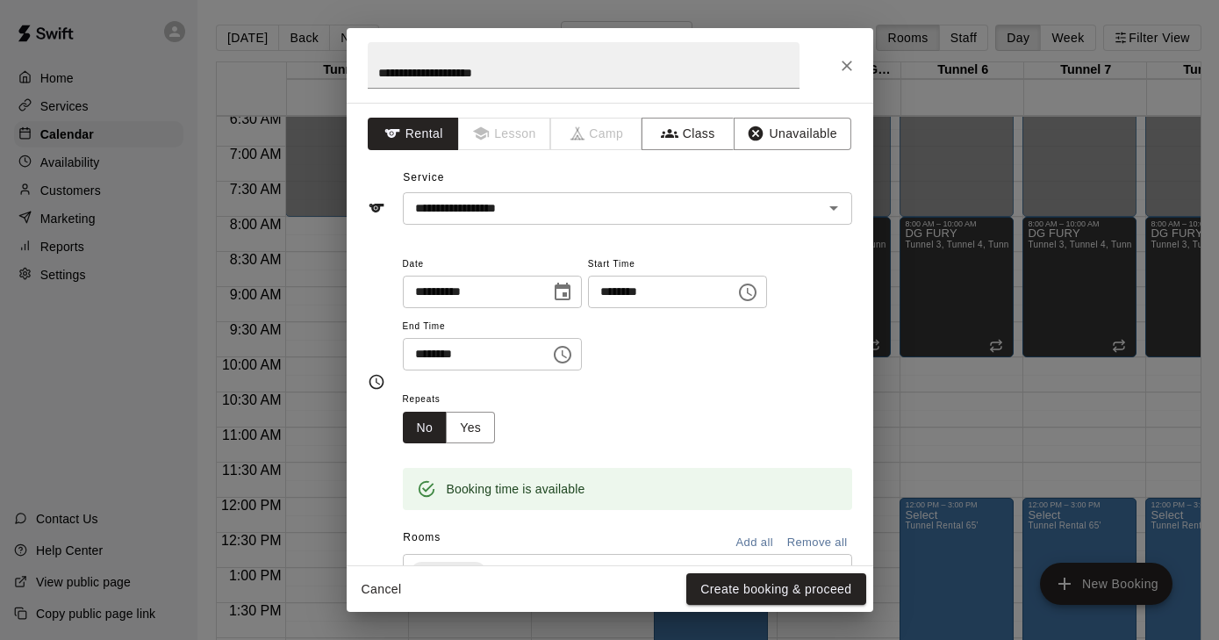
scroll to position [32, 0]
click at [481, 353] on input "********" at bounding box center [470, 354] width 135 height 32
click at [559, 360] on icon "Choose time, selected time is 9:30 PM" at bounding box center [562, 354] width 21 height 21
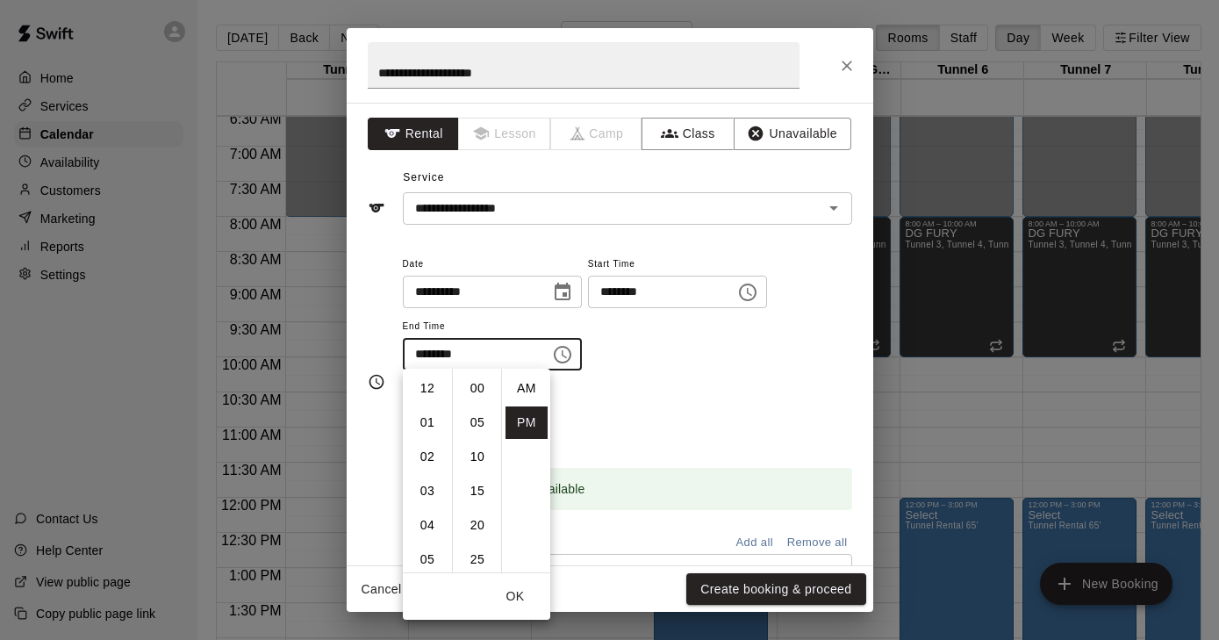
scroll to position [308, 0]
click at [432, 390] on li "03" at bounding box center [427, 396] width 42 height 32
click at [422, 430] on li "04" at bounding box center [427, 422] width 42 height 32
click at [475, 391] on li "00" at bounding box center [477, 388] width 42 height 32
type input "********"
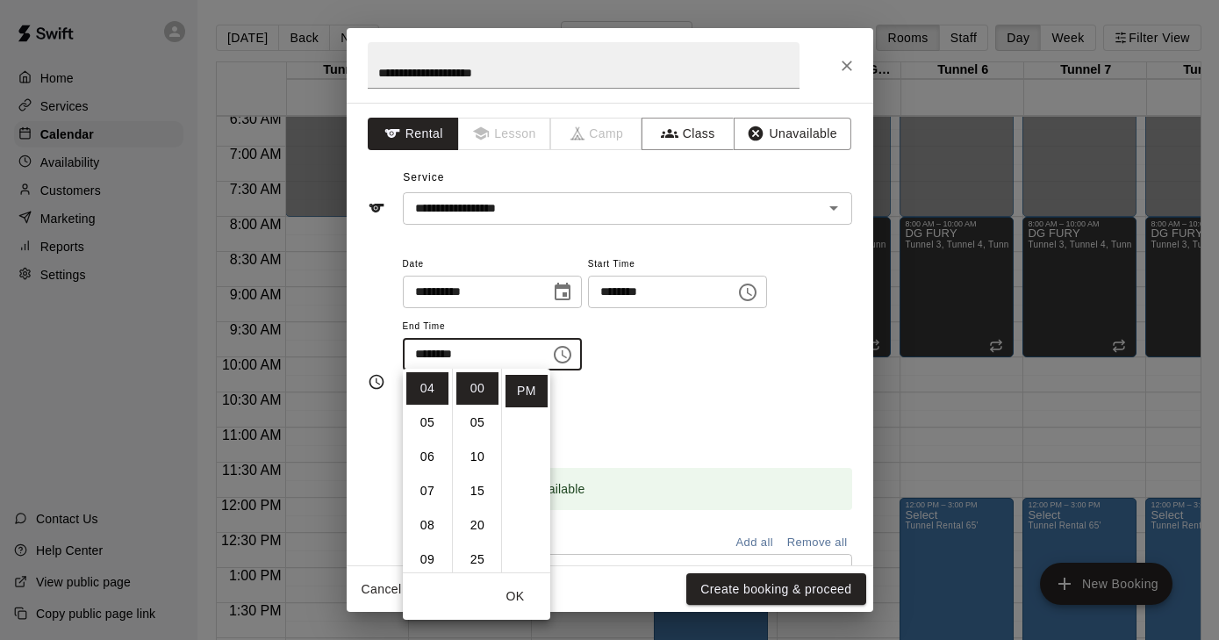
click at [651, 382] on div "**********" at bounding box center [627, 321] width 449 height 136
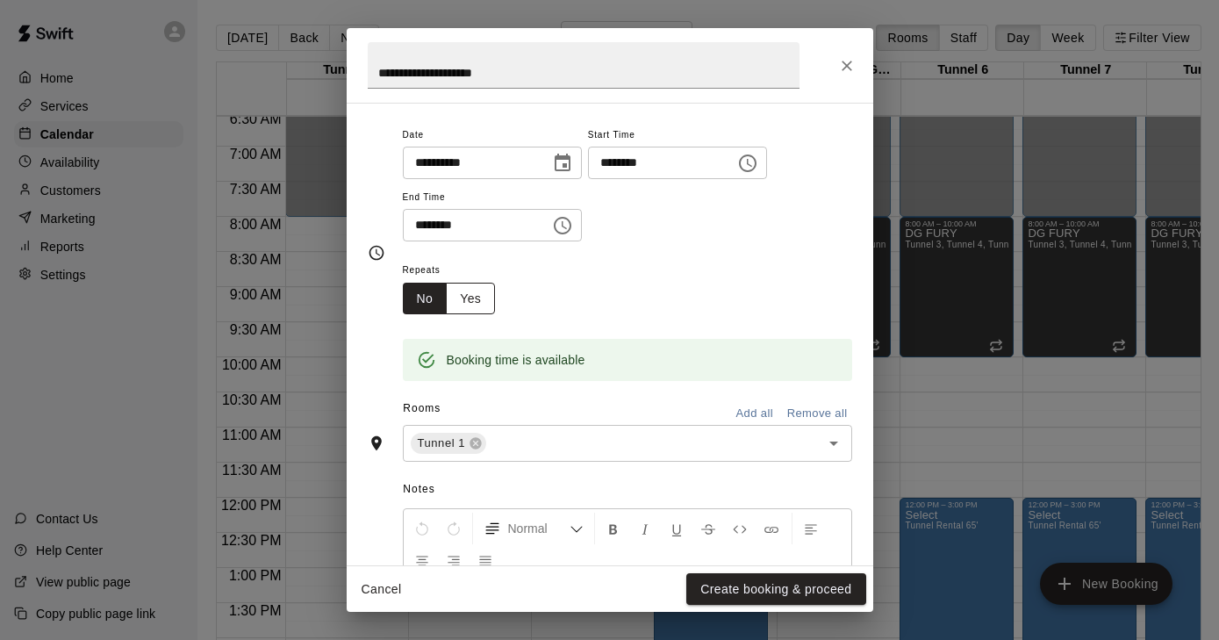
click at [479, 307] on button "Yes" at bounding box center [470, 299] width 49 height 32
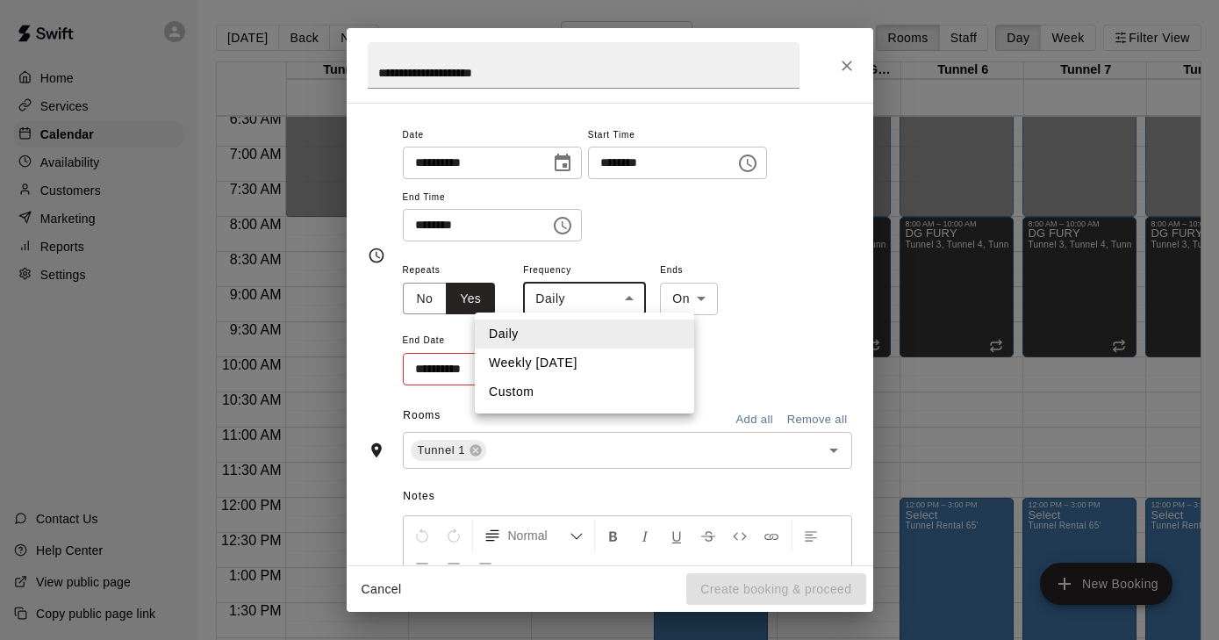
click at [639, 298] on body "Home Services Calendar Availability Customers Marketing Reports Settings Contac…" at bounding box center [607, 334] width 1219 height 668
click at [602, 356] on li "Weekly [DATE]" at bounding box center [584, 362] width 219 height 29
type input "******"
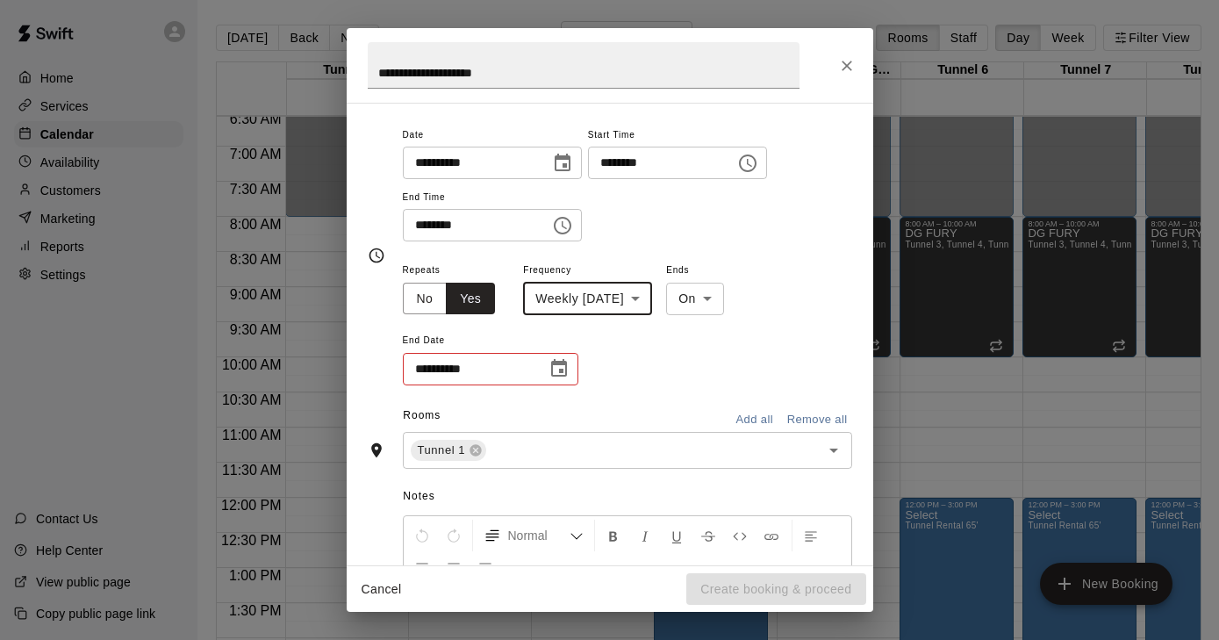
click at [563, 367] on icon "Choose date" at bounding box center [559, 368] width 16 height 18
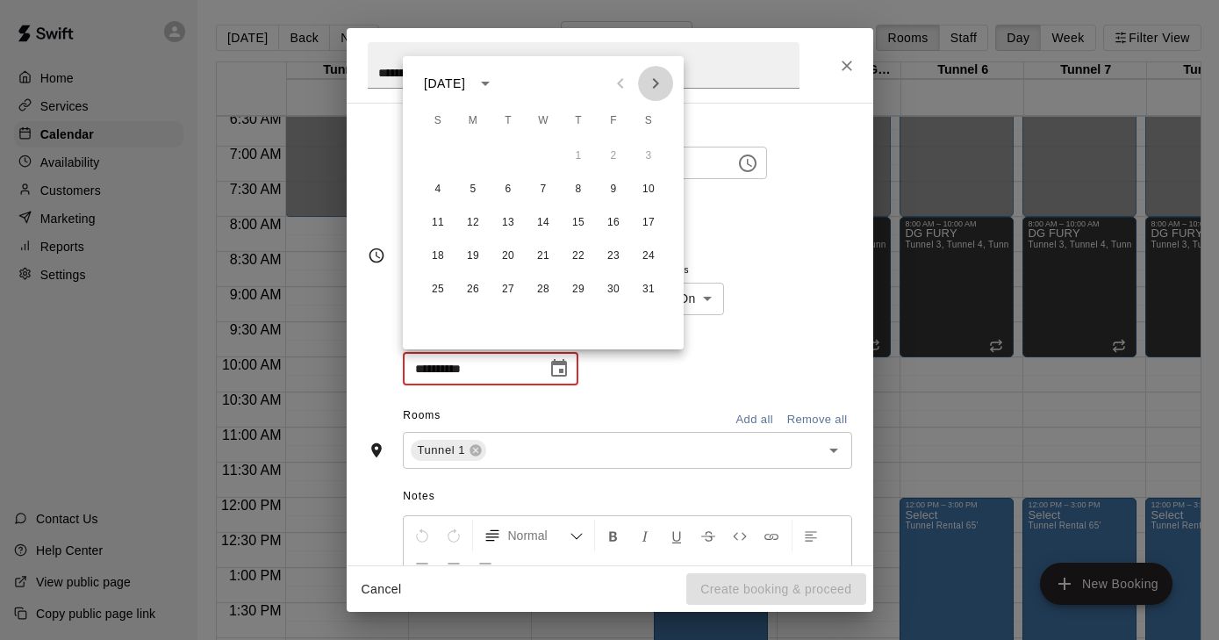
click at [654, 91] on icon "Next month" at bounding box center [655, 83] width 21 height 21
click at [434, 286] on button "29" at bounding box center [438, 290] width 32 height 32
type input "**********"
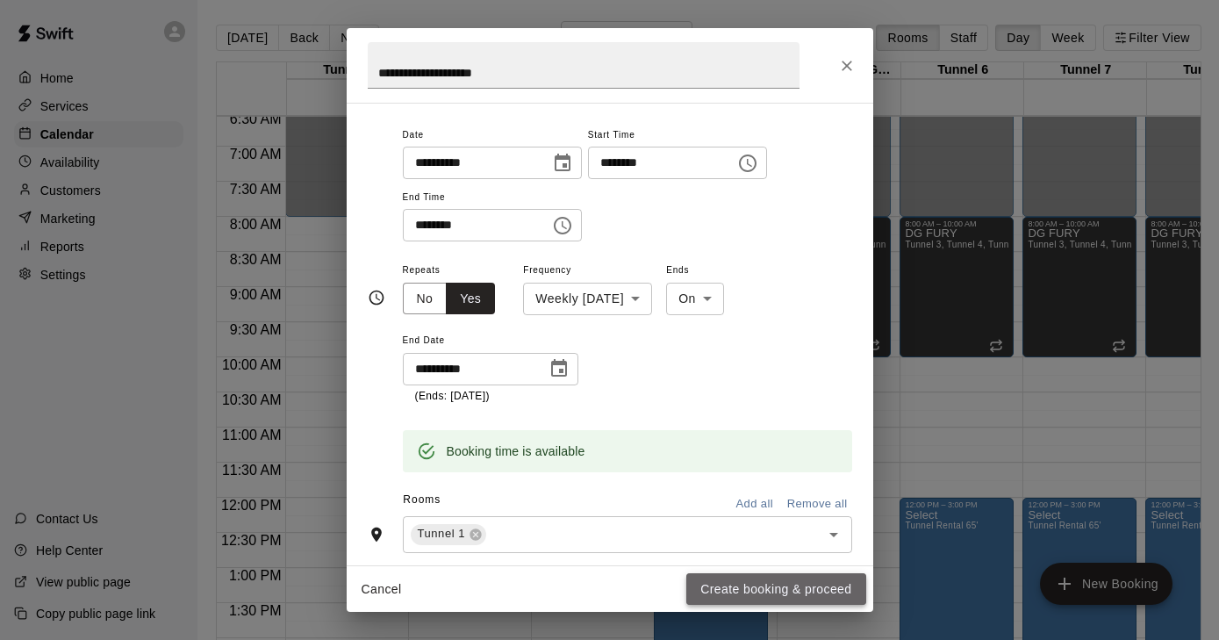
click at [788, 590] on button "Create booking & proceed" at bounding box center [775, 589] width 179 height 32
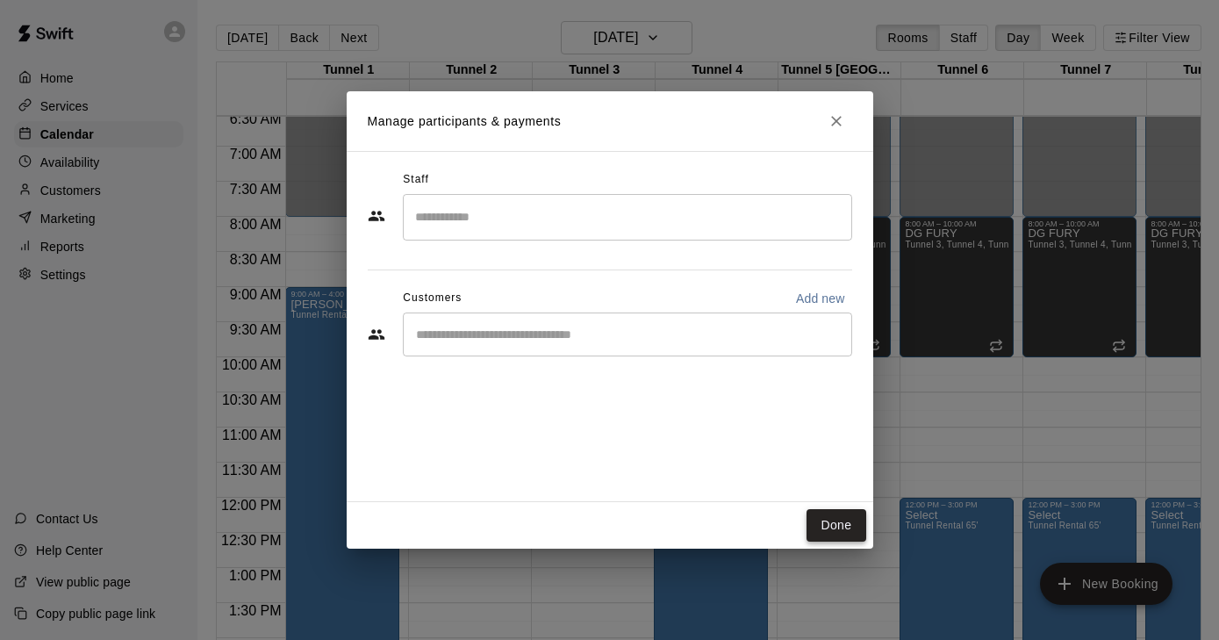
click at [827, 523] on button "Done" at bounding box center [836, 525] width 59 height 32
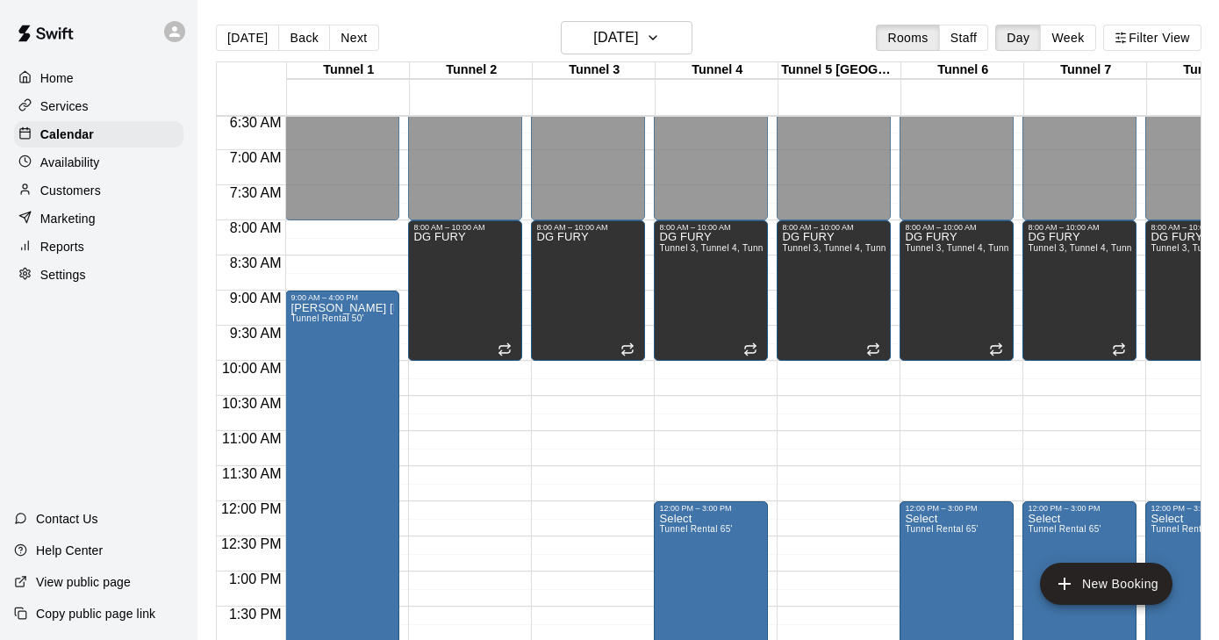
scroll to position [460, 0]
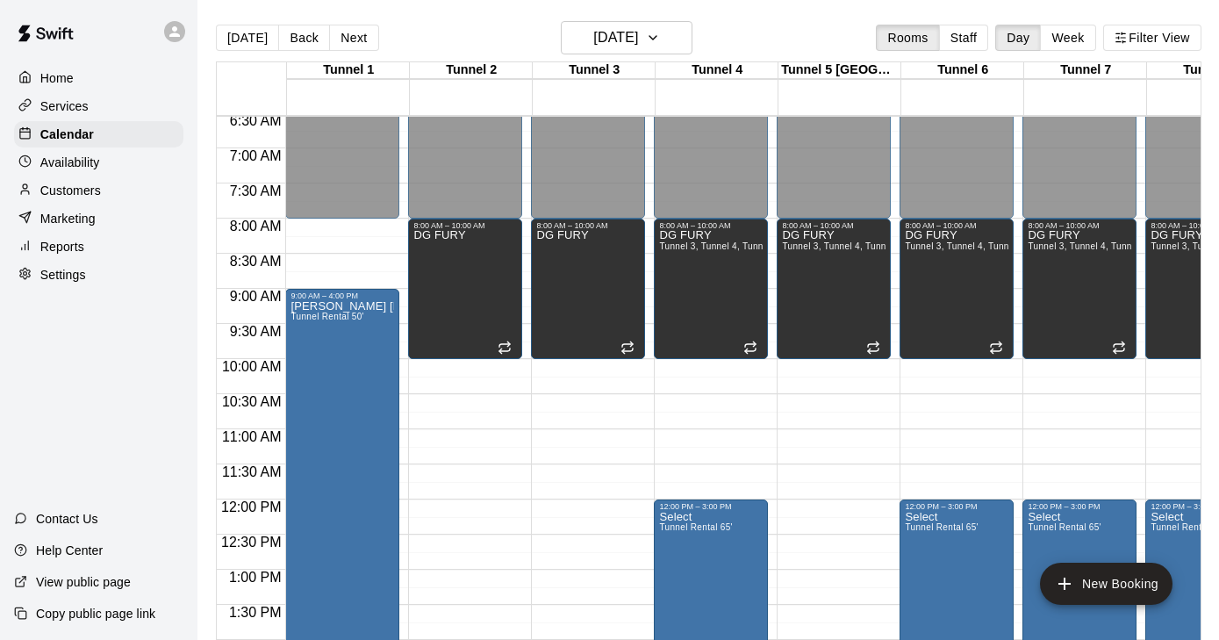
click at [70, 182] on p "Customers" at bounding box center [70, 191] width 61 height 18
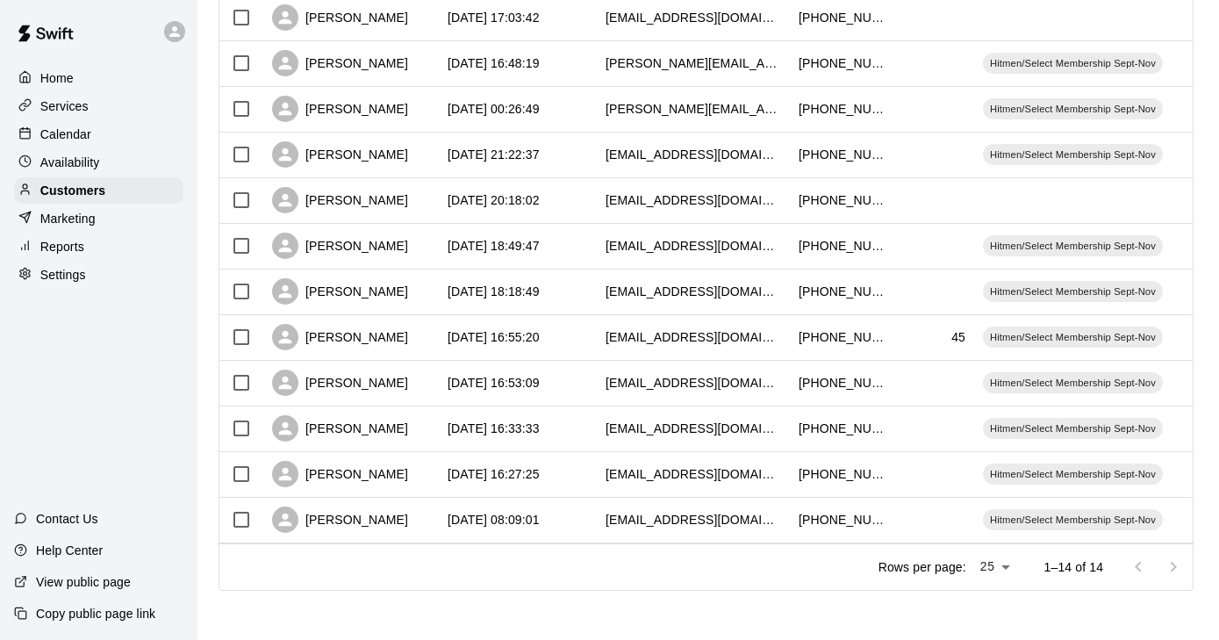
scroll to position [372, 0]
click at [1169, 566] on div at bounding box center [1156, 567] width 70 height 35
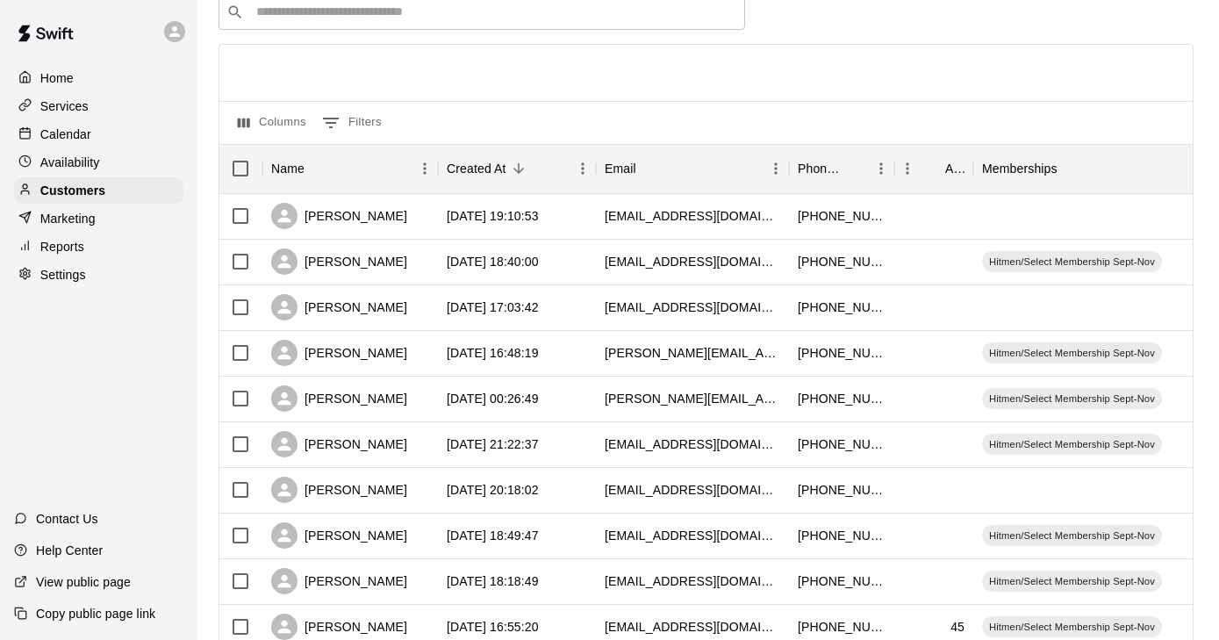
scroll to position [0, 0]
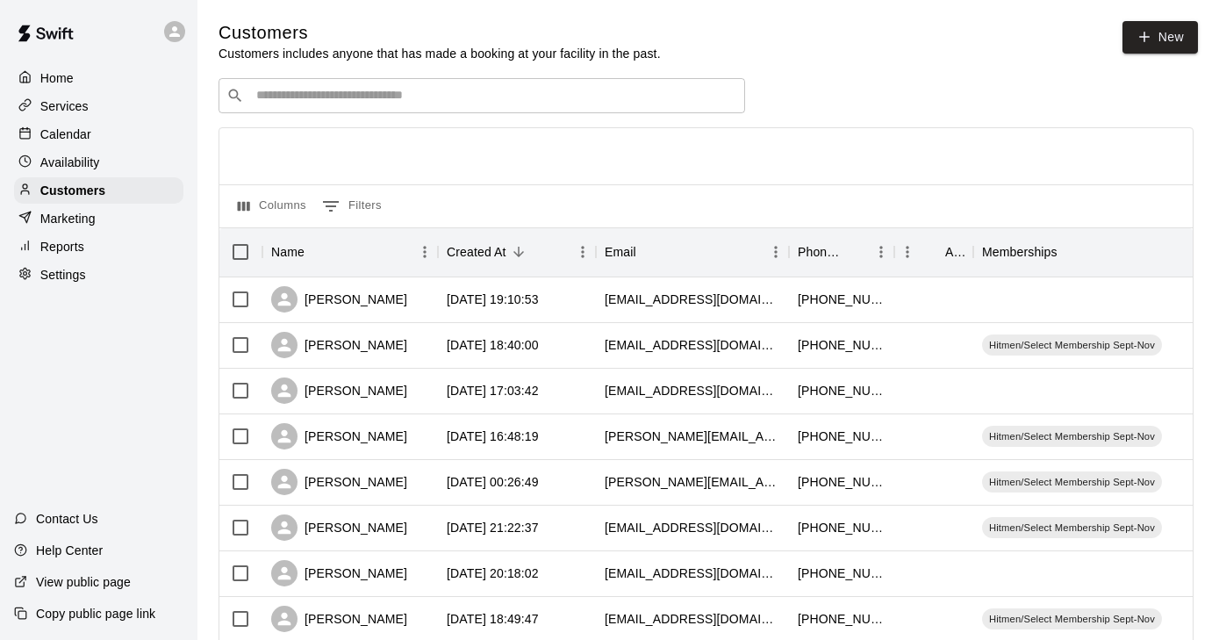
click at [325, 82] on div "​ ​" at bounding box center [482, 95] width 527 height 35
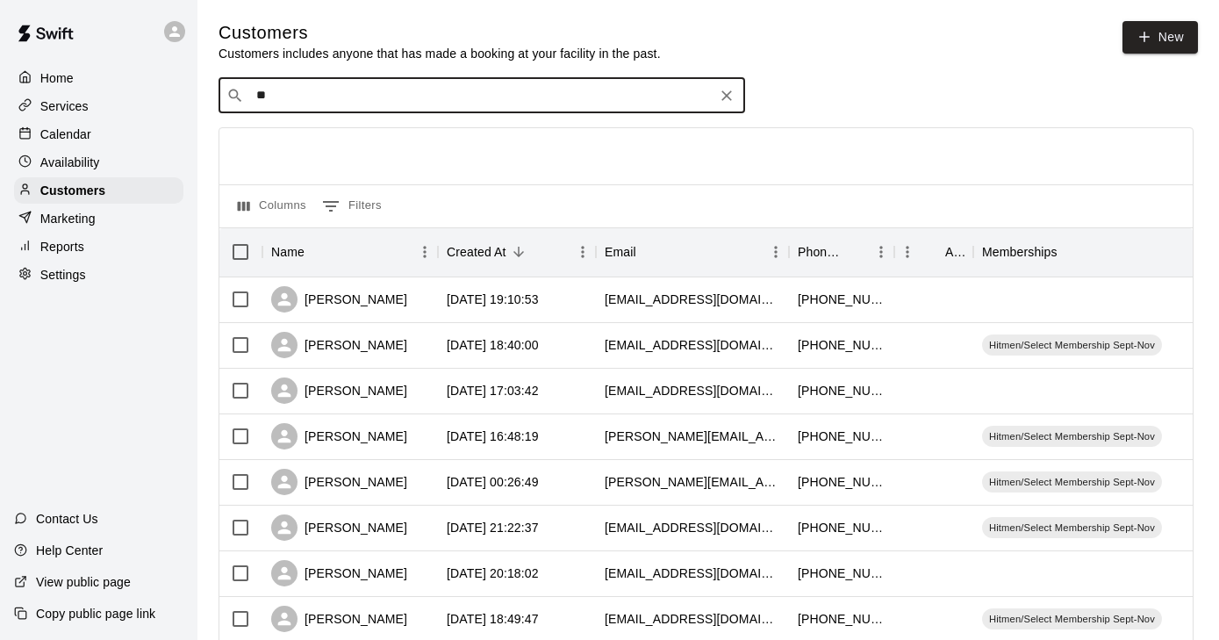
type input "*"
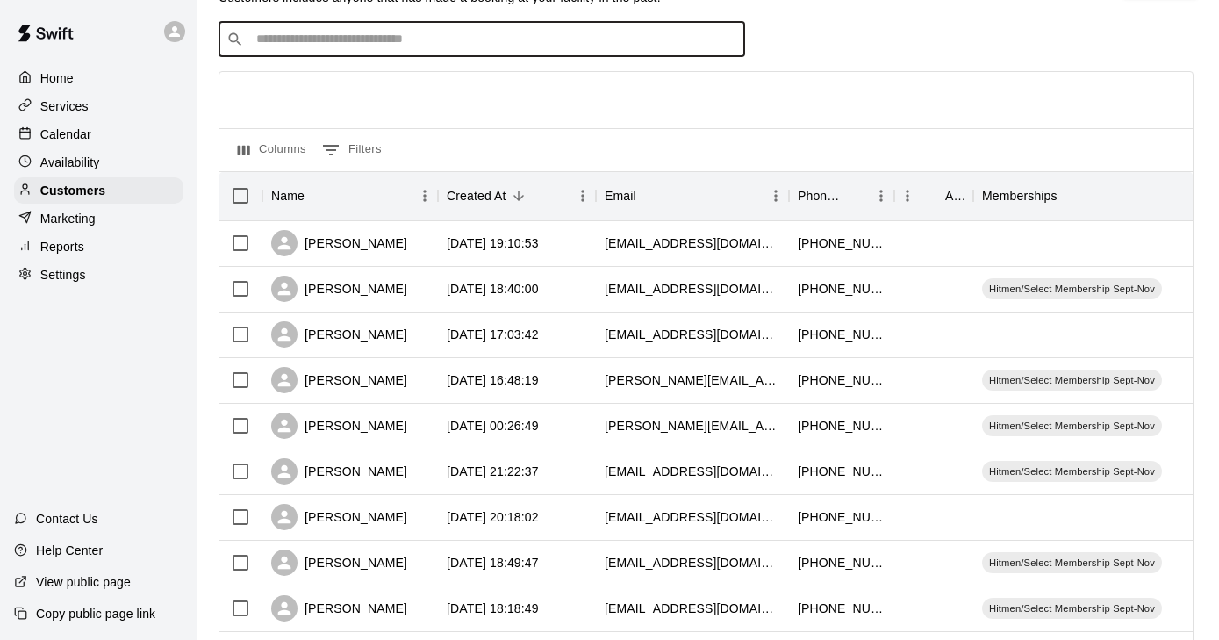
scroll to position [61, 1]
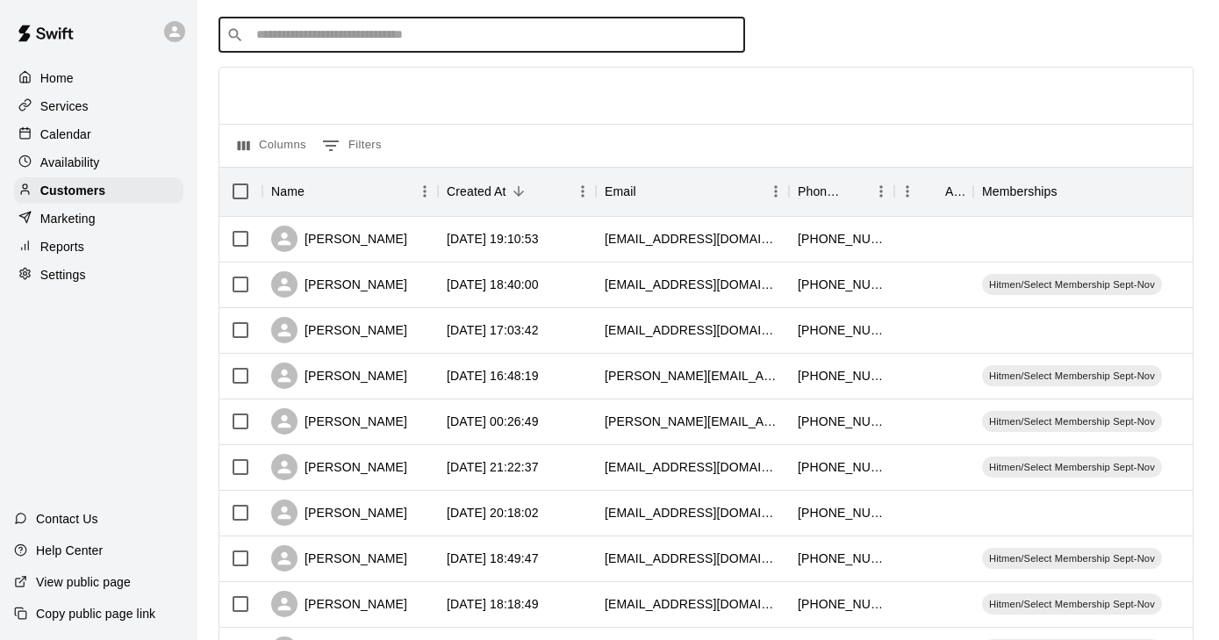
click at [68, 135] on p "Calendar" at bounding box center [65, 135] width 51 height 18
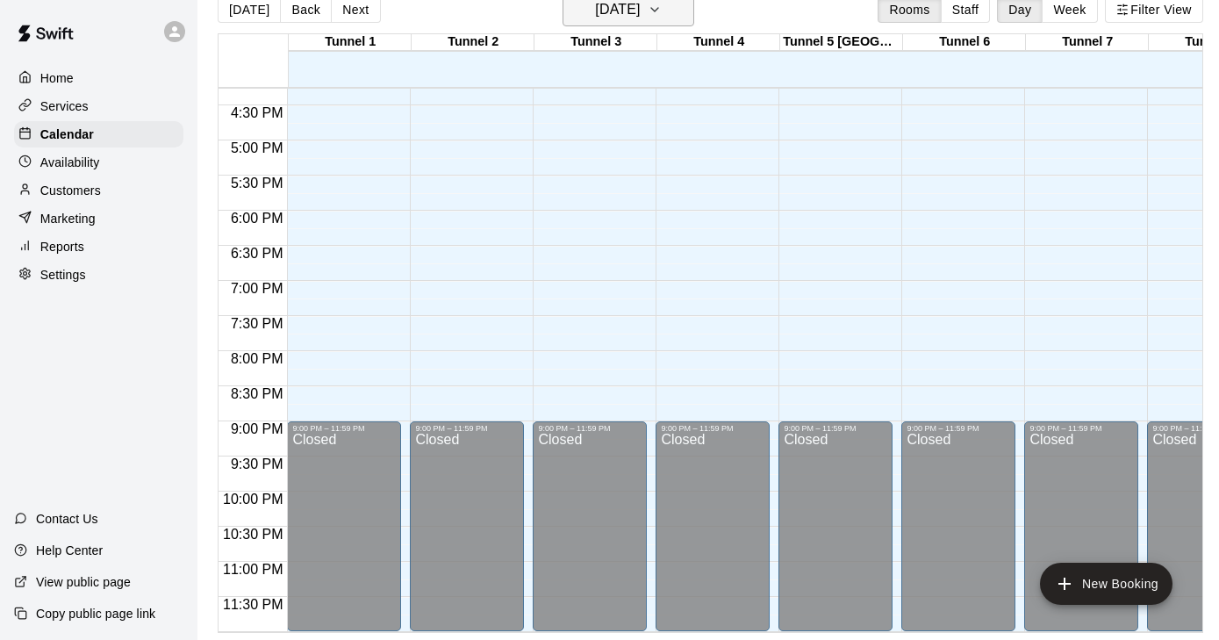
click at [662, 9] on icon "button" at bounding box center [655, 9] width 14 height 21
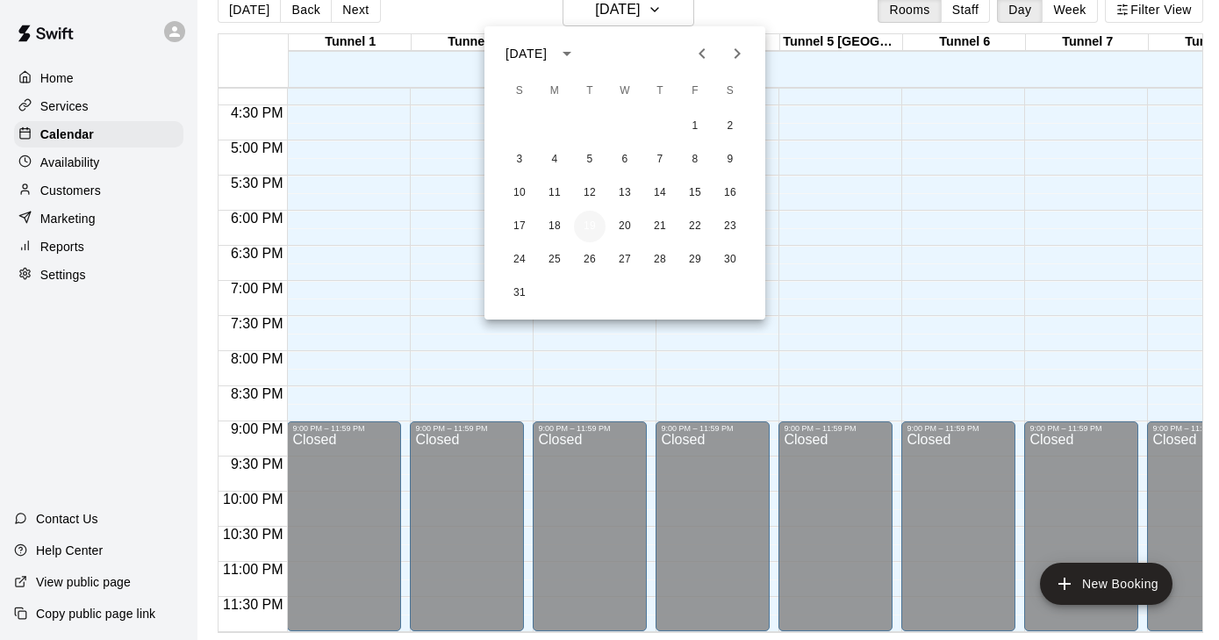
click at [585, 231] on button "19" at bounding box center [590, 227] width 32 height 32
